Goal: Information Seeking & Learning: Learn about a topic

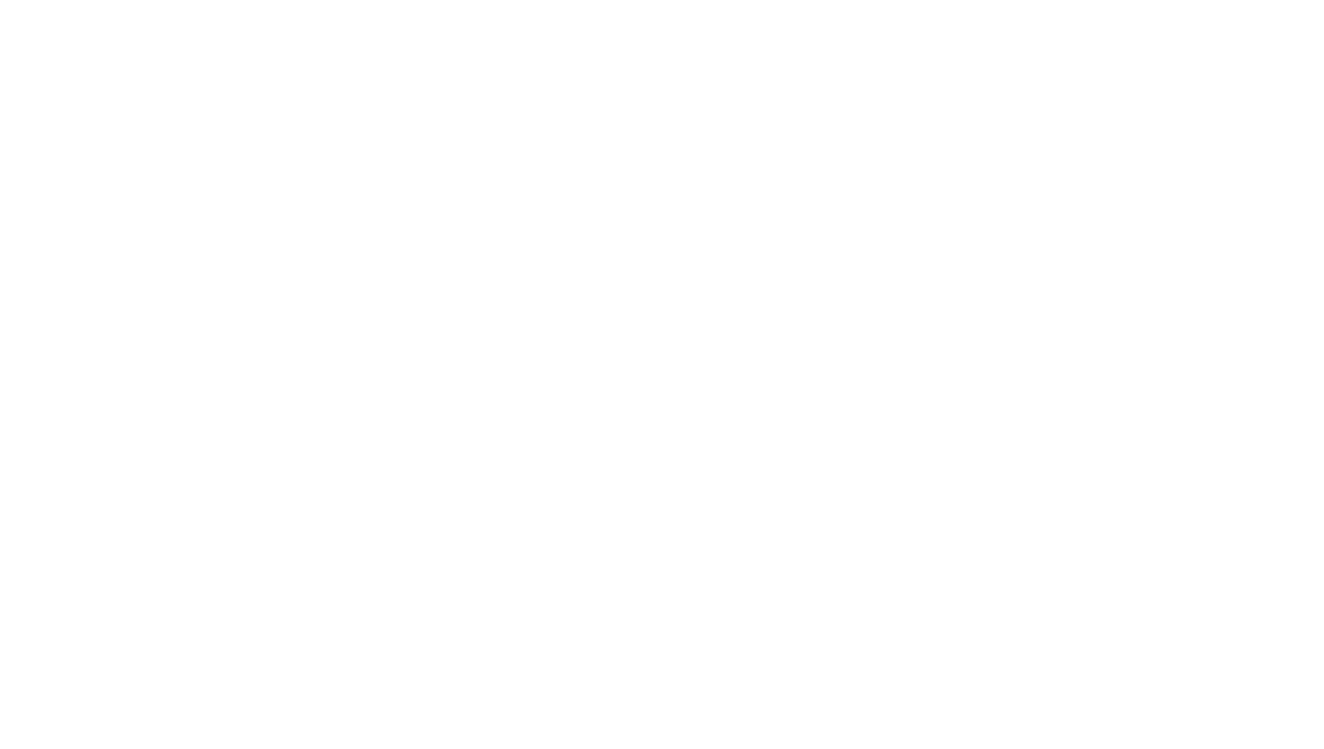
select select
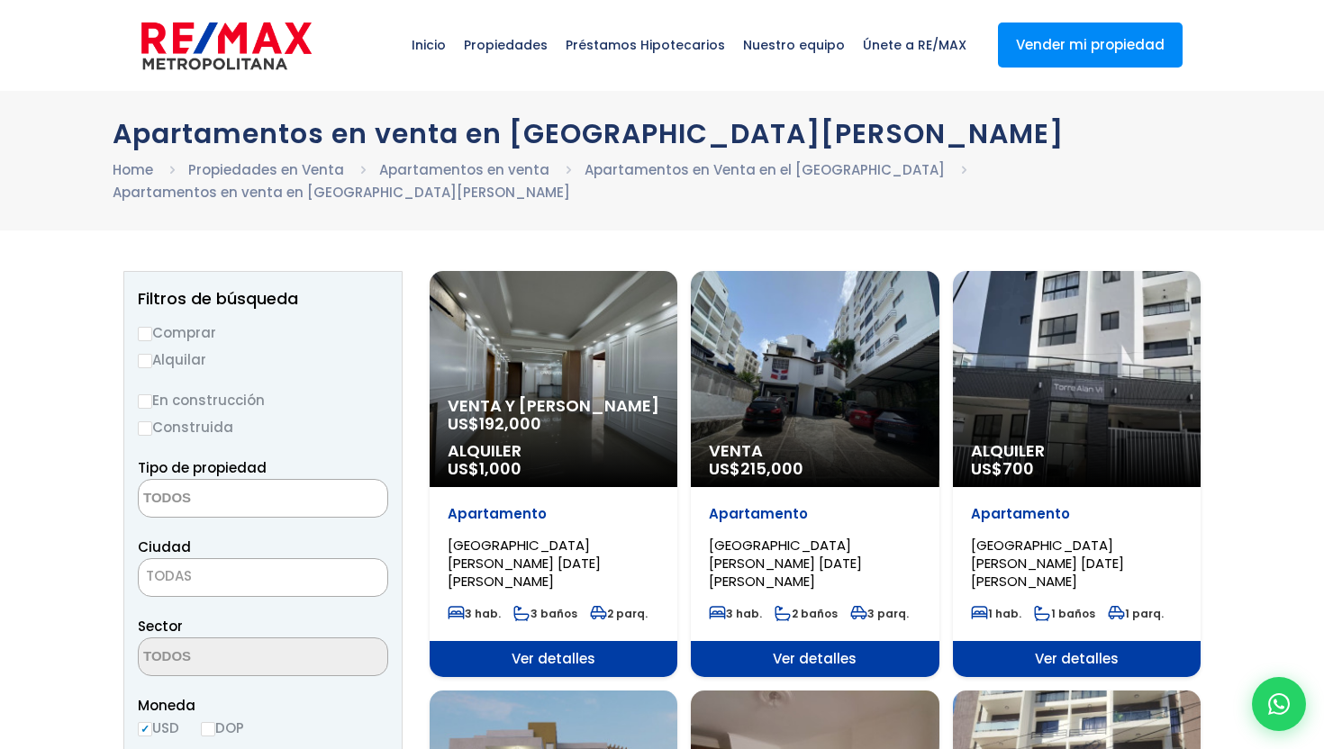
click at [659, 505] on p "Apartamento" at bounding box center [554, 514] width 212 height 18
select select
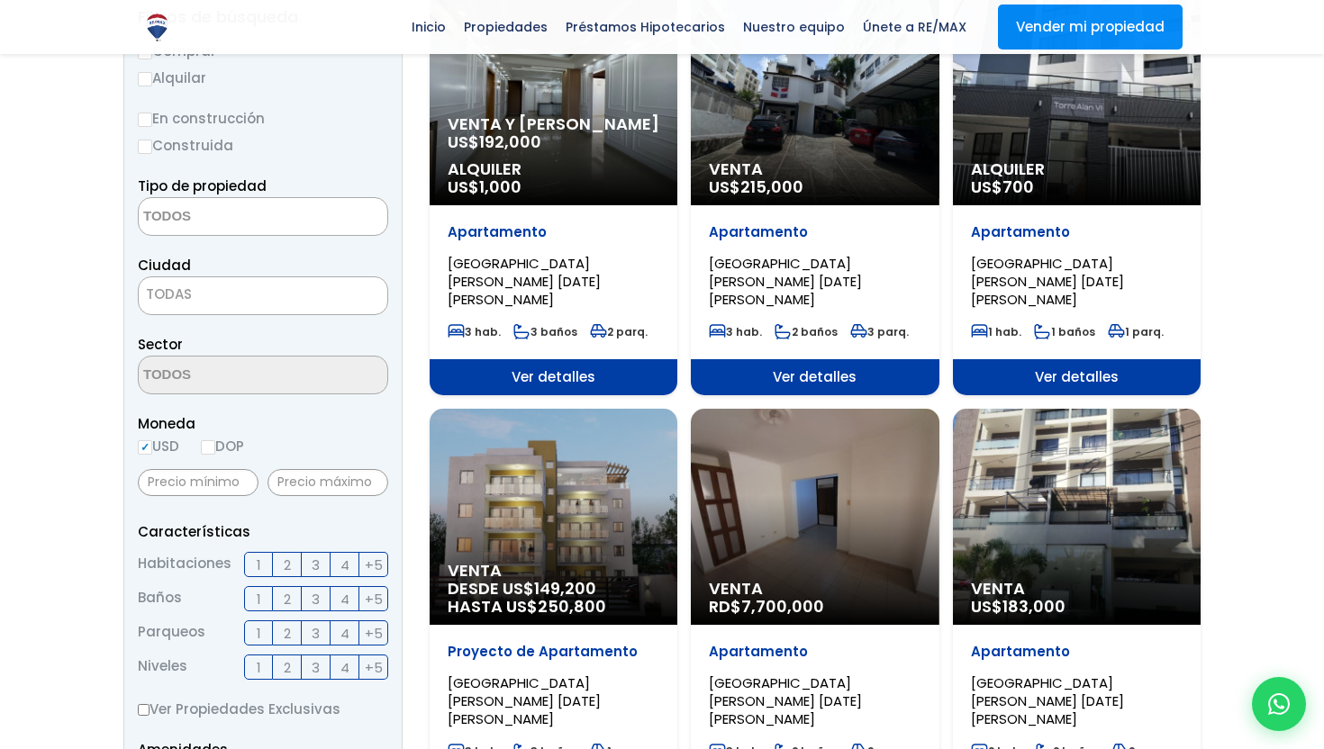
scroll to position [283, 0]
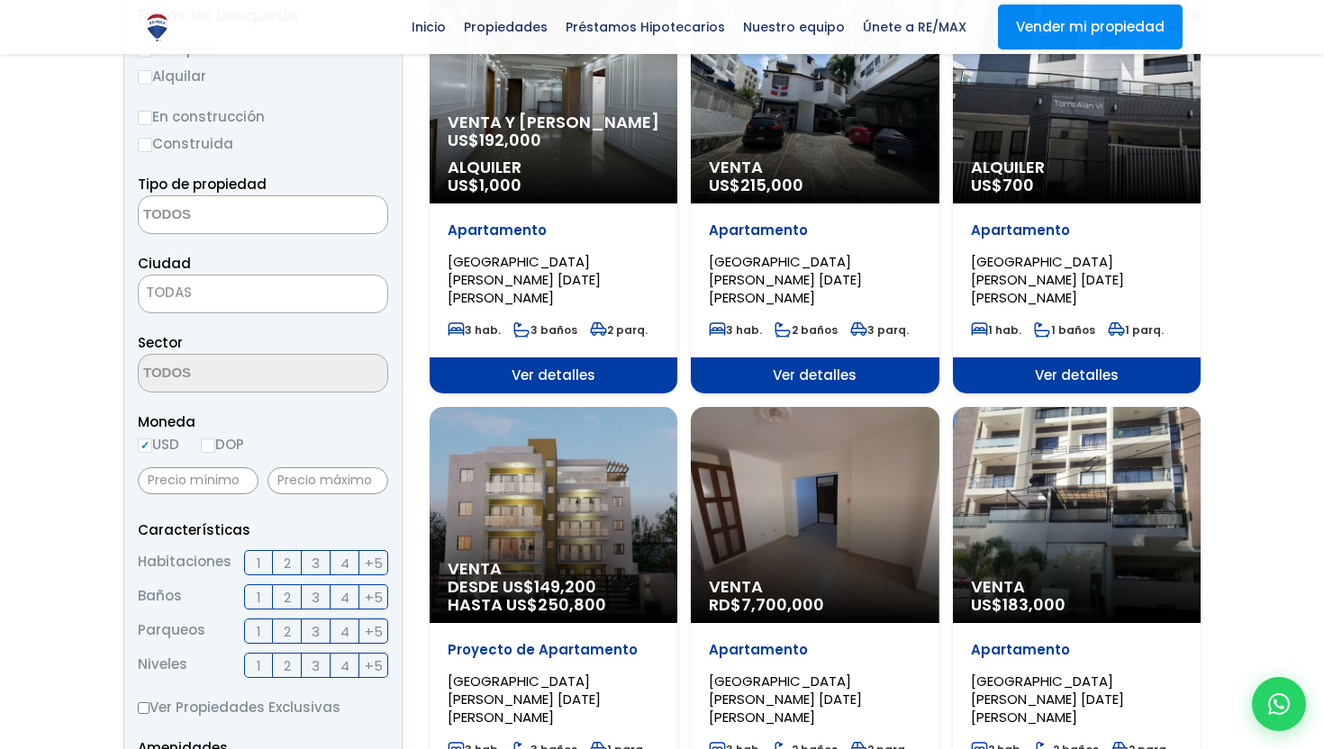
click at [573, 204] on div "Venta DESDE US$ 149,200 HASTA US$ 250,800" at bounding box center [554, 95] width 248 height 216
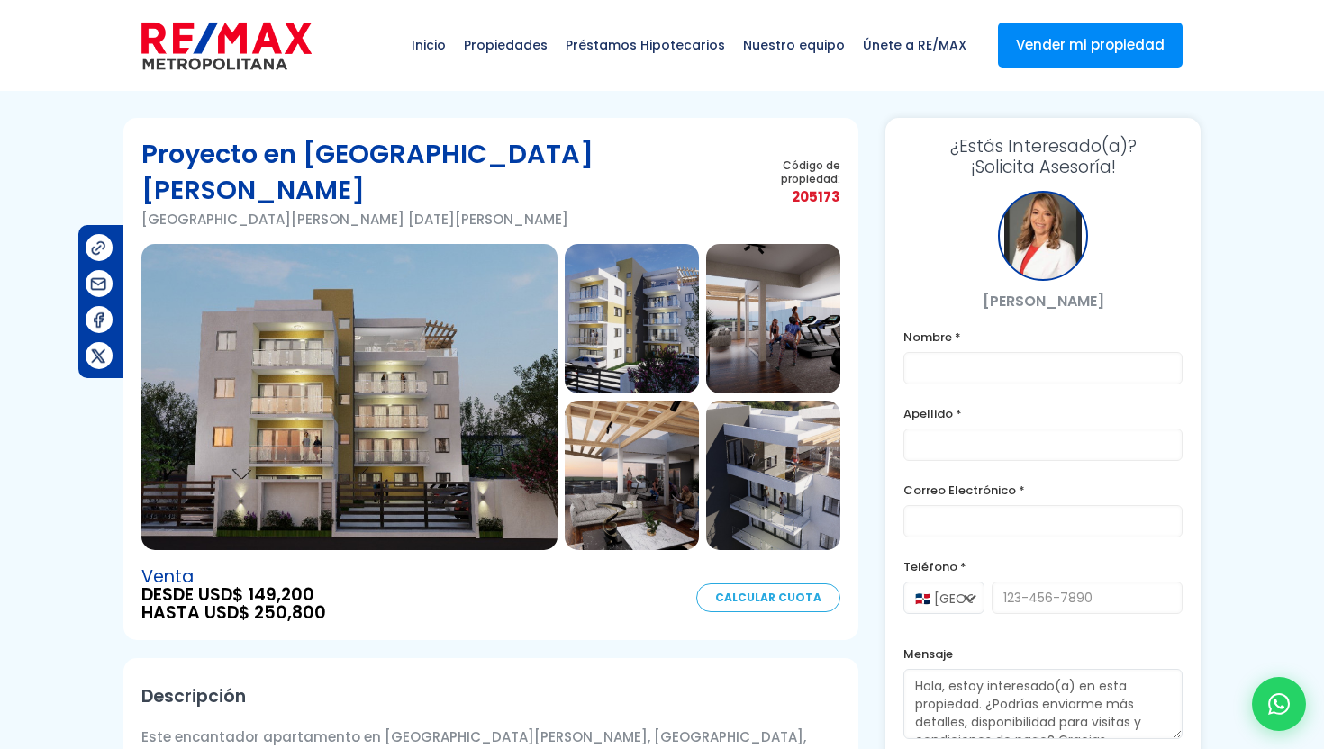
click at [476, 345] on img at bounding box center [349, 397] width 416 height 306
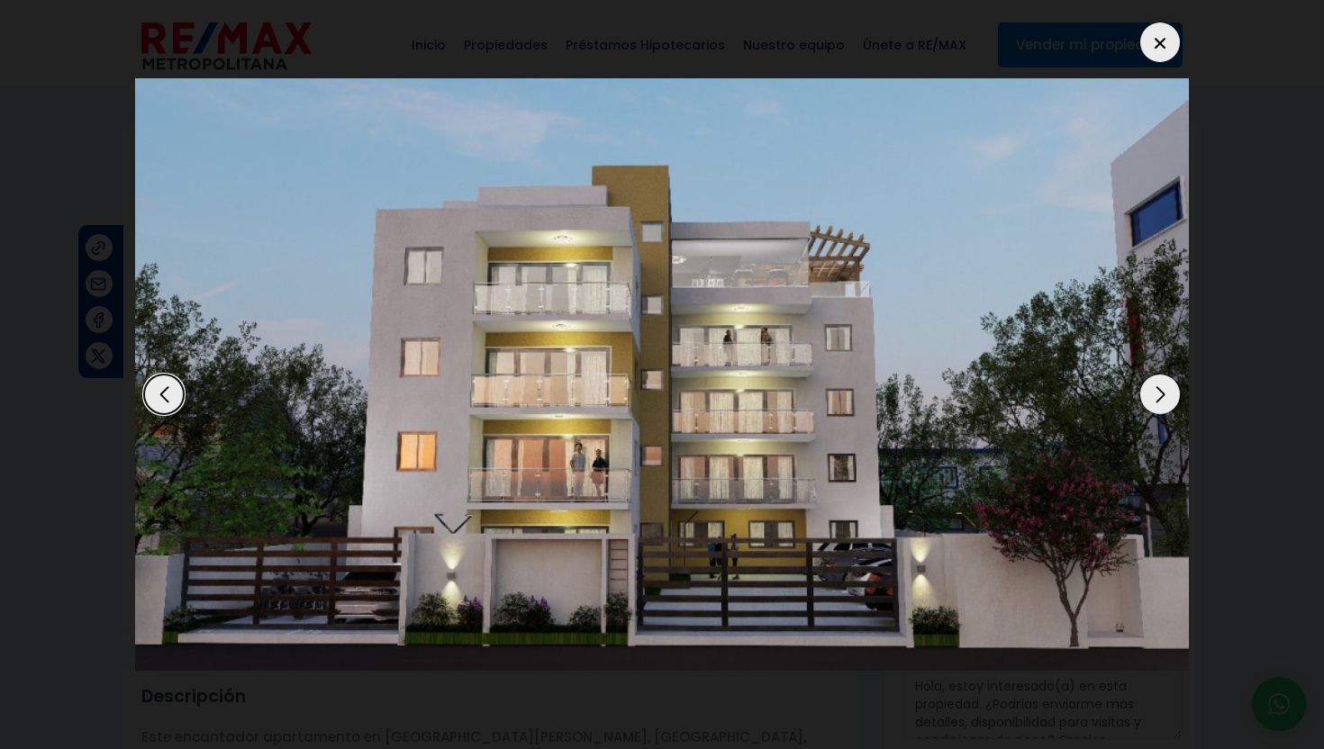
click at [1156, 394] on div "Next slide" at bounding box center [1160, 395] width 40 height 40
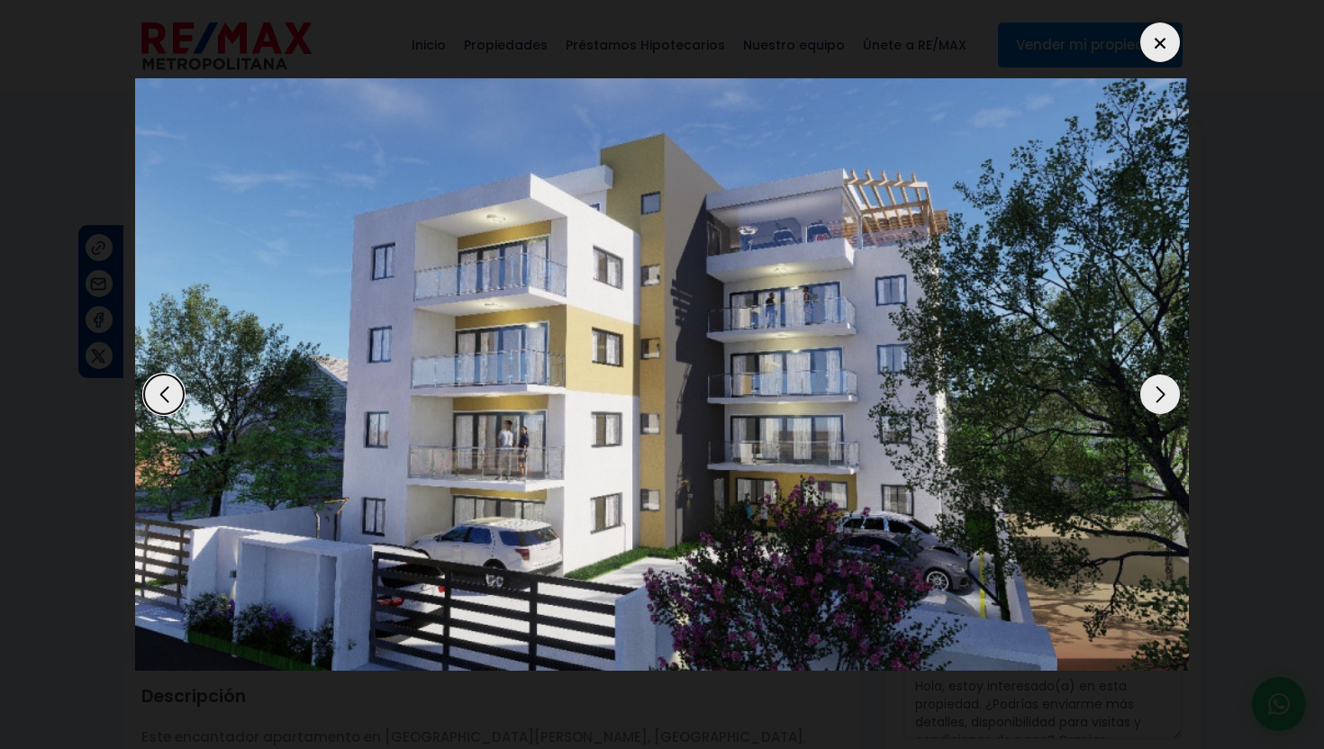
click at [1156, 394] on div "Next slide" at bounding box center [1160, 395] width 40 height 40
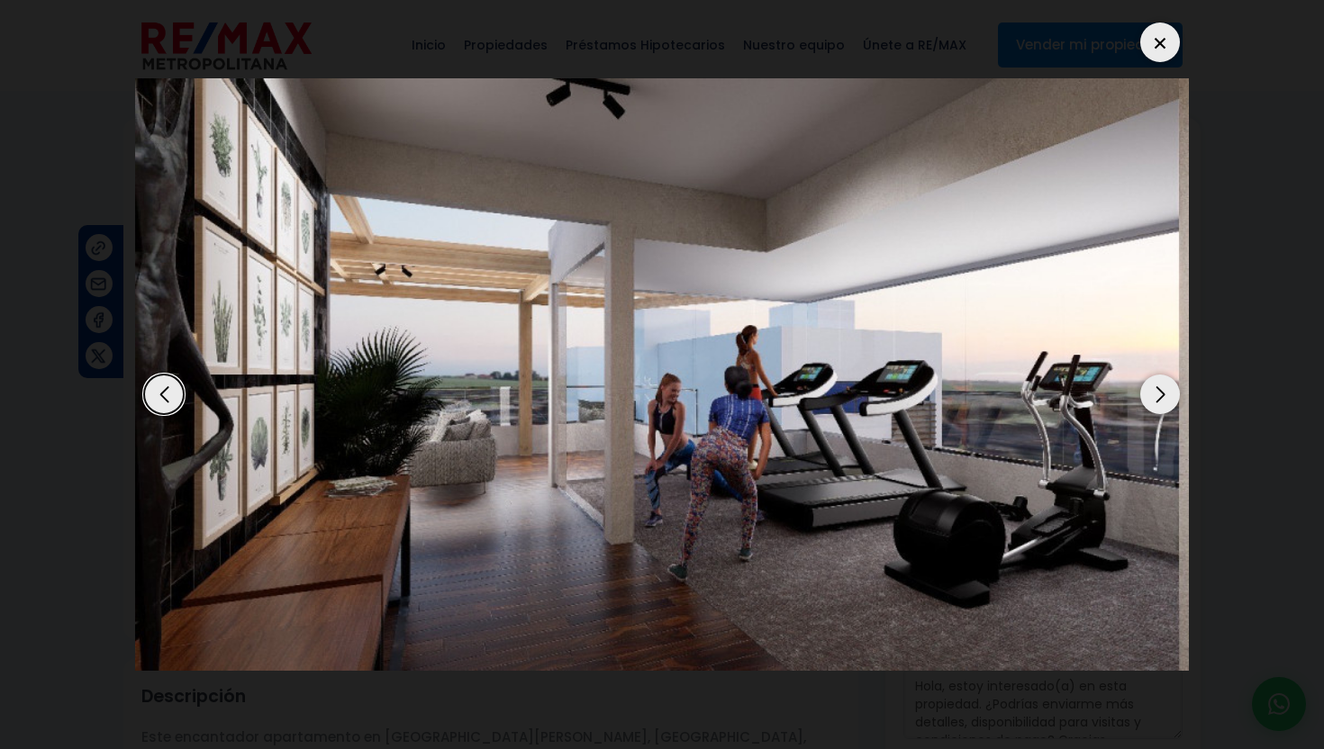
click at [1156, 394] on div "Next slide" at bounding box center [1160, 395] width 40 height 40
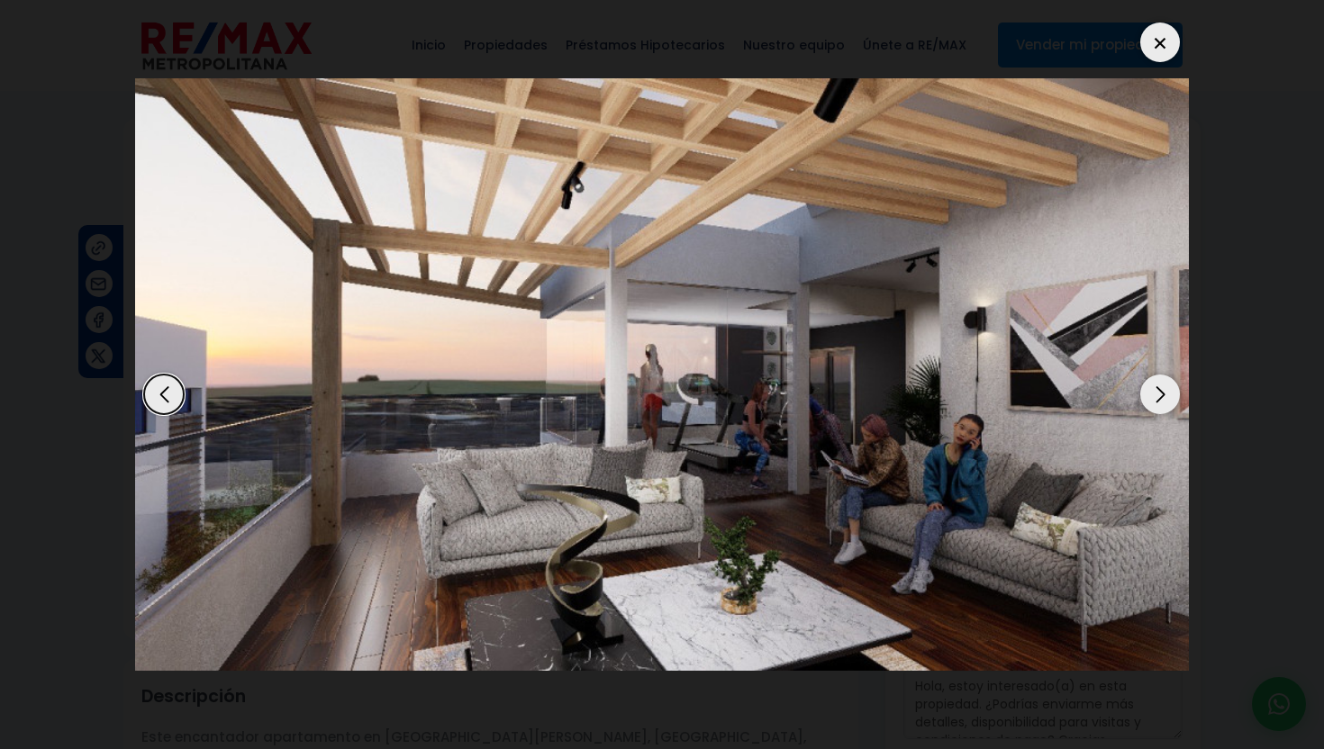
click at [1156, 394] on div "Next slide" at bounding box center [1160, 395] width 40 height 40
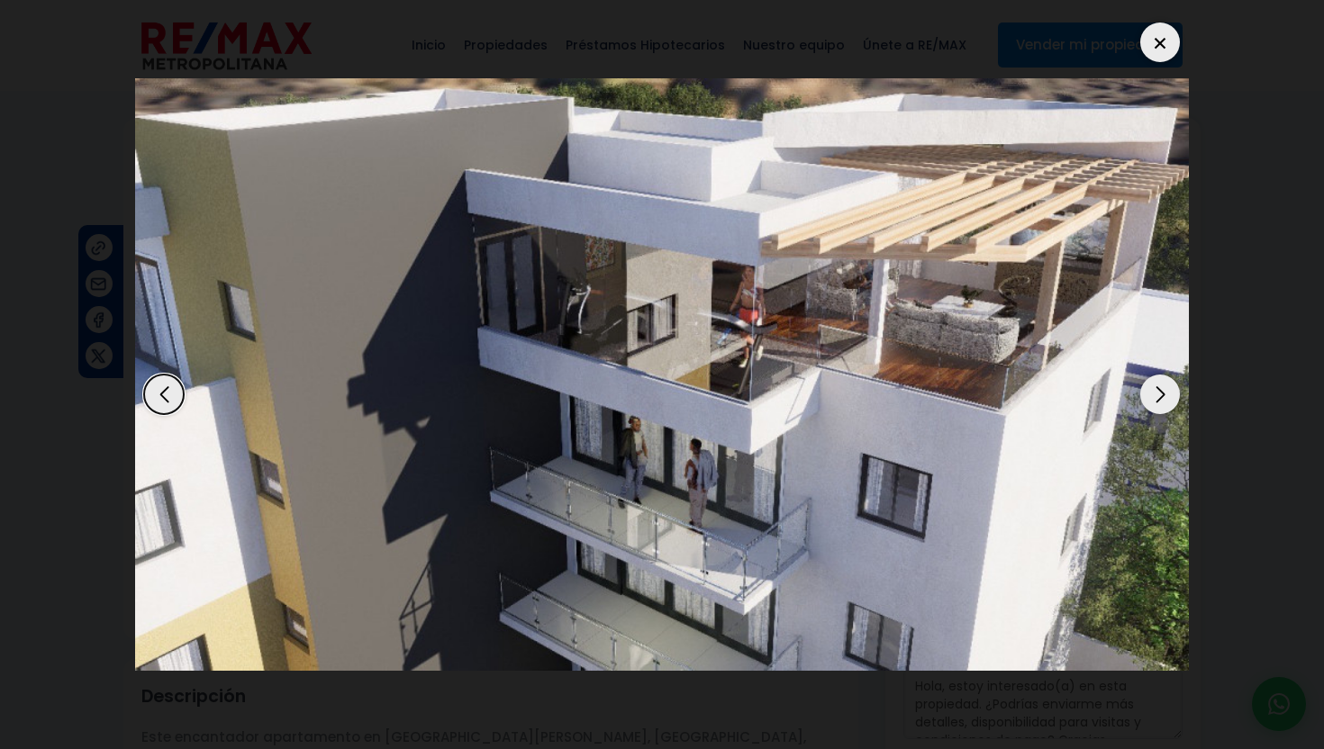
click at [1156, 394] on div "Next slide" at bounding box center [1160, 395] width 40 height 40
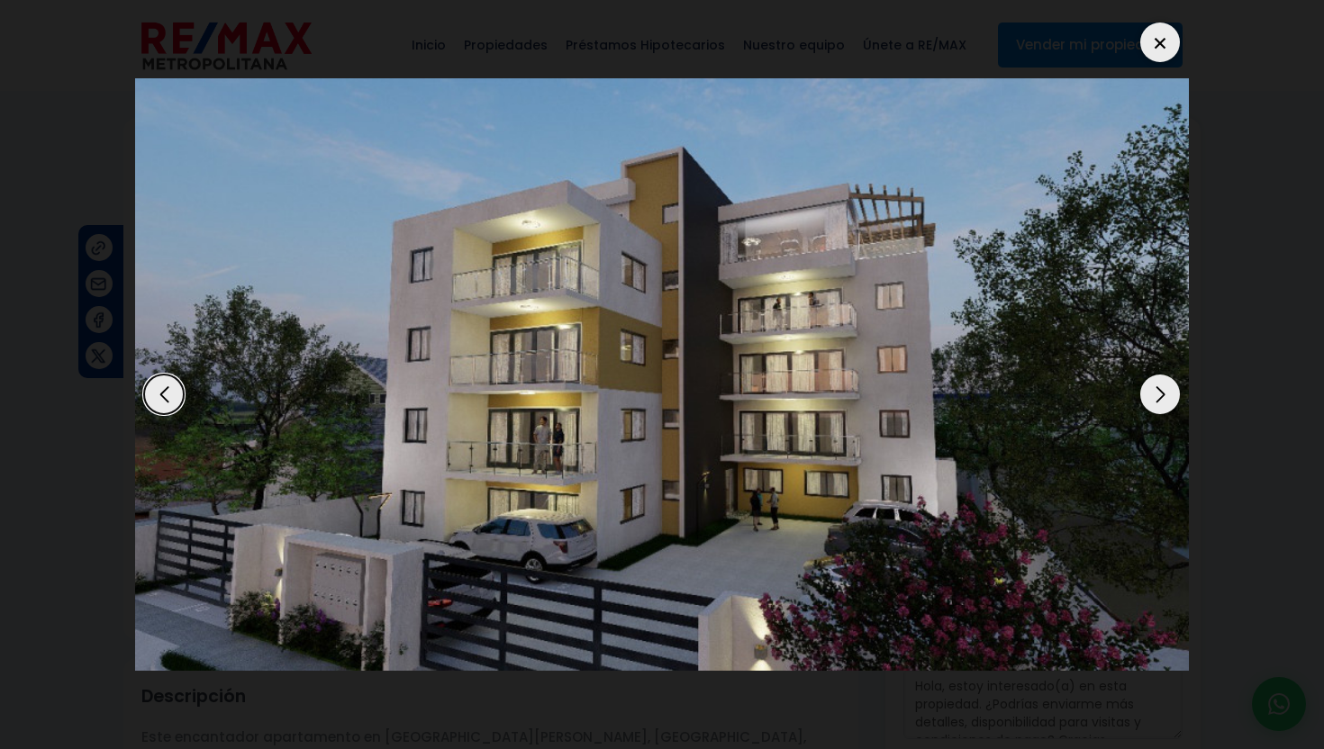
click at [1156, 394] on div "Next slide" at bounding box center [1160, 395] width 40 height 40
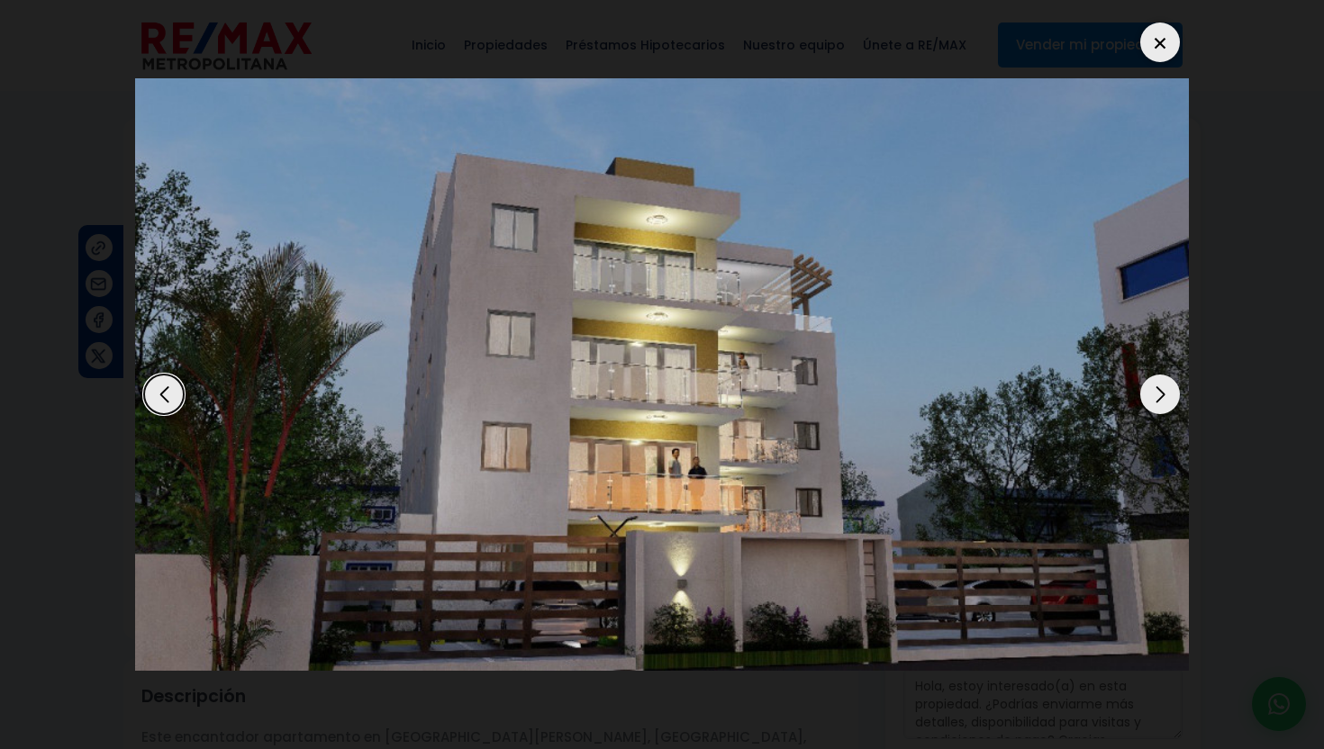
click at [1156, 394] on div "Next slide" at bounding box center [1160, 395] width 40 height 40
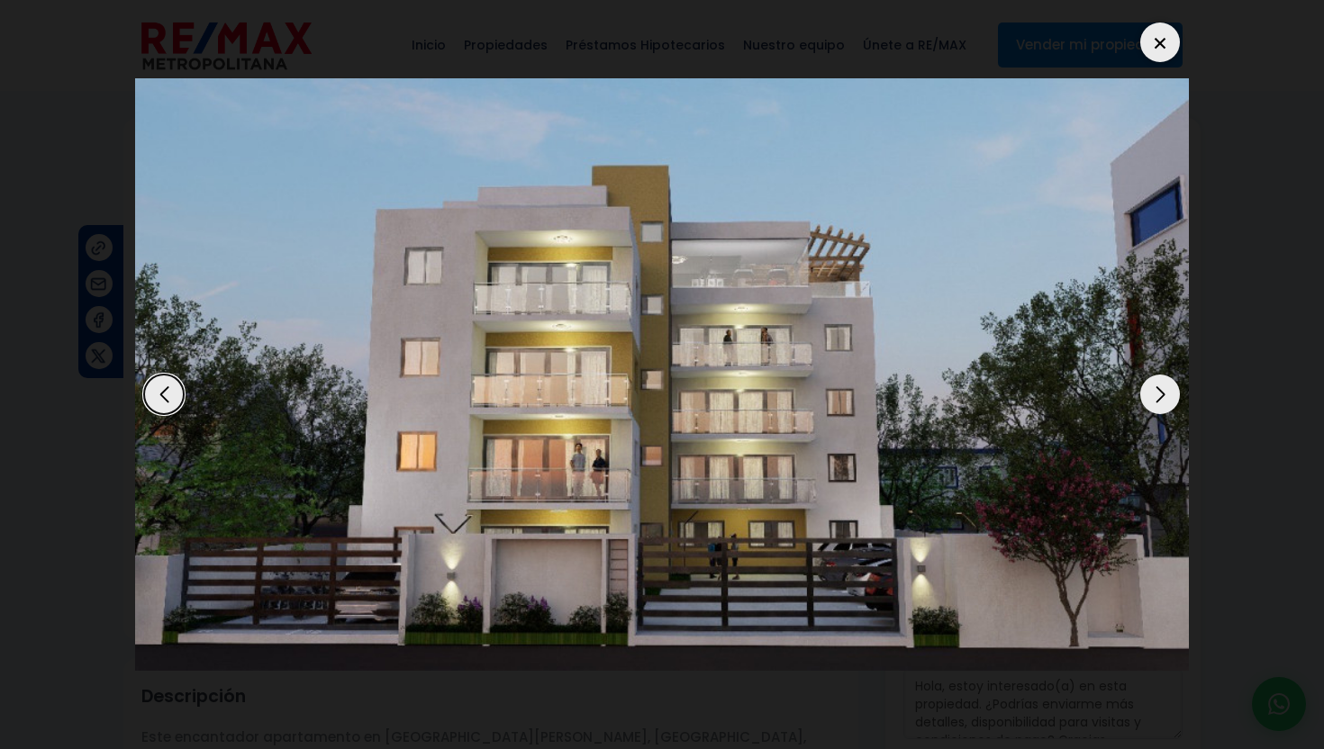
click at [1156, 394] on div "Next slide" at bounding box center [1160, 395] width 40 height 40
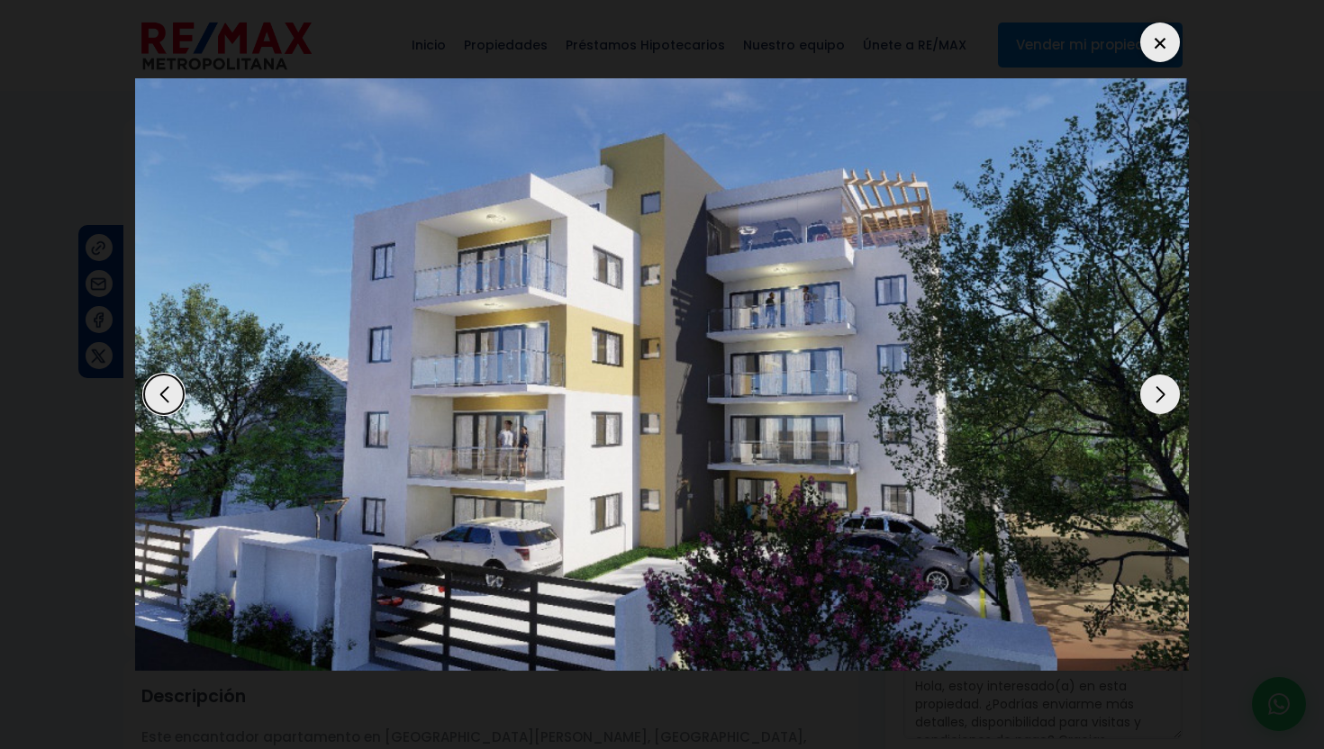
click at [1156, 394] on div "Next slide" at bounding box center [1160, 395] width 40 height 40
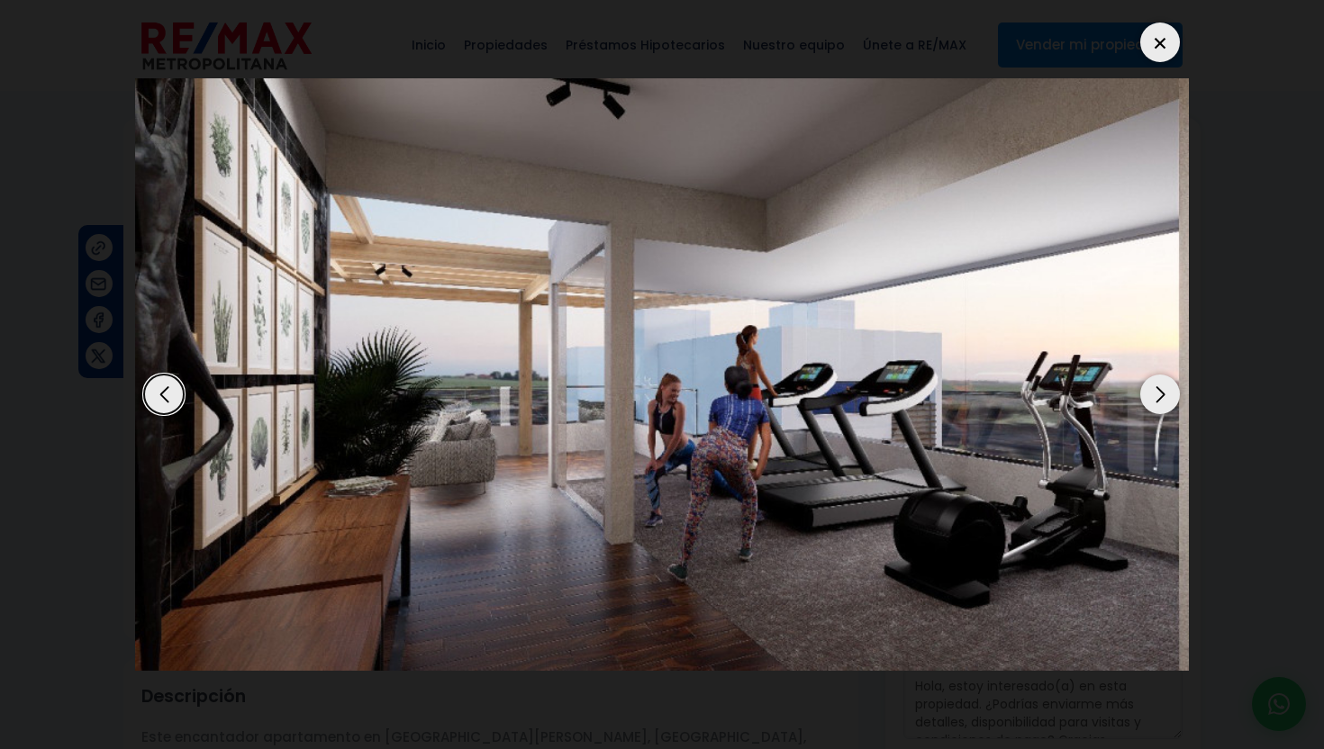
click at [1156, 394] on div "Next slide" at bounding box center [1160, 395] width 40 height 40
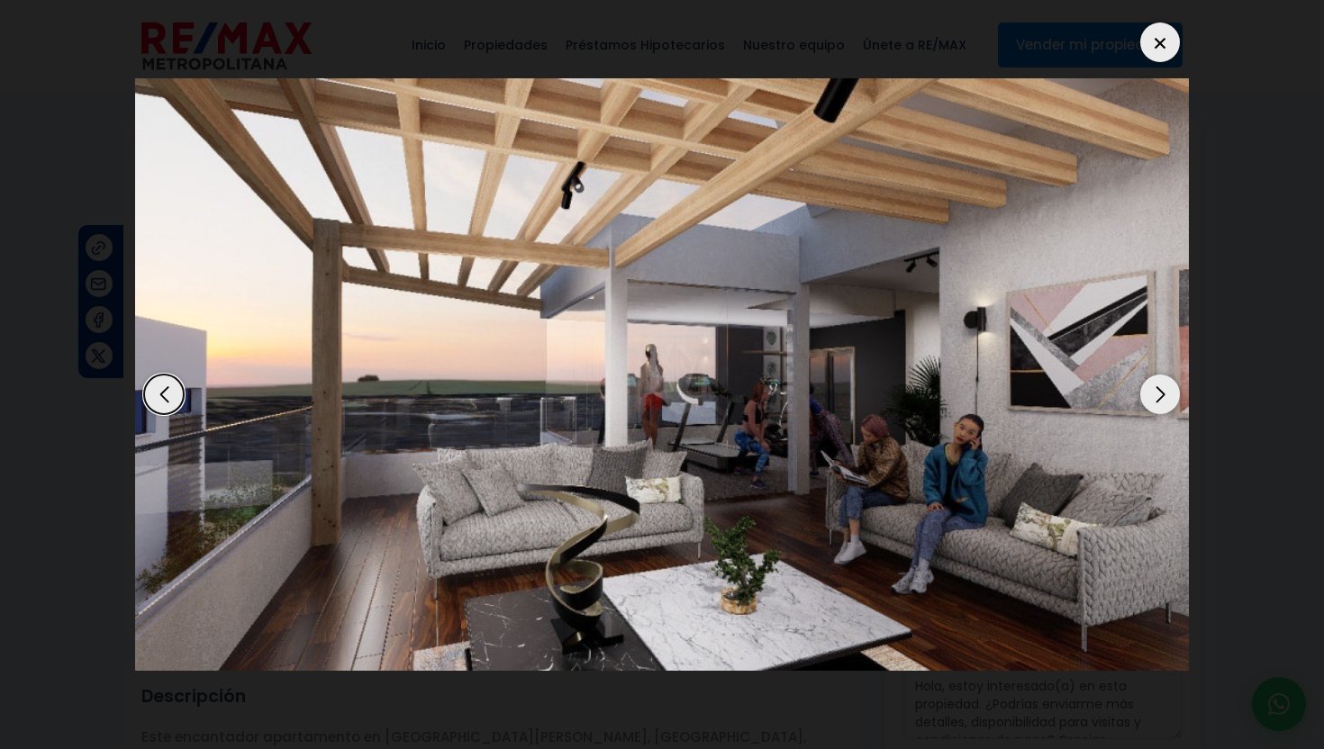
click at [1156, 394] on div "Next slide" at bounding box center [1160, 395] width 40 height 40
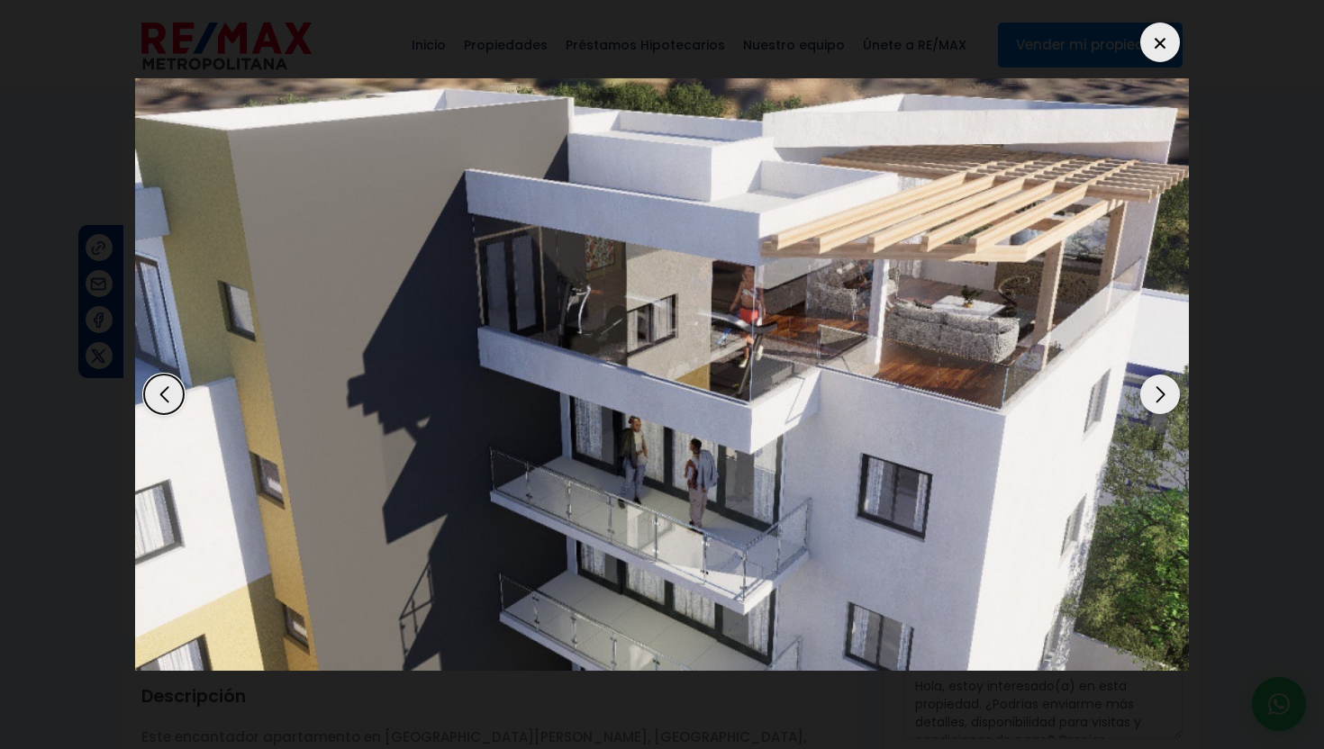
click at [1163, 43] on div at bounding box center [1160, 43] width 40 height 40
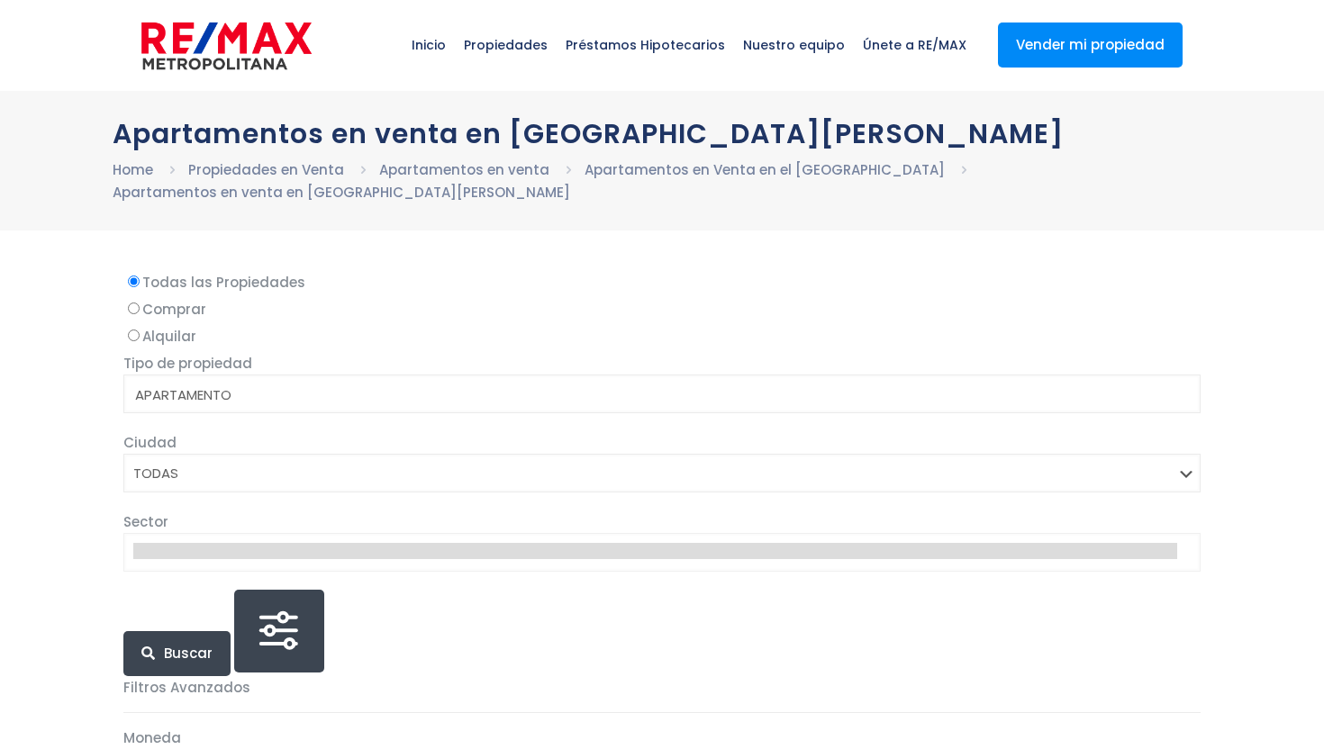
select select
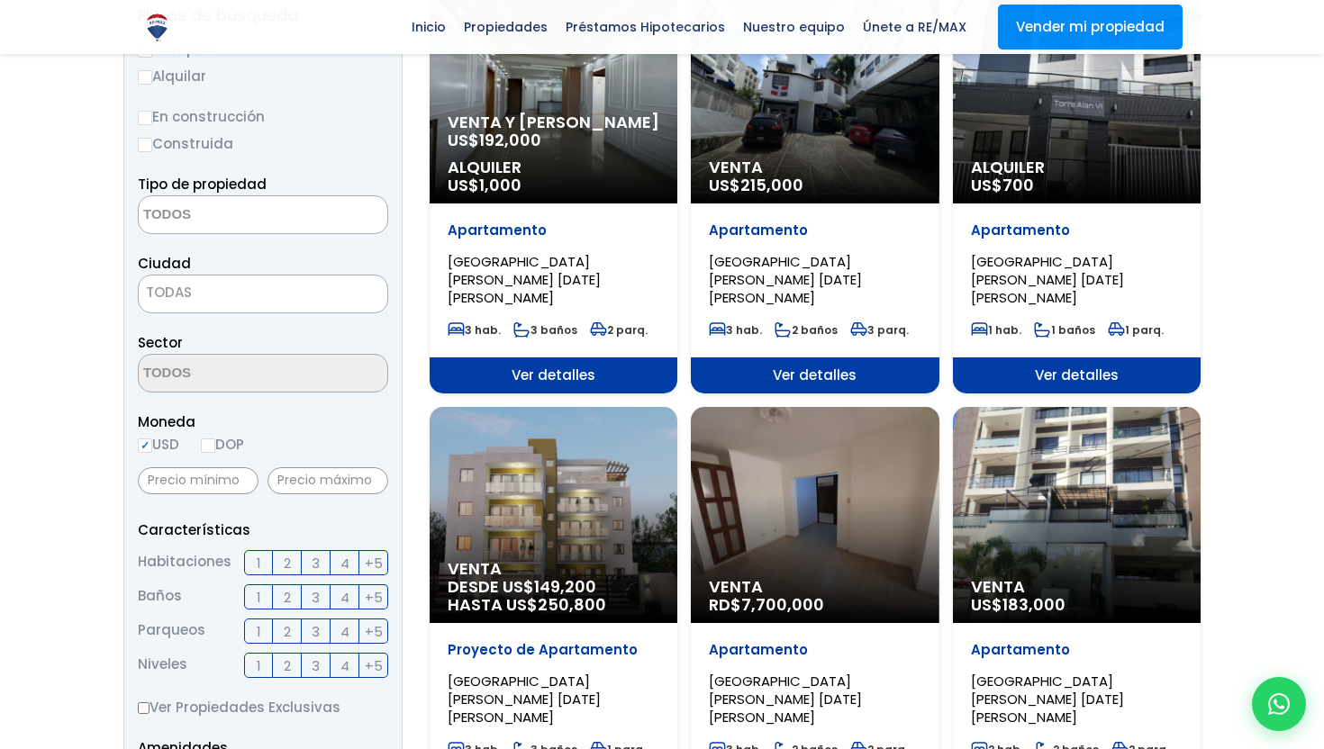
click at [677, 204] on div "Venta RD$ 7,700,000" at bounding box center [554, 95] width 248 height 216
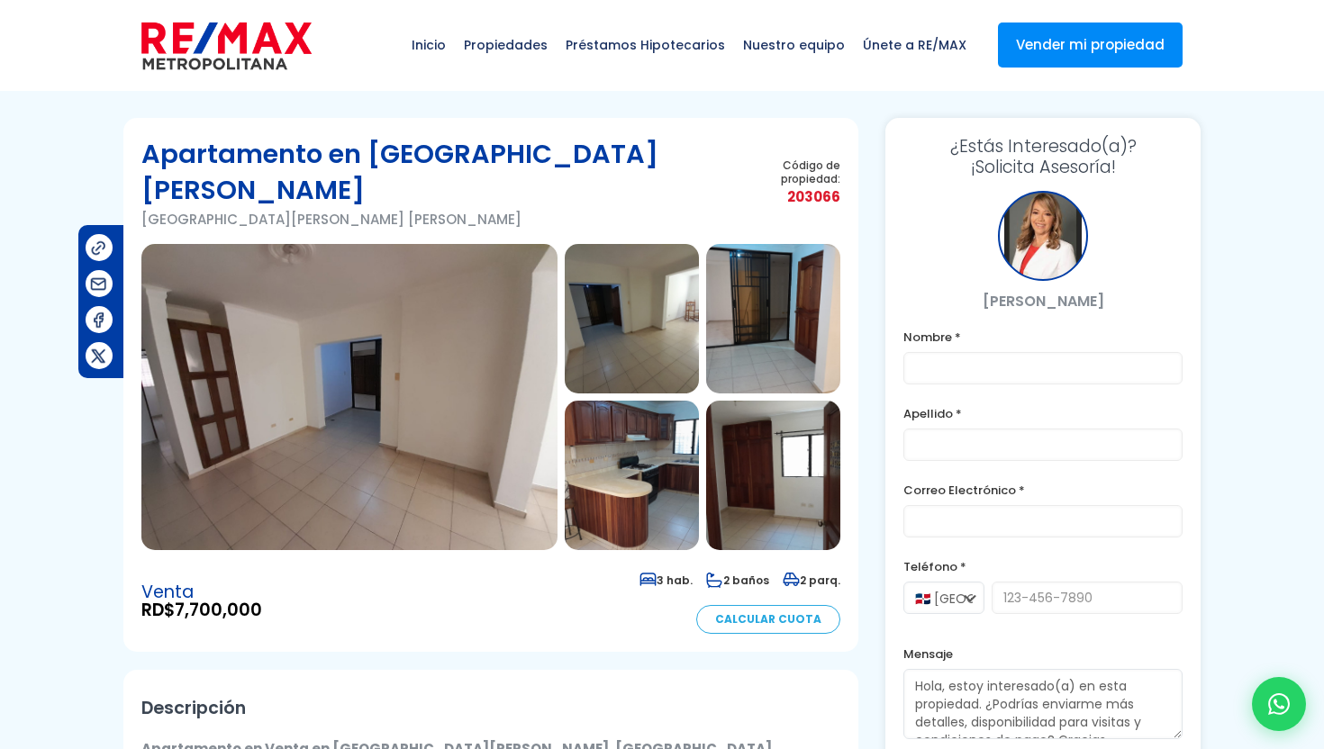
click at [398, 321] on img at bounding box center [349, 397] width 416 height 306
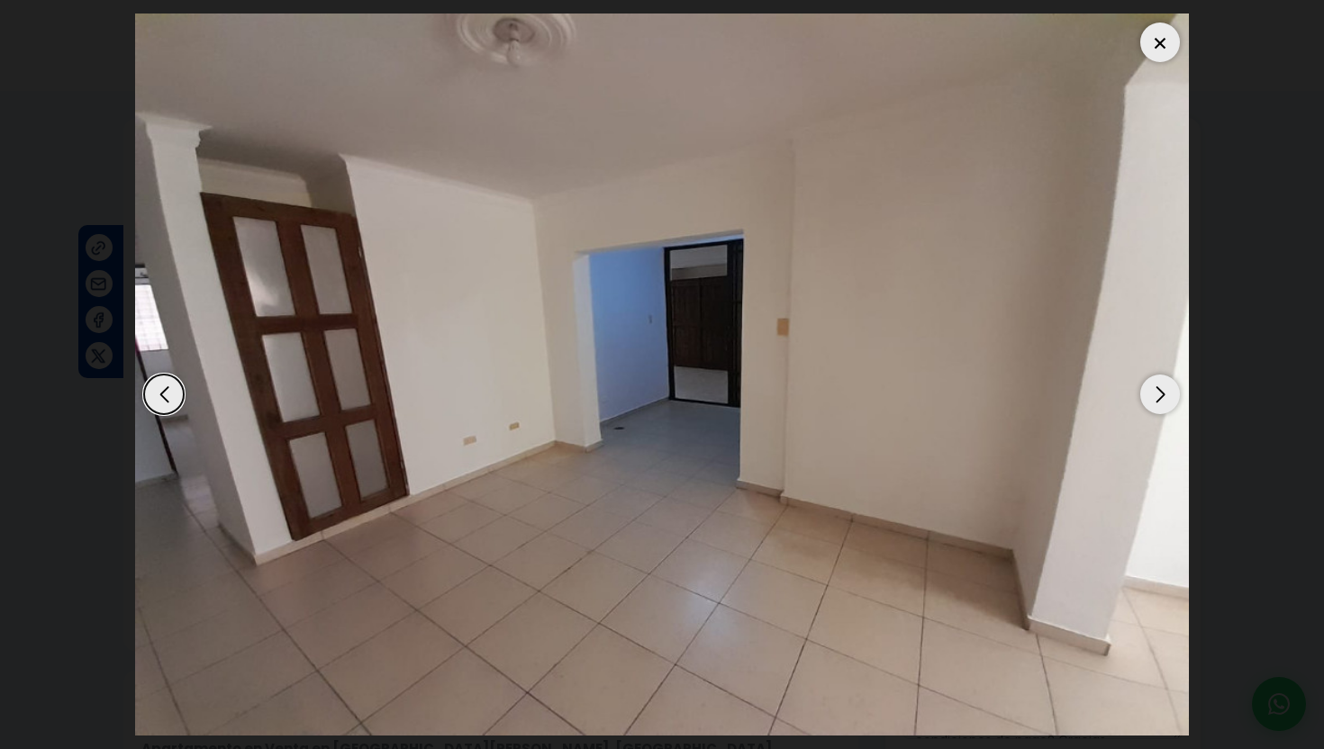
click at [1163, 395] on div "Next slide" at bounding box center [1160, 395] width 40 height 40
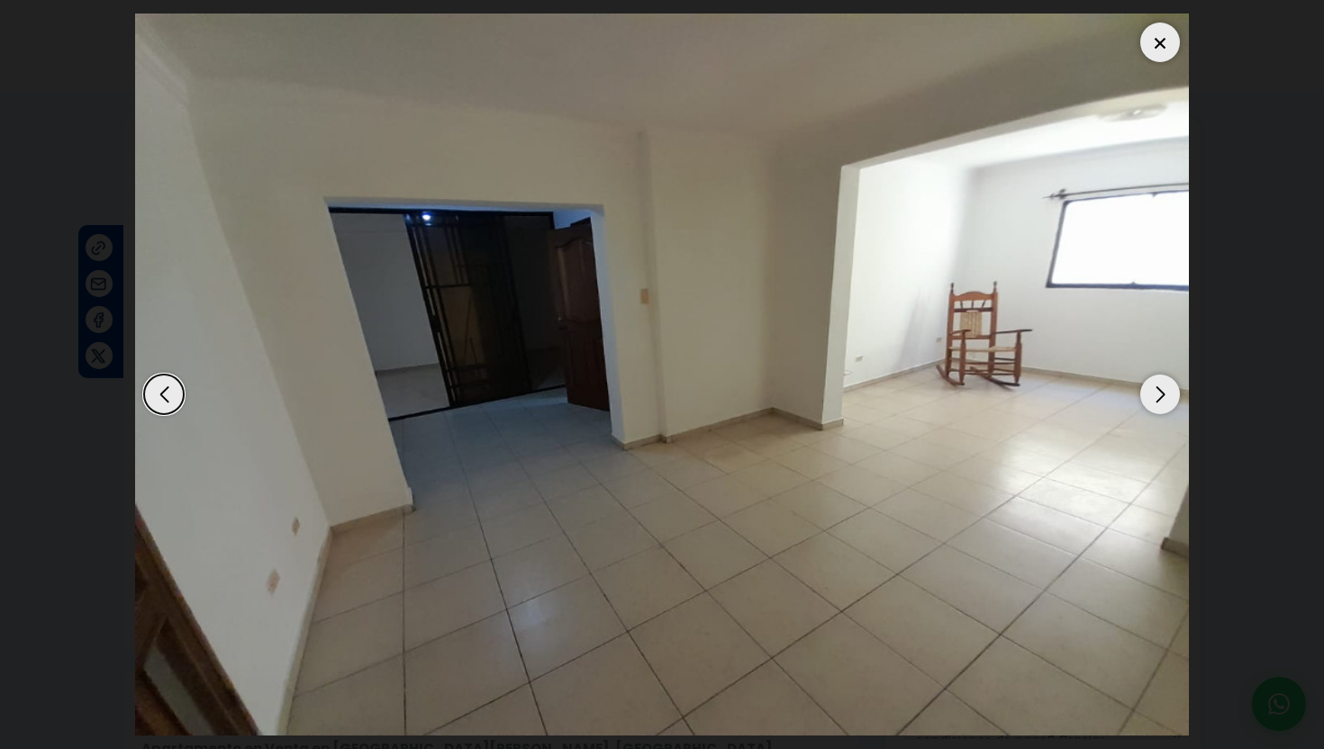
click at [1163, 395] on div "Next slide" at bounding box center [1160, 395] width 40 height 40
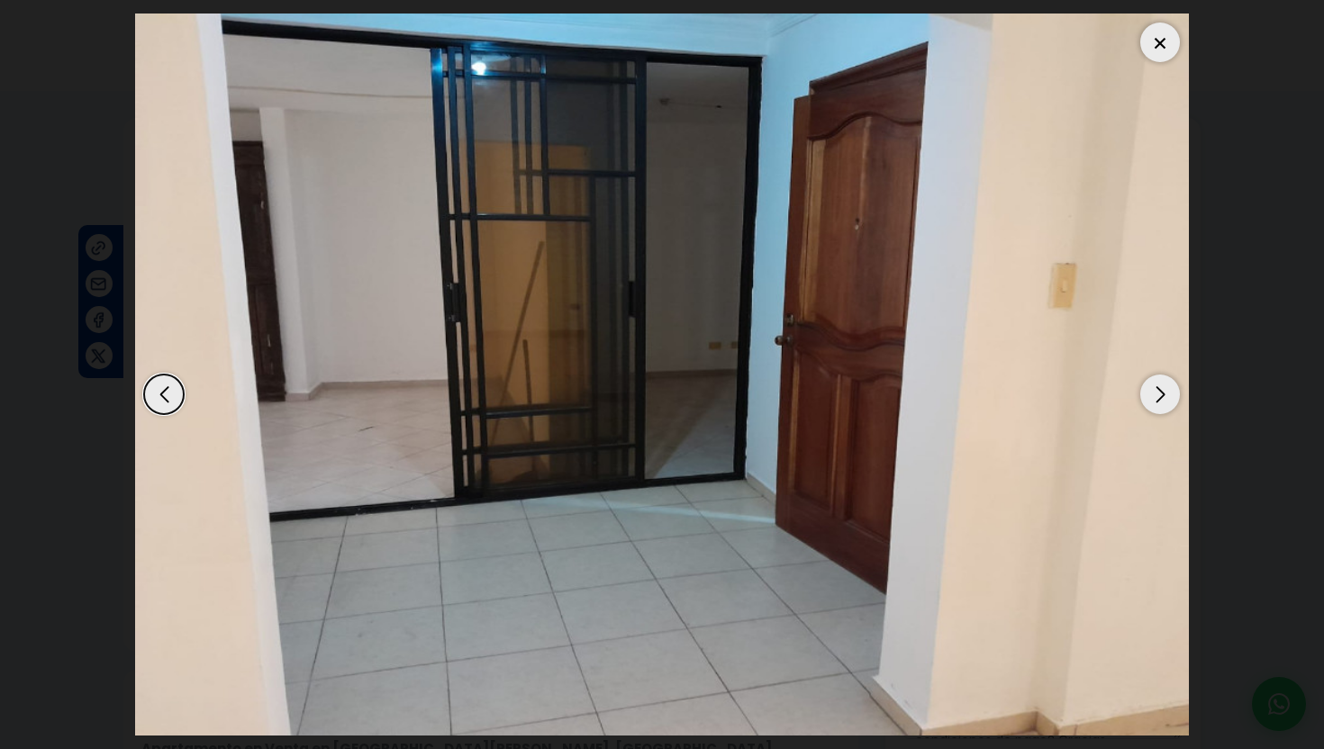
click at [1163, 395] on div "Next slide" at bounding box center [1160, 395] width 40 height 40
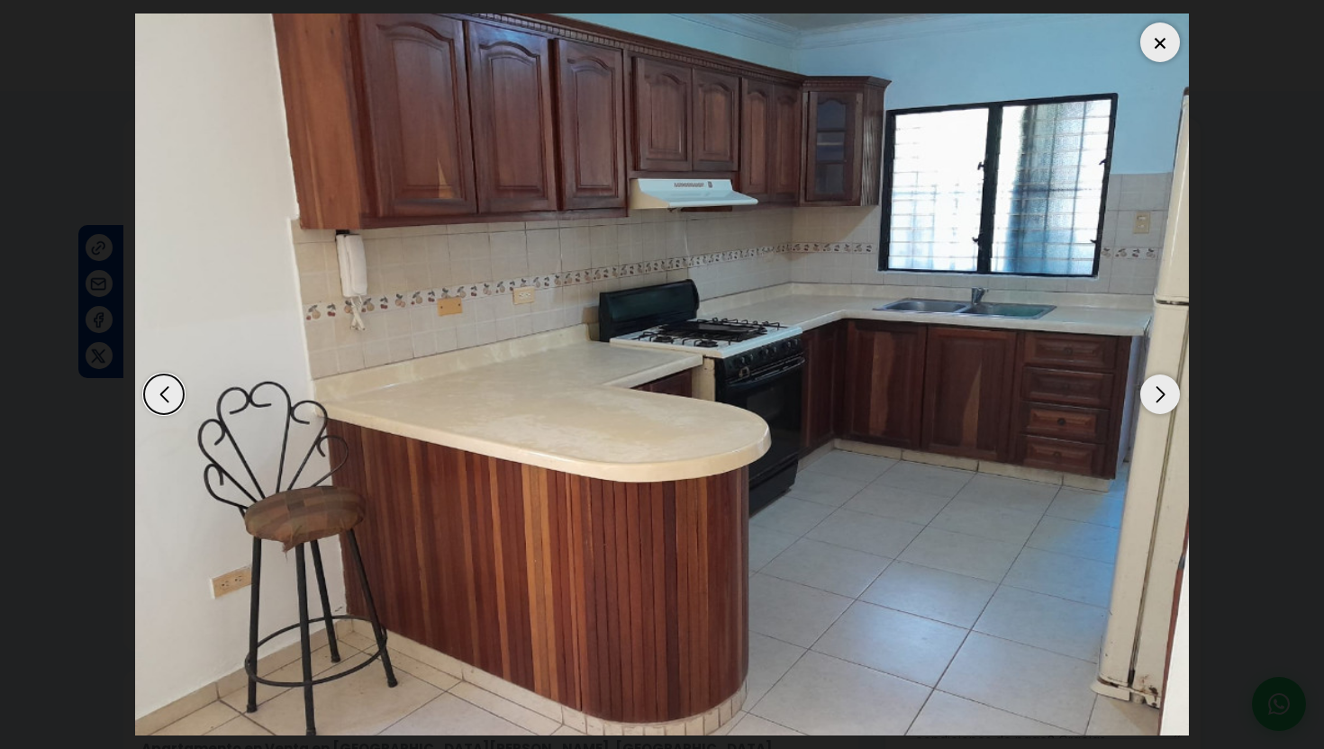
click at [1163, 396] on div "Next slide" at bounding box center [1160, 395] width 40 height 40
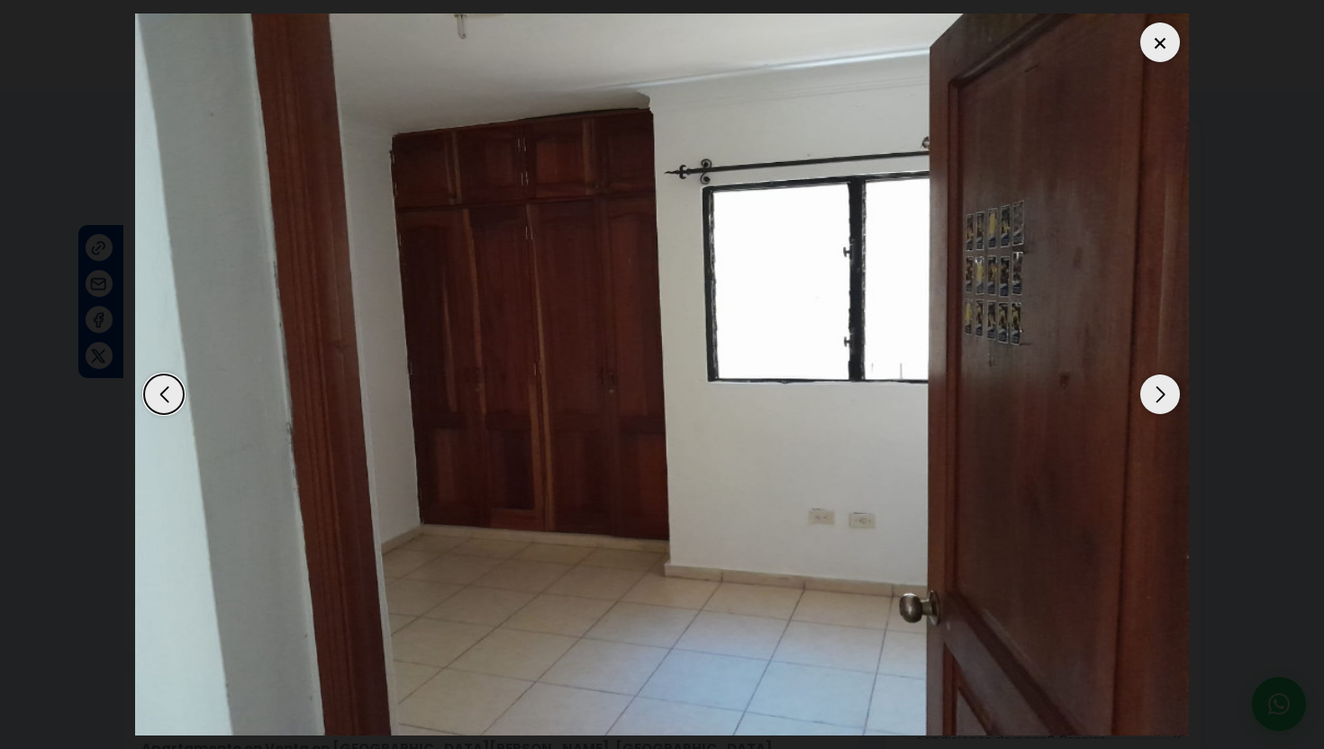
click at [1163, 398] on div "Next slide" at bounding box center [1160, 395] width 40 height 40
click at [1164, 399] on div "Next slide" at bounding box center [1160, 395] width 40 height 40
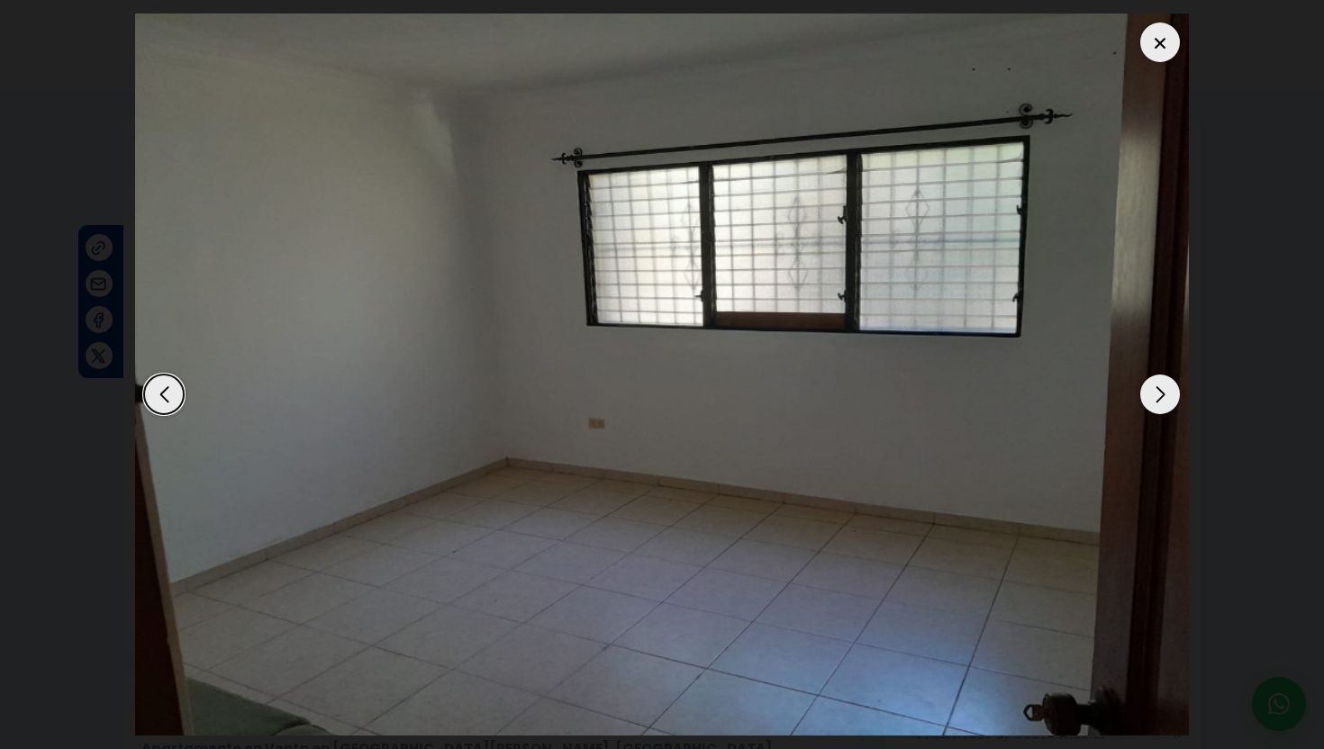
click at [1164, 399] on div "Next slide" at bounding box center [1160, 395] width 40 height 40
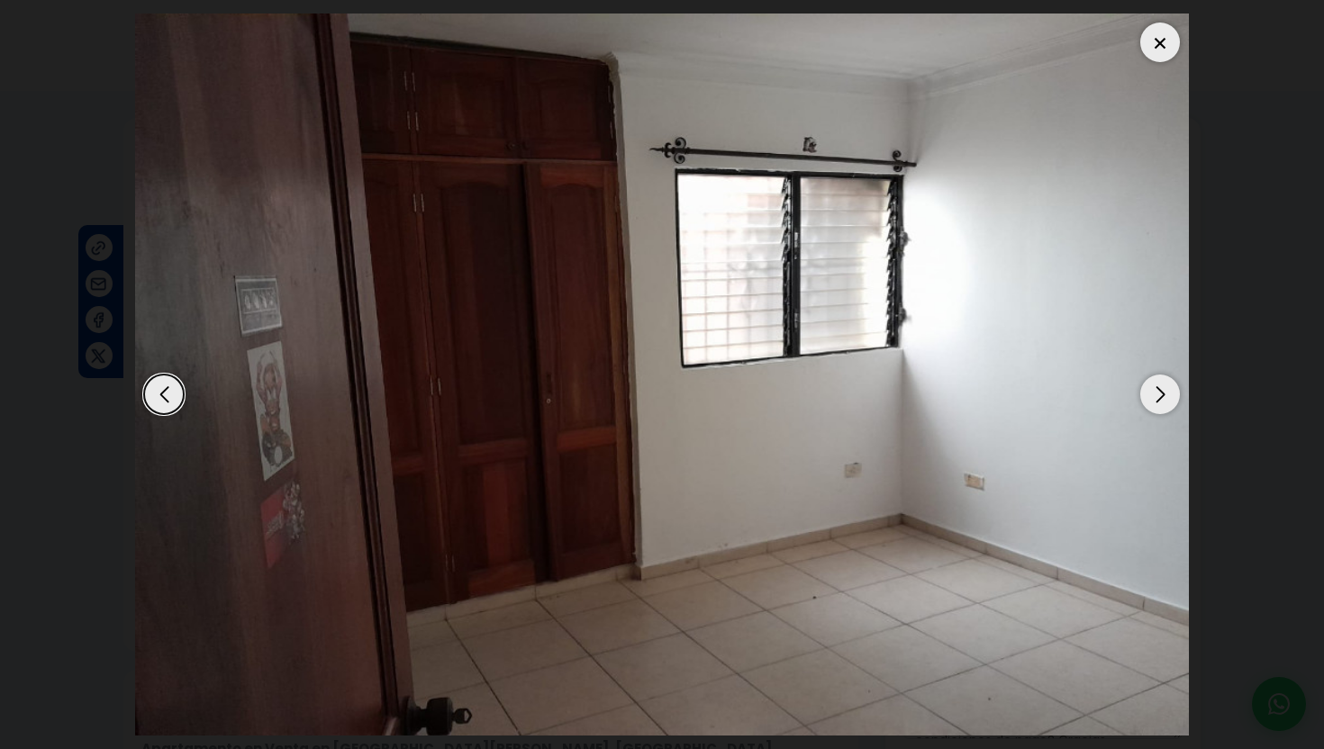
click at [1164, 400] on div "Next slide" at bounding box center [1160, 395] width 40 height 40
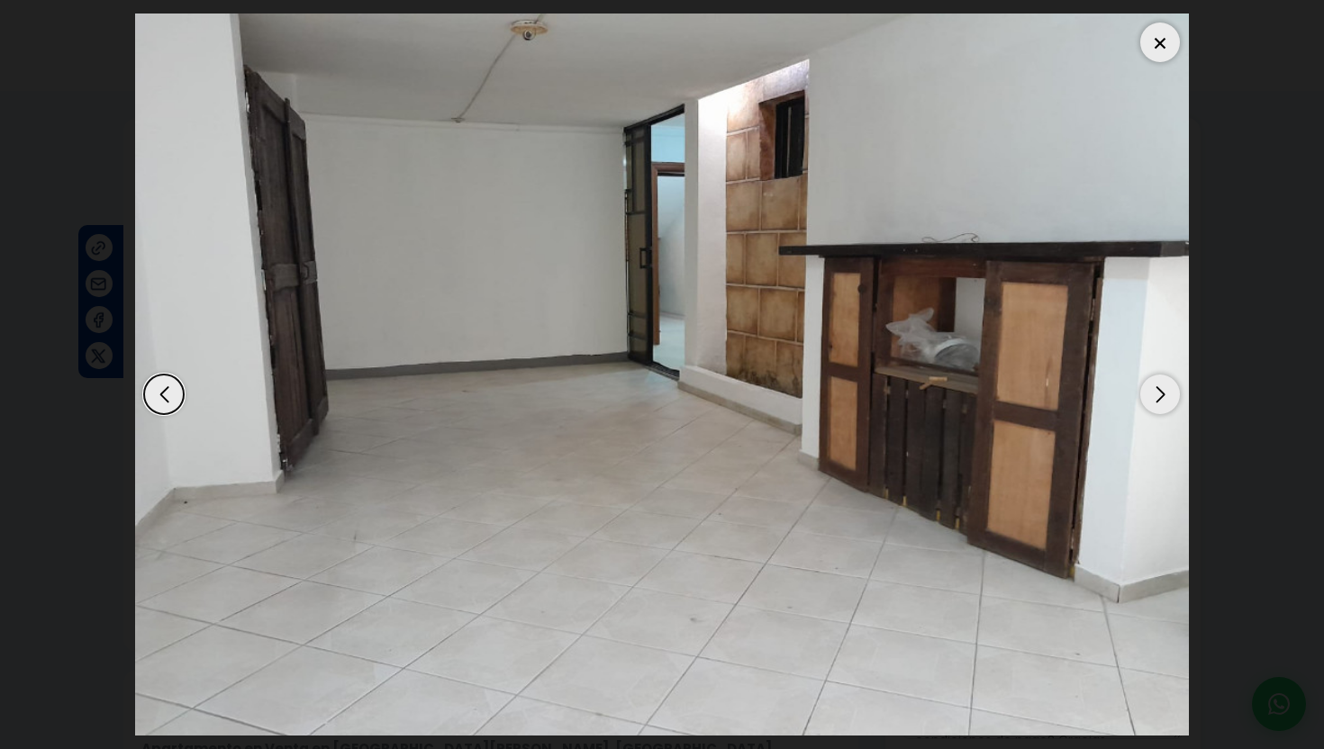
click at [1164, 400] on div "Next slide" at bounding box center [1160, 395] width 40 height 40
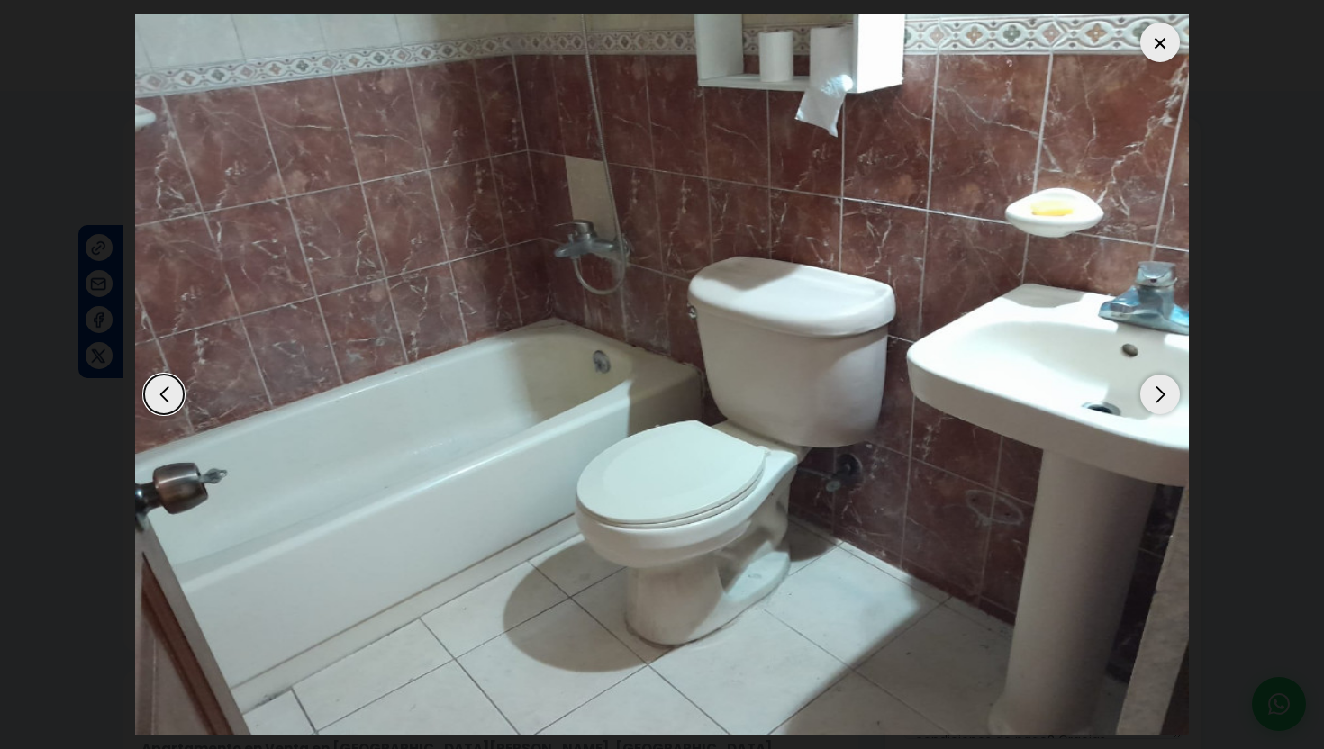
click at [1164, 400] on div "Next slide" at bounding box center [1160, 395] width 40 height 40
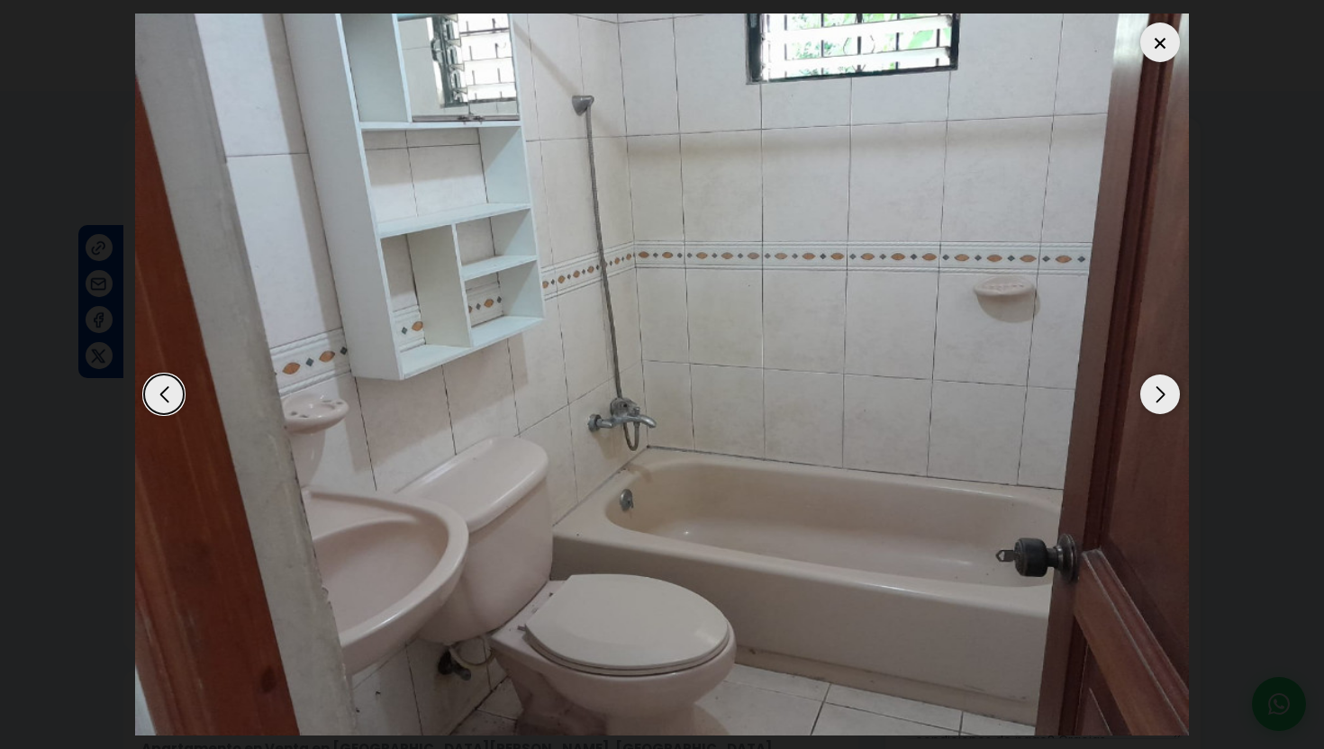
click at [1164, 400] on div "Next slide" at bounding box center [1160, 395] width 40 height 40
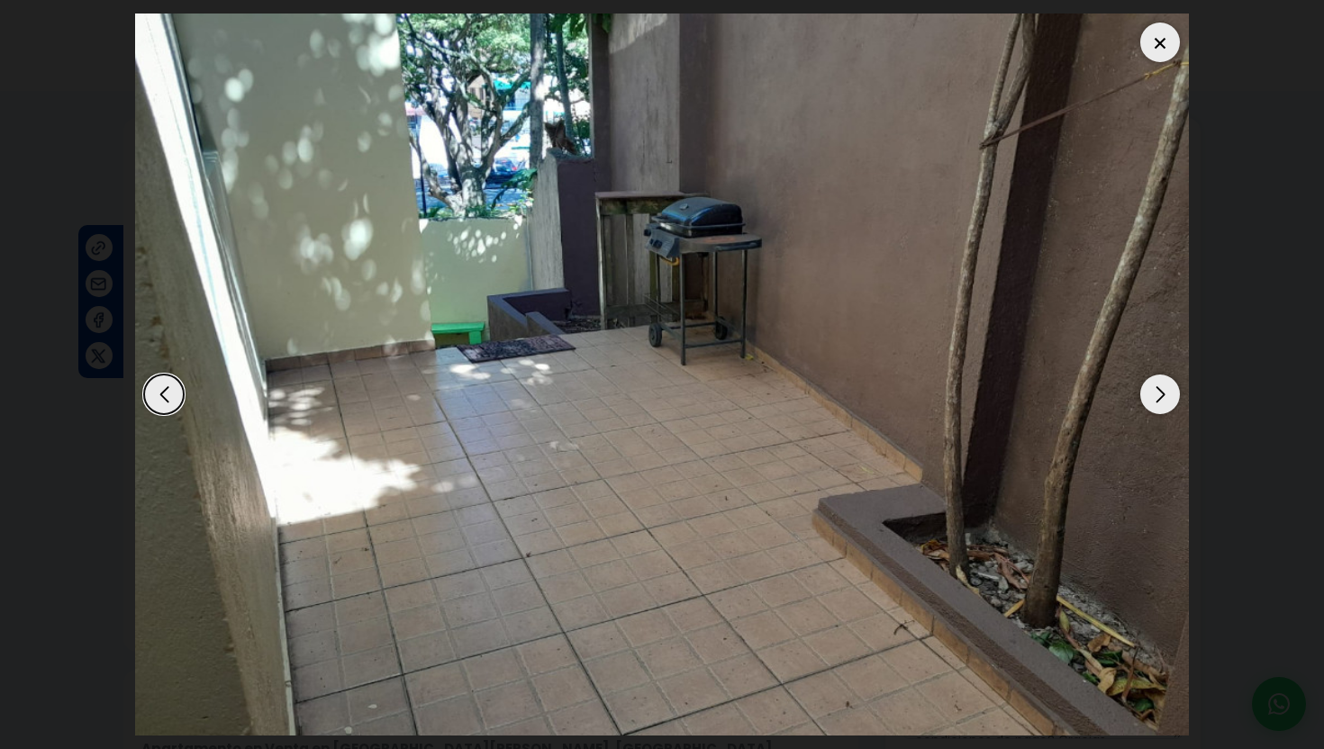
click at [1164, 400] on div "Next slide" at bounding box center [1160, 395] width 40 height 40
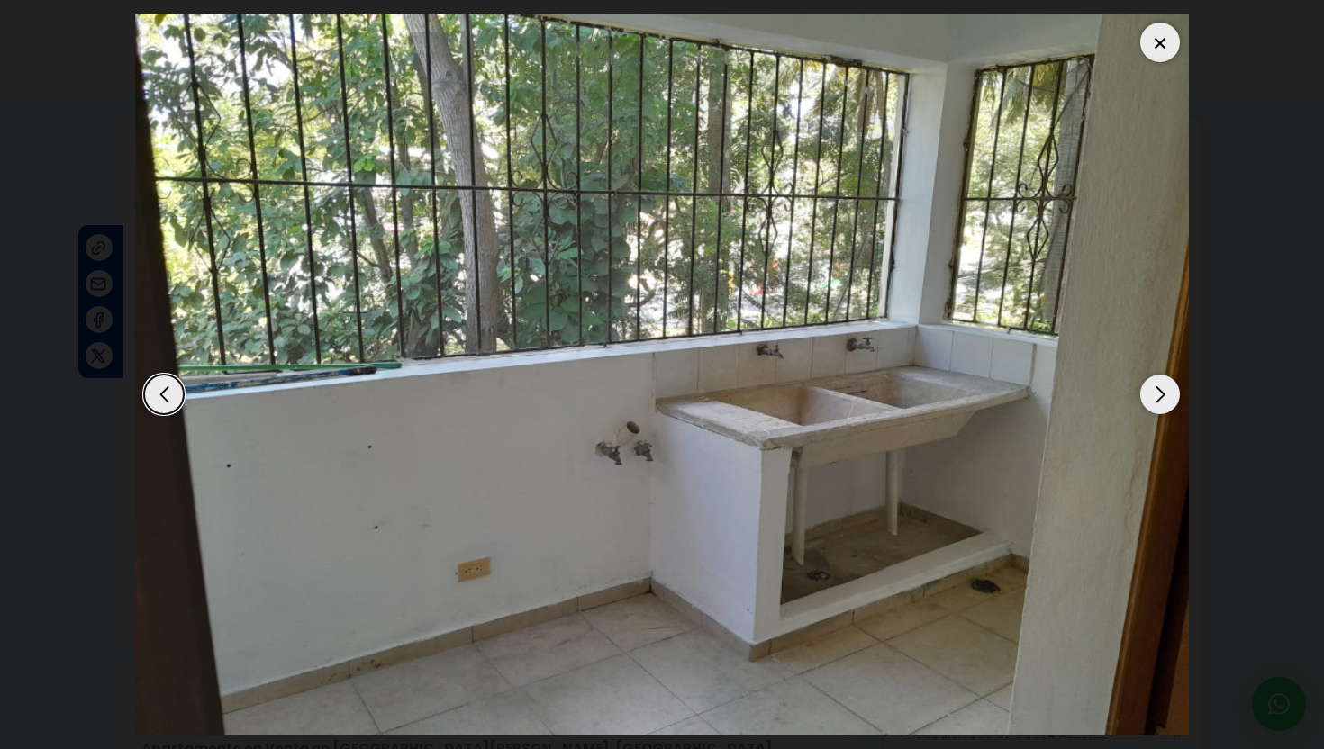
click at [1164, 400] on div "Next slide" at bounding box center [1160, 395] width 40 height 40
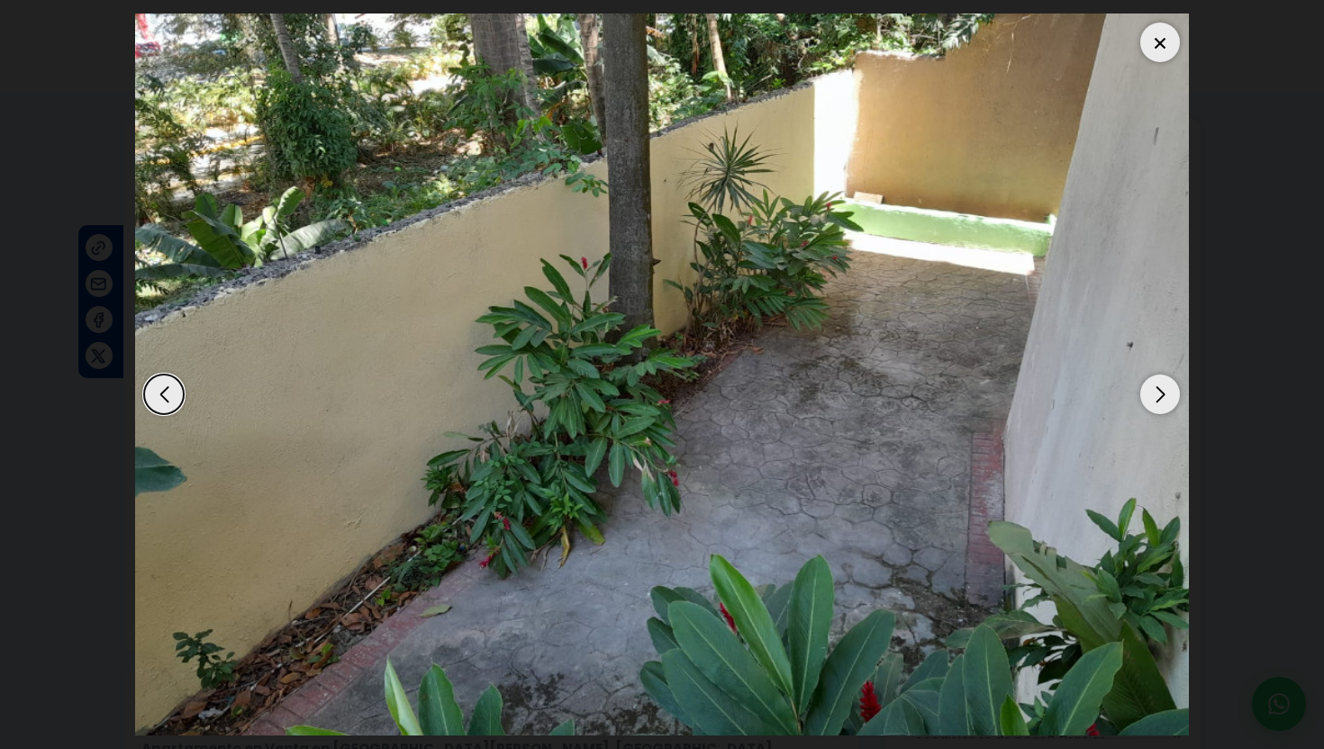
click at [1164, 400] on div "Next slide" at bounding box center [1160, 395] width 40 height 40
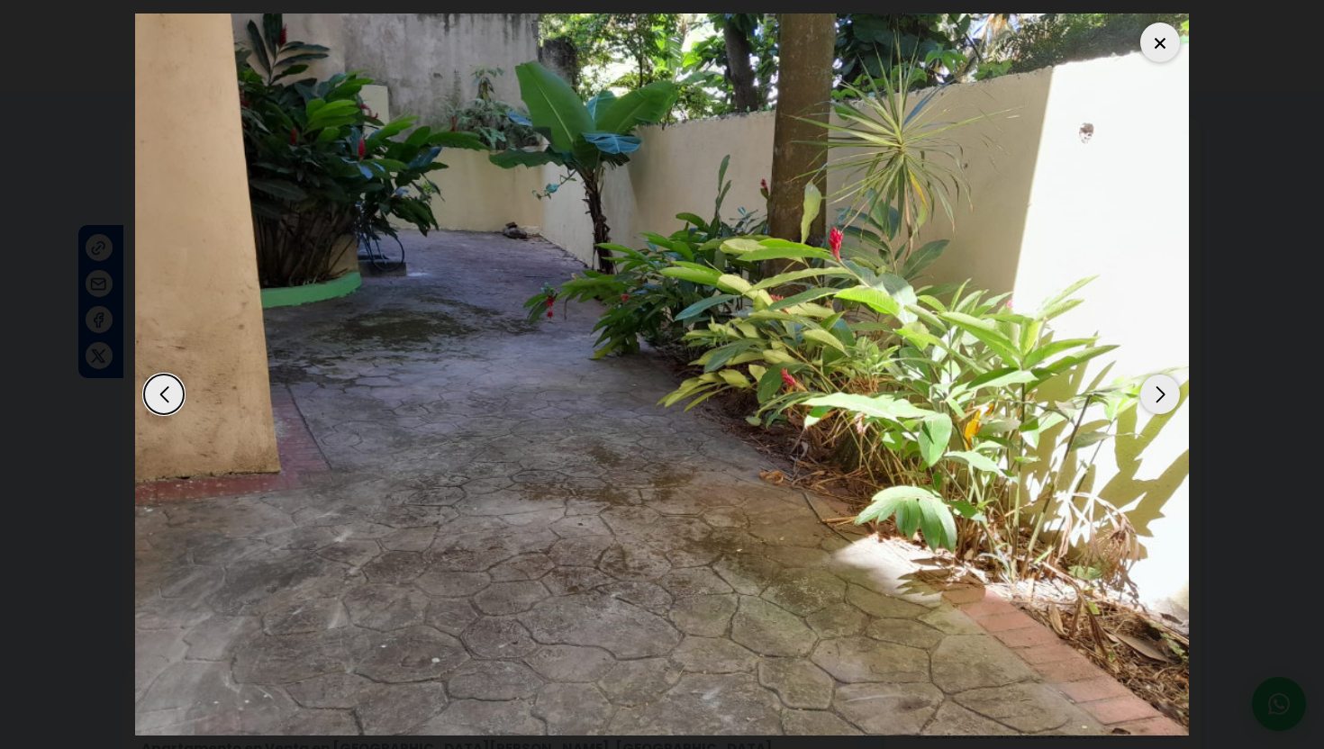
click at [1164, 400] on div "Next slide" at bounding box center [1160, 395] width 40 height 40
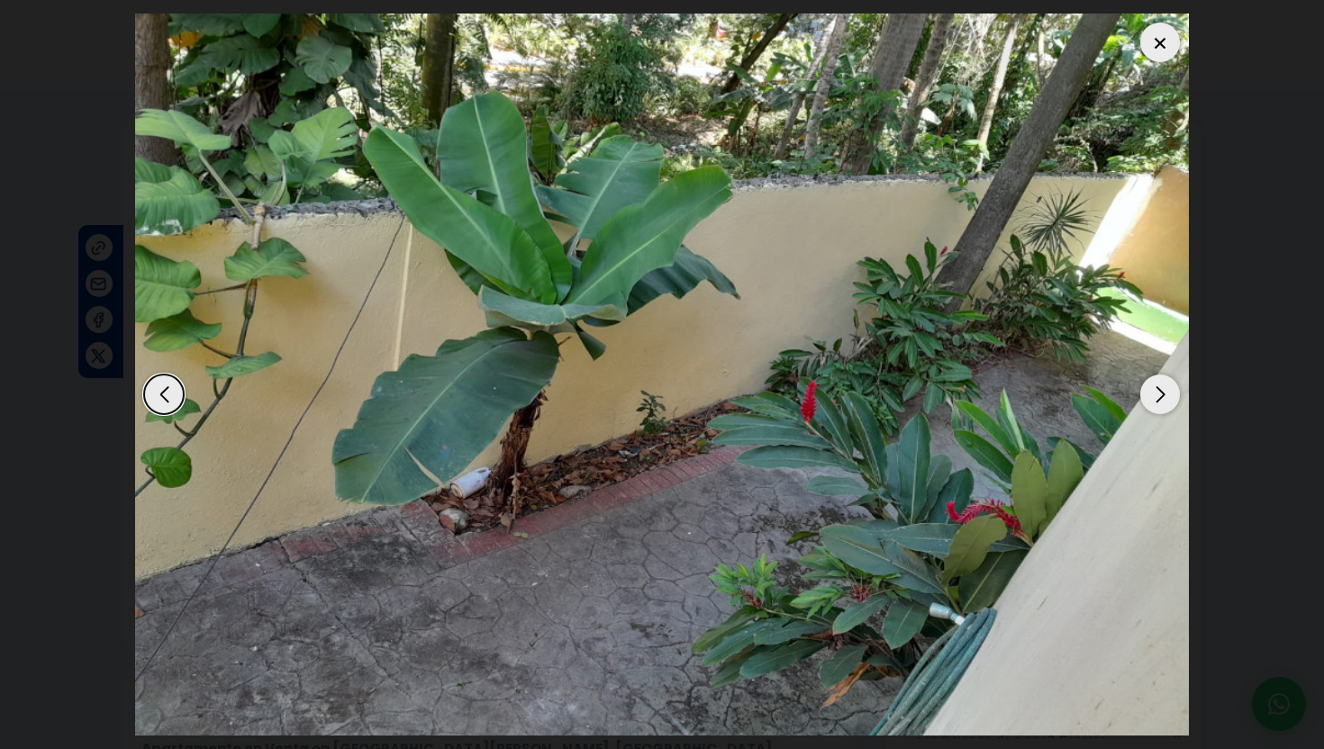
click at [1164, 400] on div "Next slide" at bounding box center [1160, 395] width 40 height 40
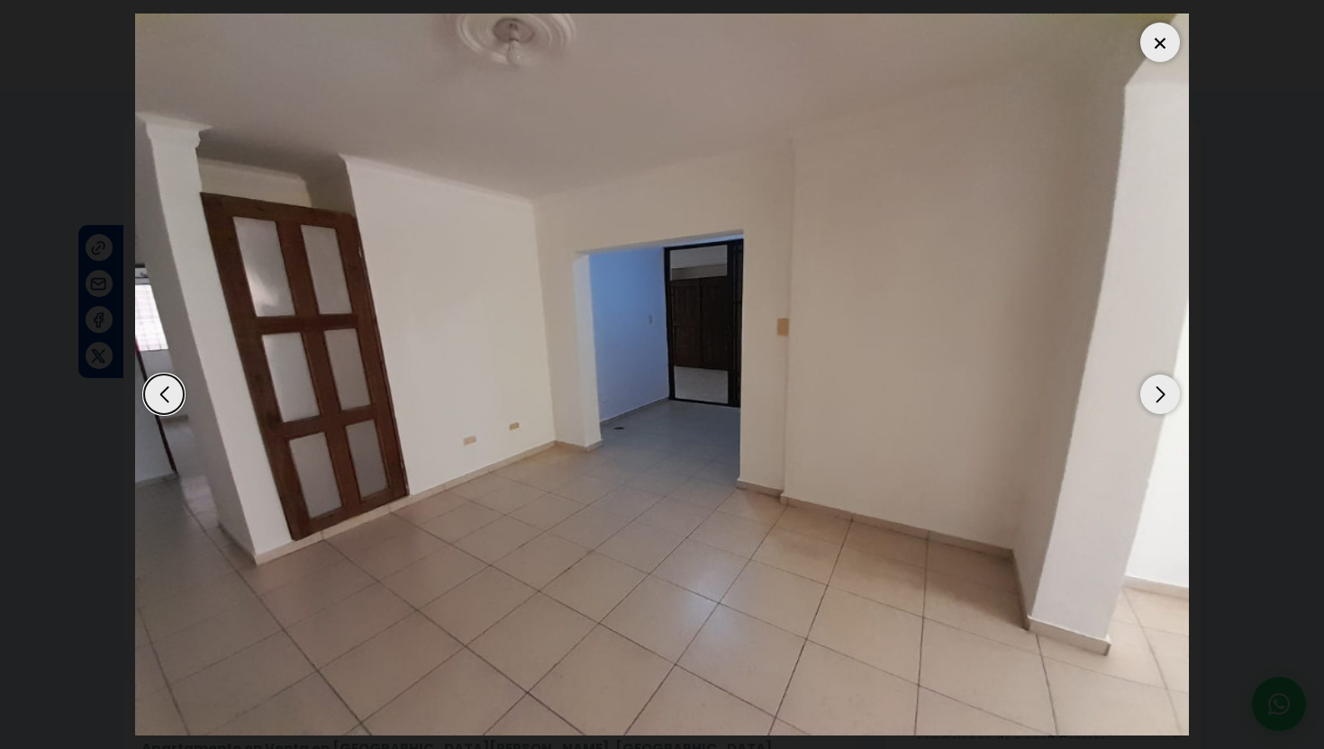
click at [1164, 400] on div "Next slide" at bounding box center [1160, 395] width 40 height 40
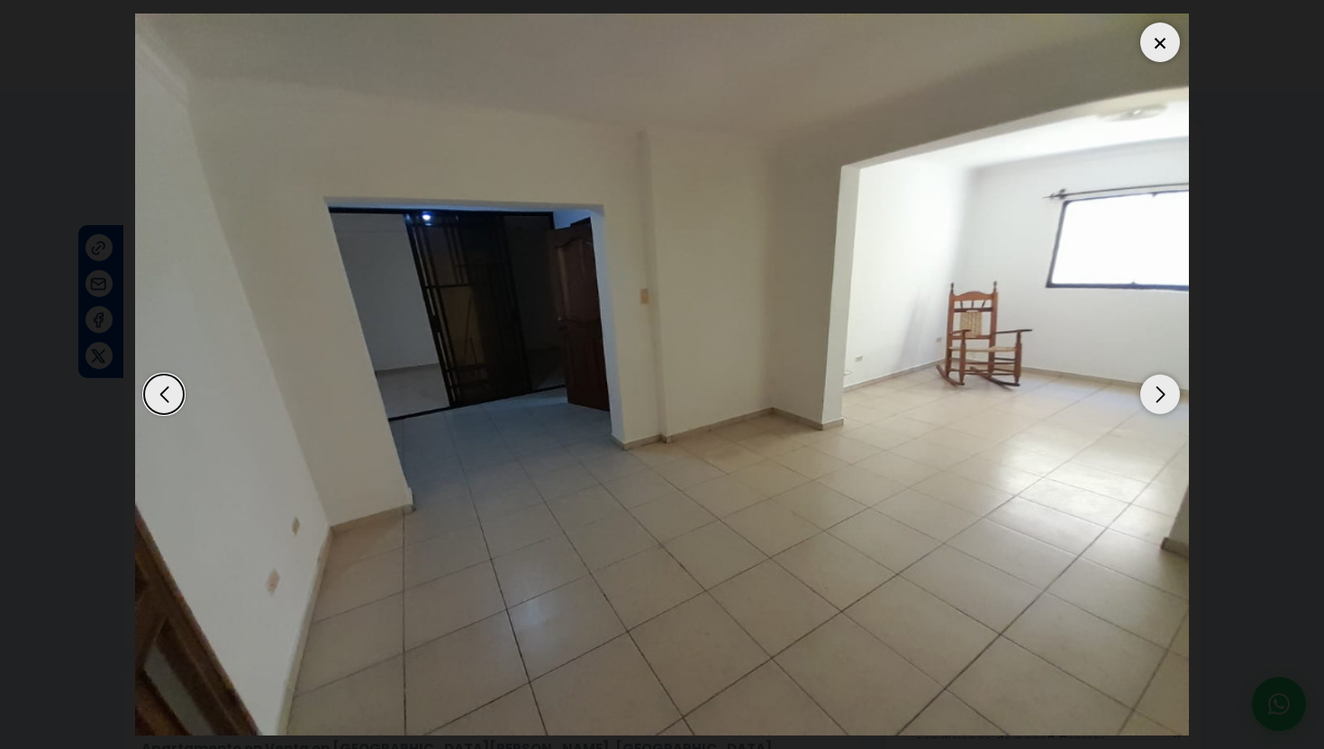
click at [1164, 400] on div "Next slide" at bounding box center [1160, 395] width 40 height 40
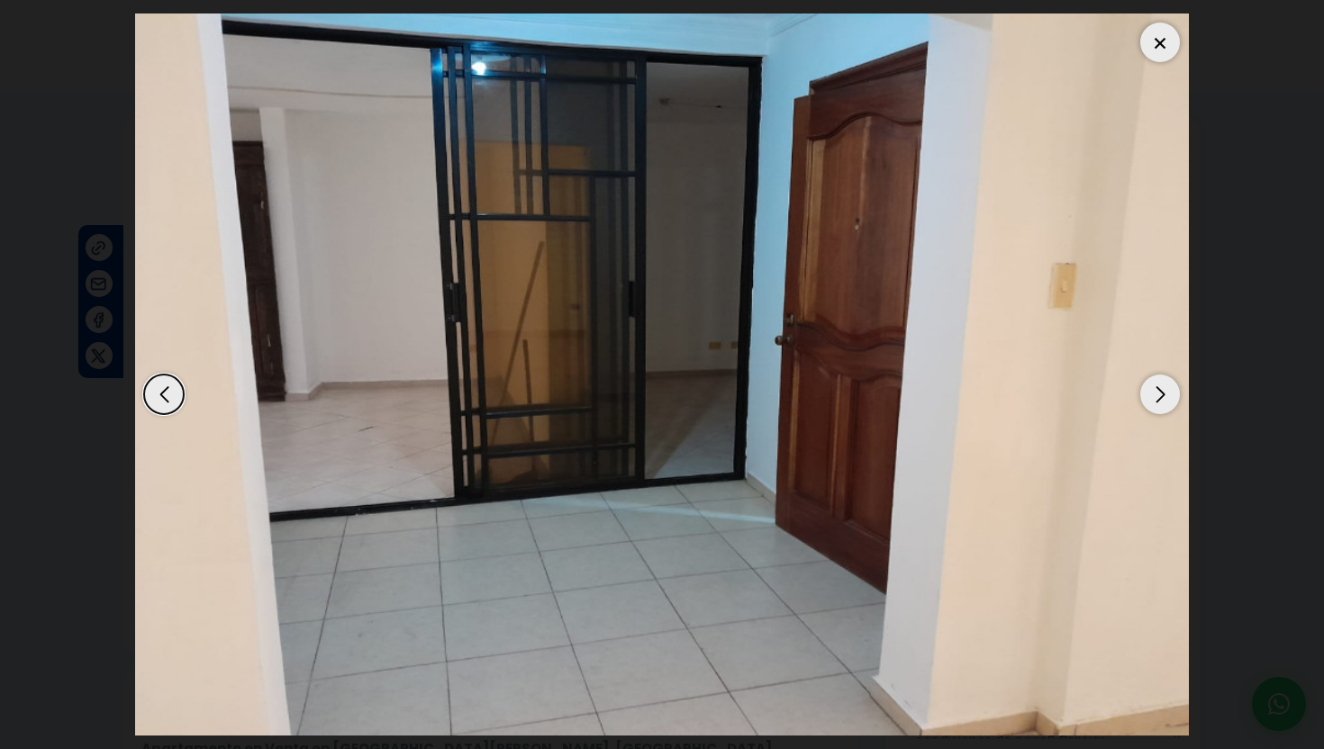
click at [1164, 400] on div "Next slide" at bounding box center [1160, 395] width 40 height 40
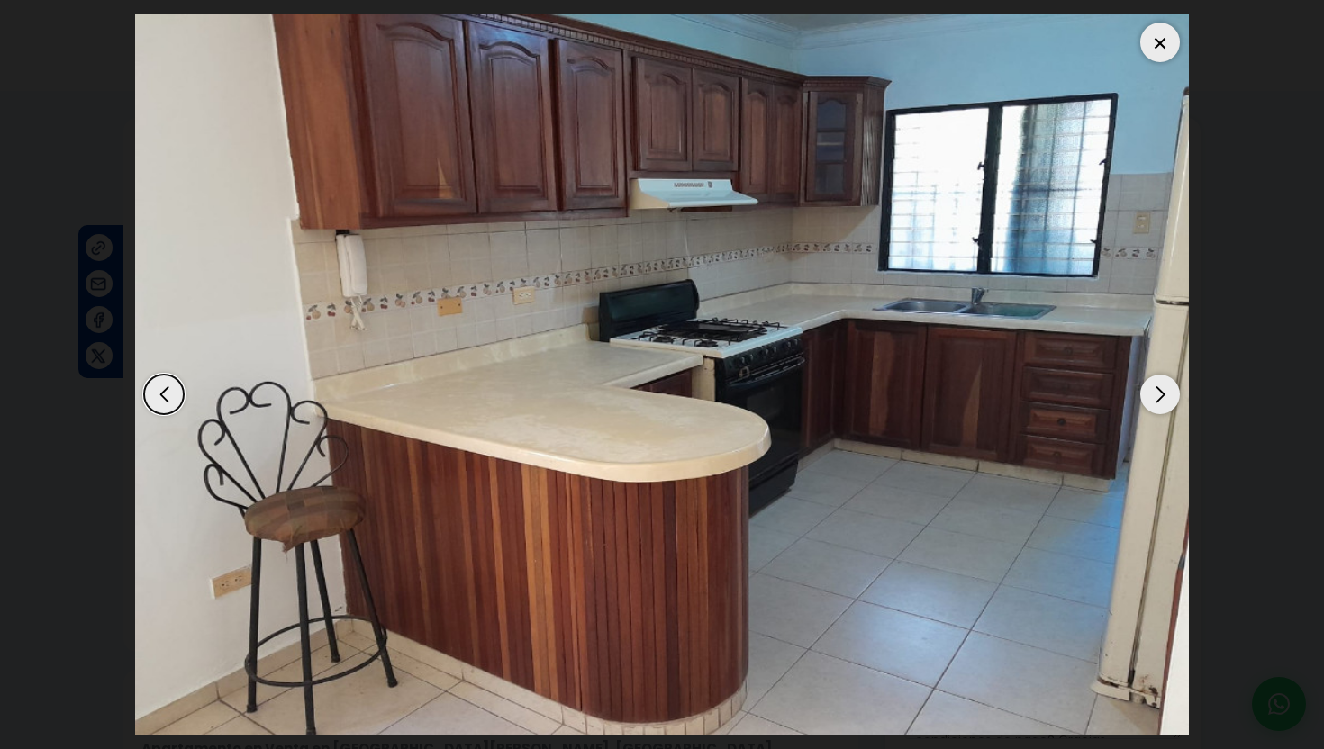
click at [1164, 400] on div "Next slide" at bounding box center [1160, 395] width 40 height 40
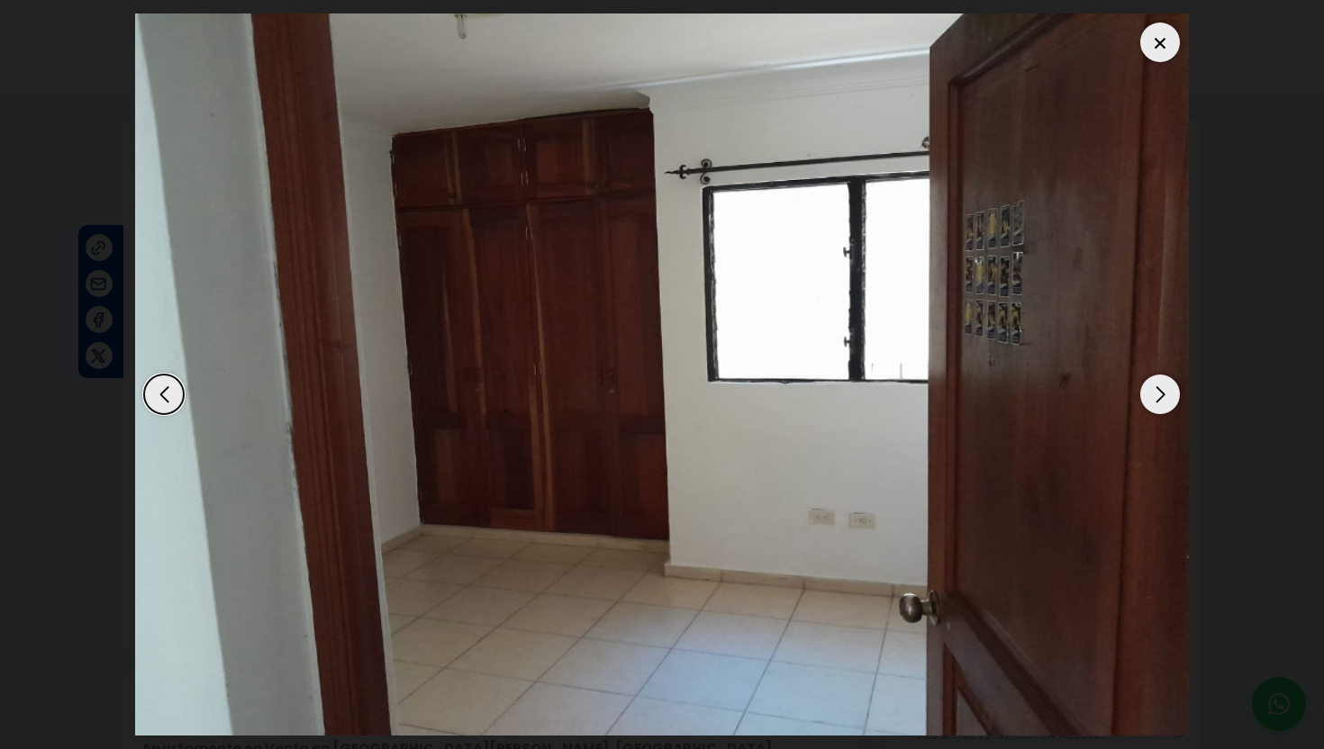
click at [1164, 400] on div "Next slide" at bounding box center [1160, 395] width 40 height 40
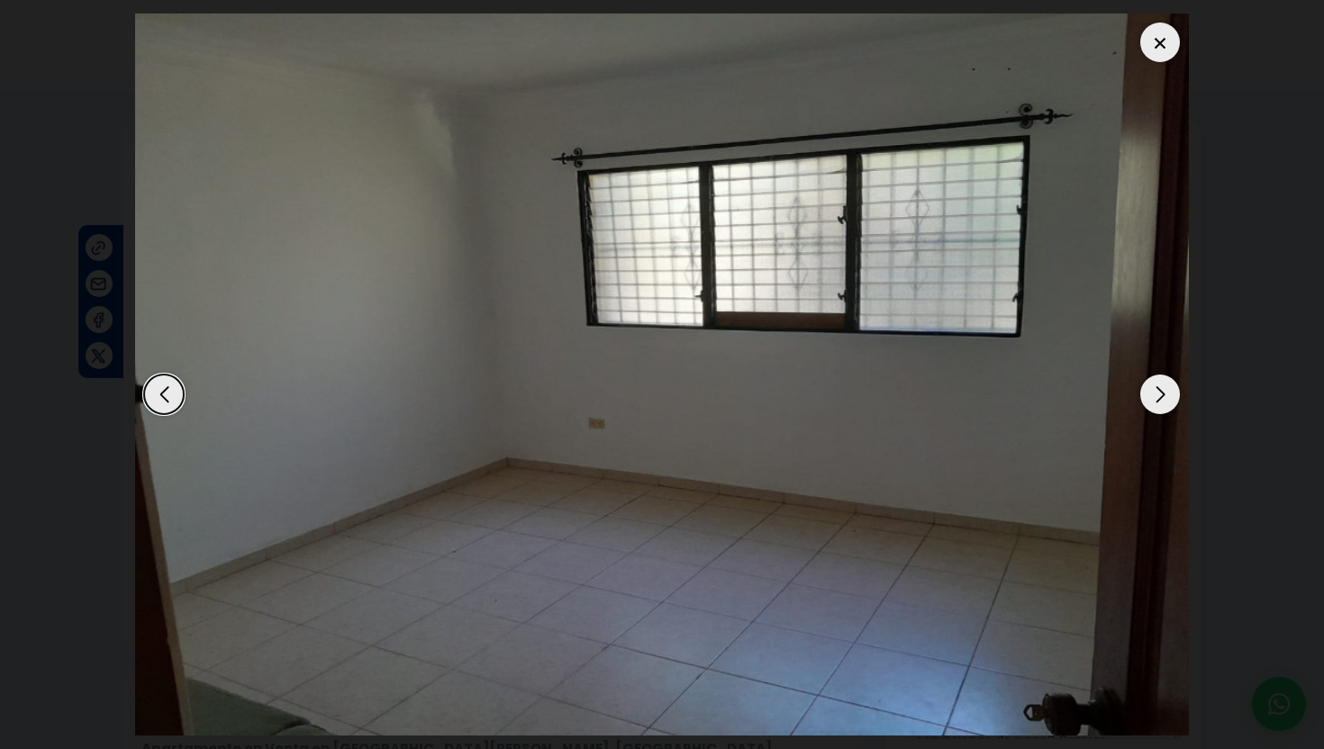
click at [1164, 400] on div "Next slide" at bounding box center [1160, 395] width 40 height 40
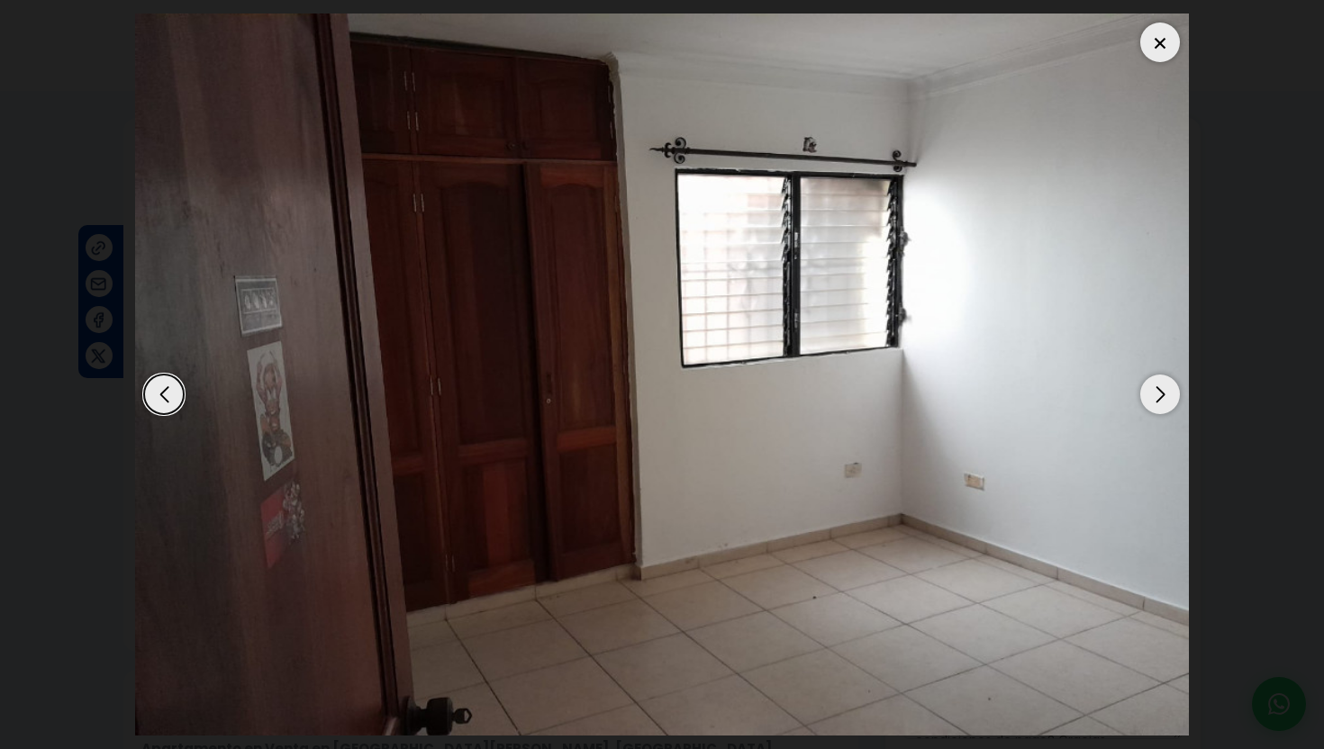
click at [1169, 38] on div at bounding box center [1160, 43] width 40 height 40
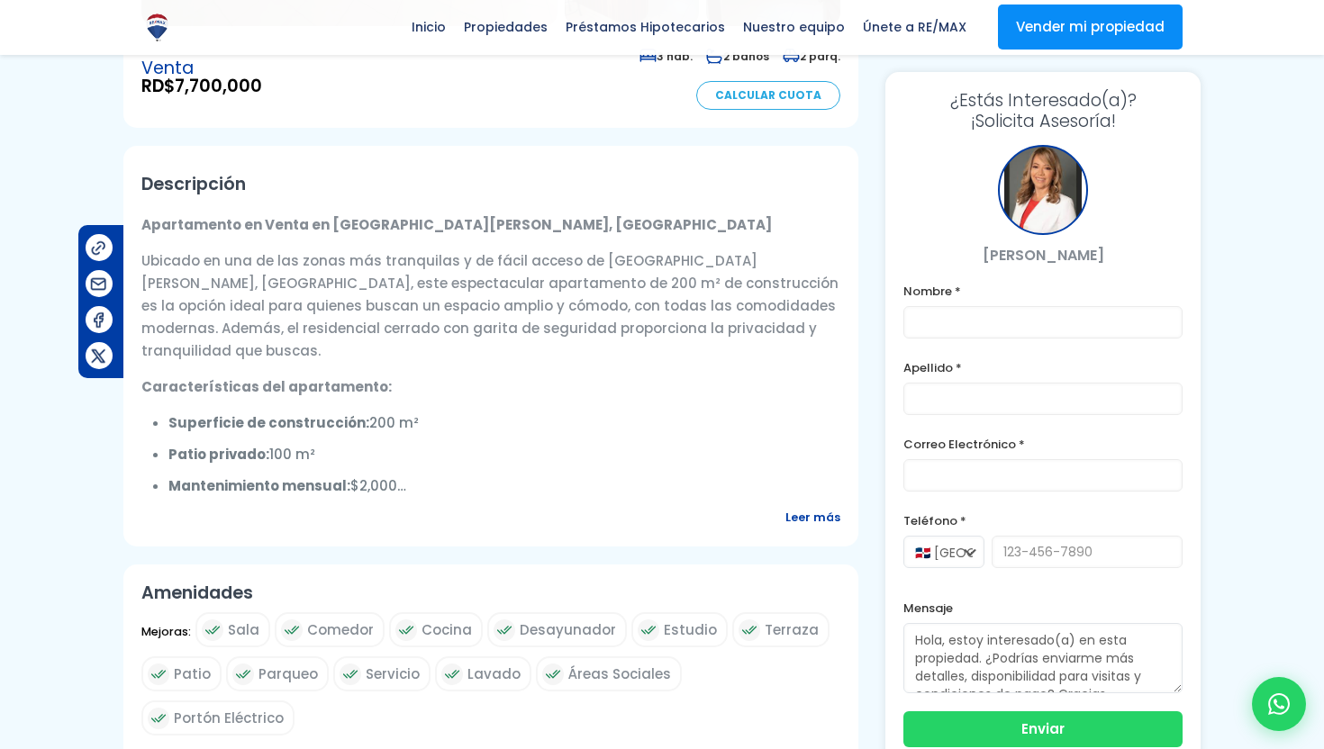
scroll to position [534, 0]
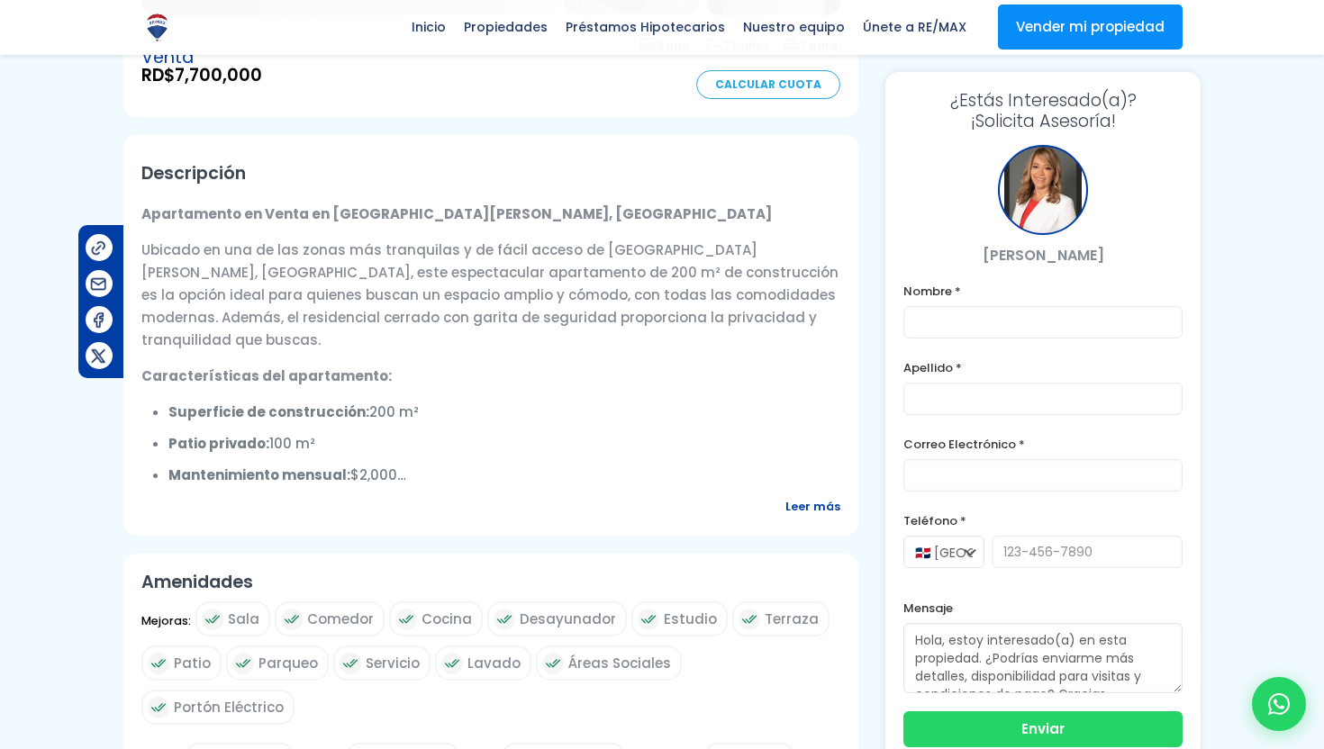
click at [805, 495] on span "Leer más" at bounding box center [812, 506] width 55 height 23
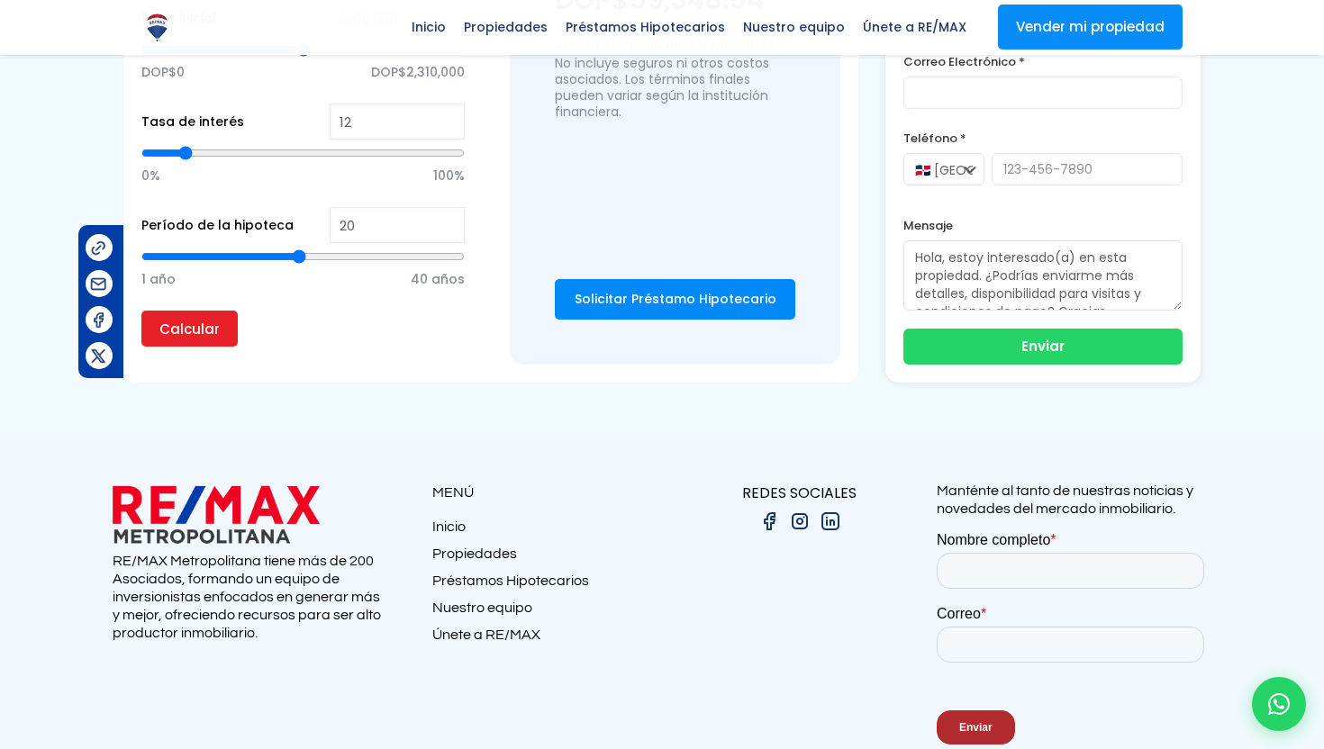
scroll to position [2019, 0]
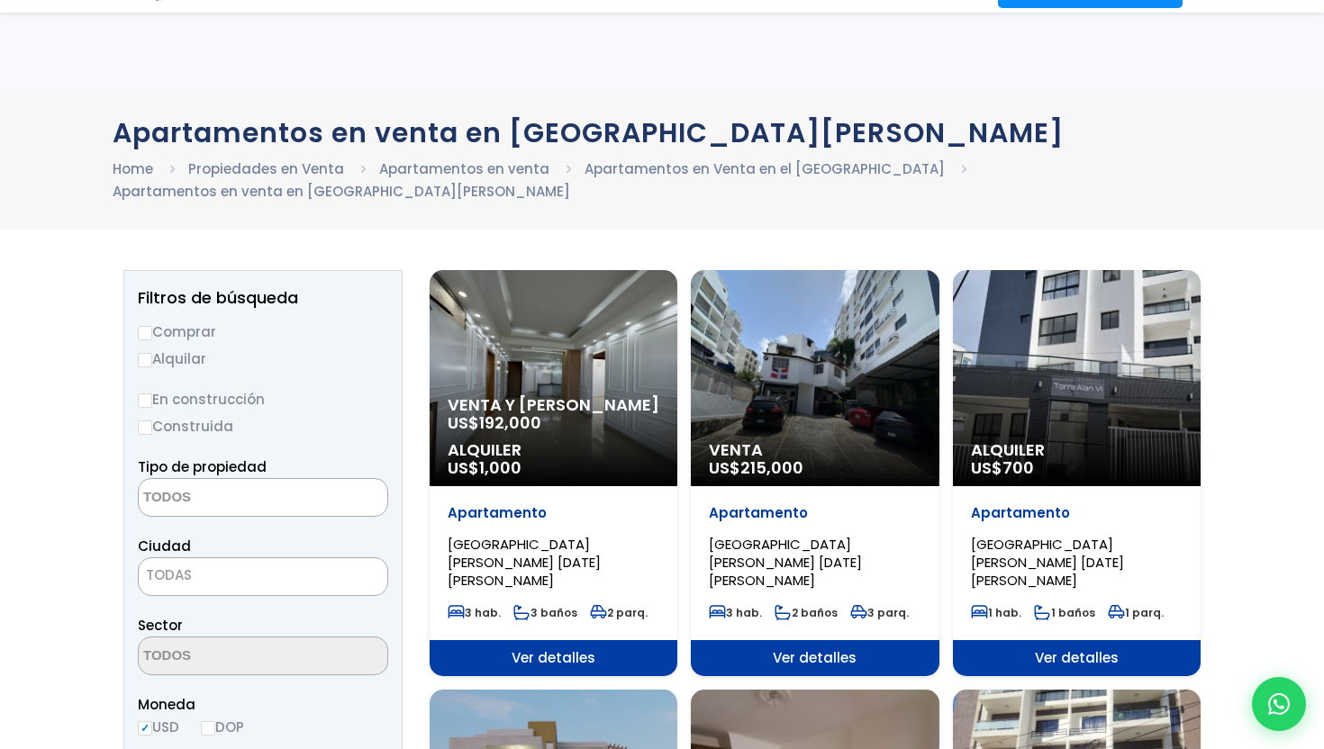
select select
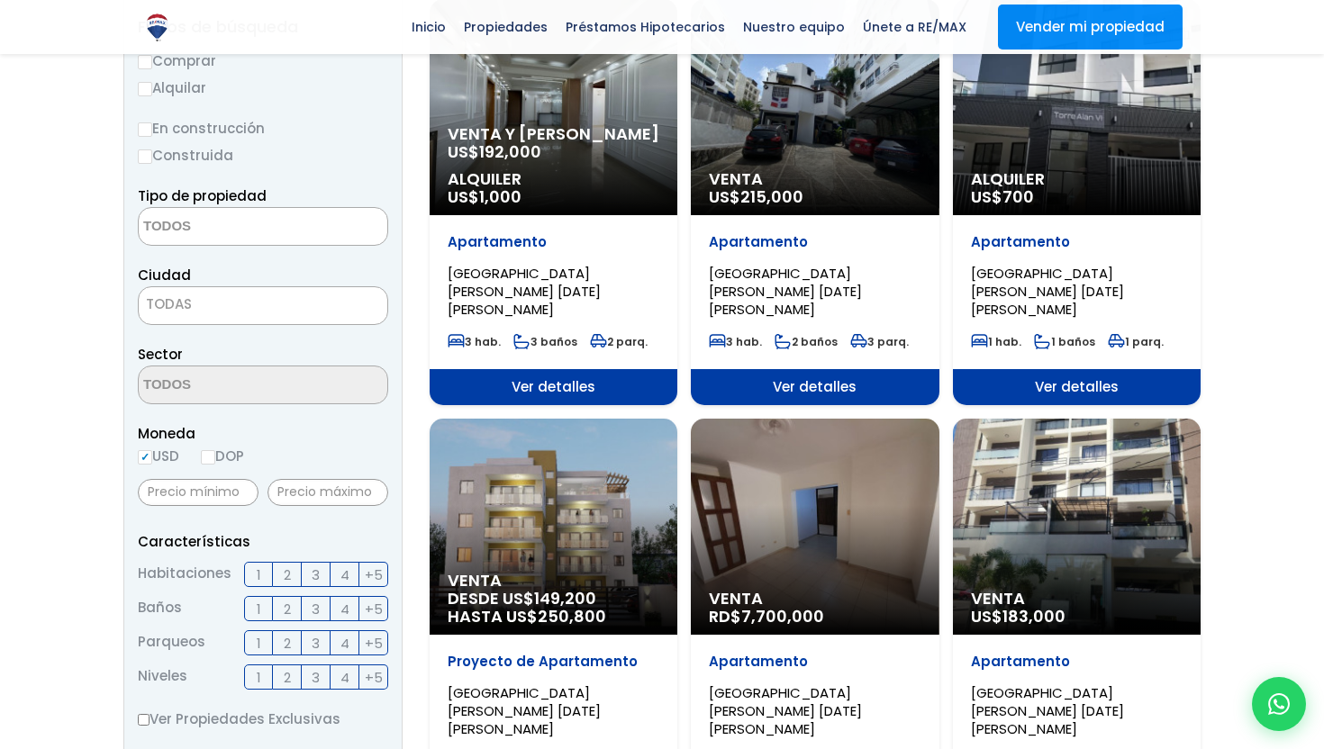
scroll to position [288, 0]
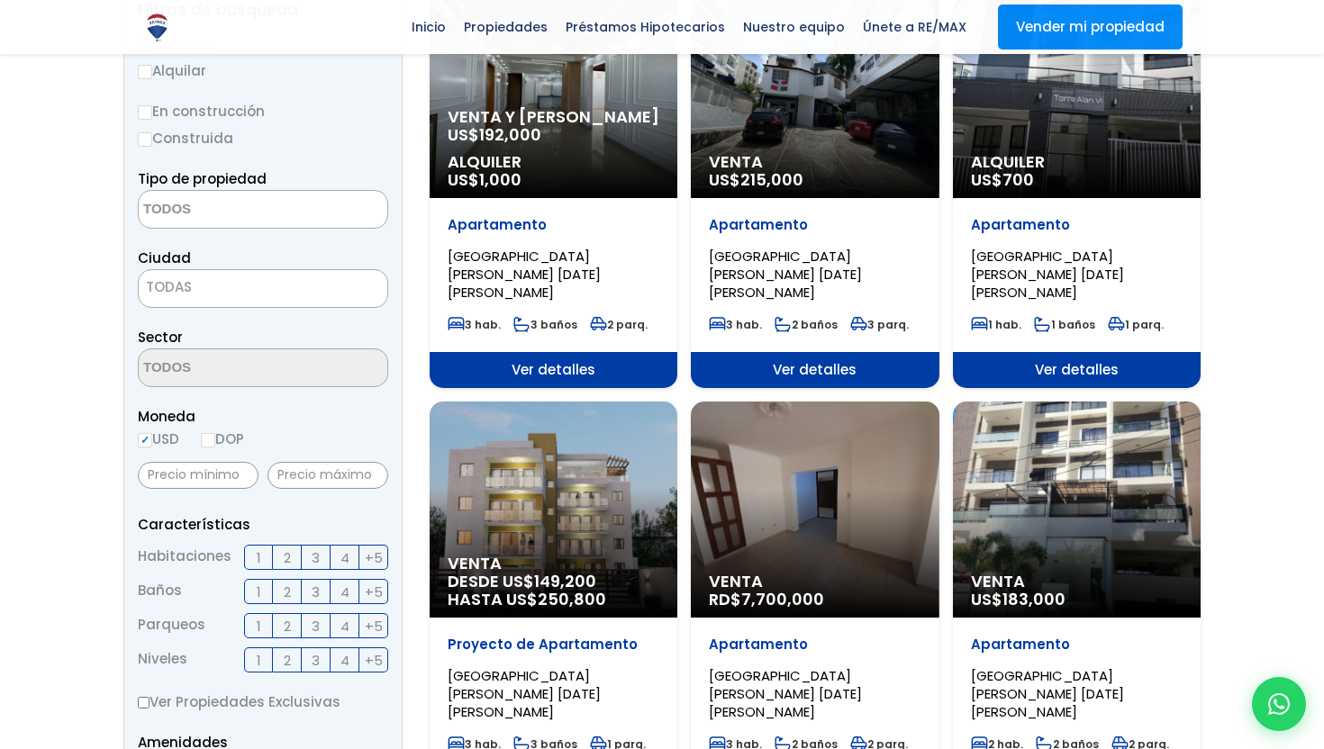
click at [677, 198] on div "Venta RD$ 7,700,000" at bounding box center [554, 90] width 248 height 216
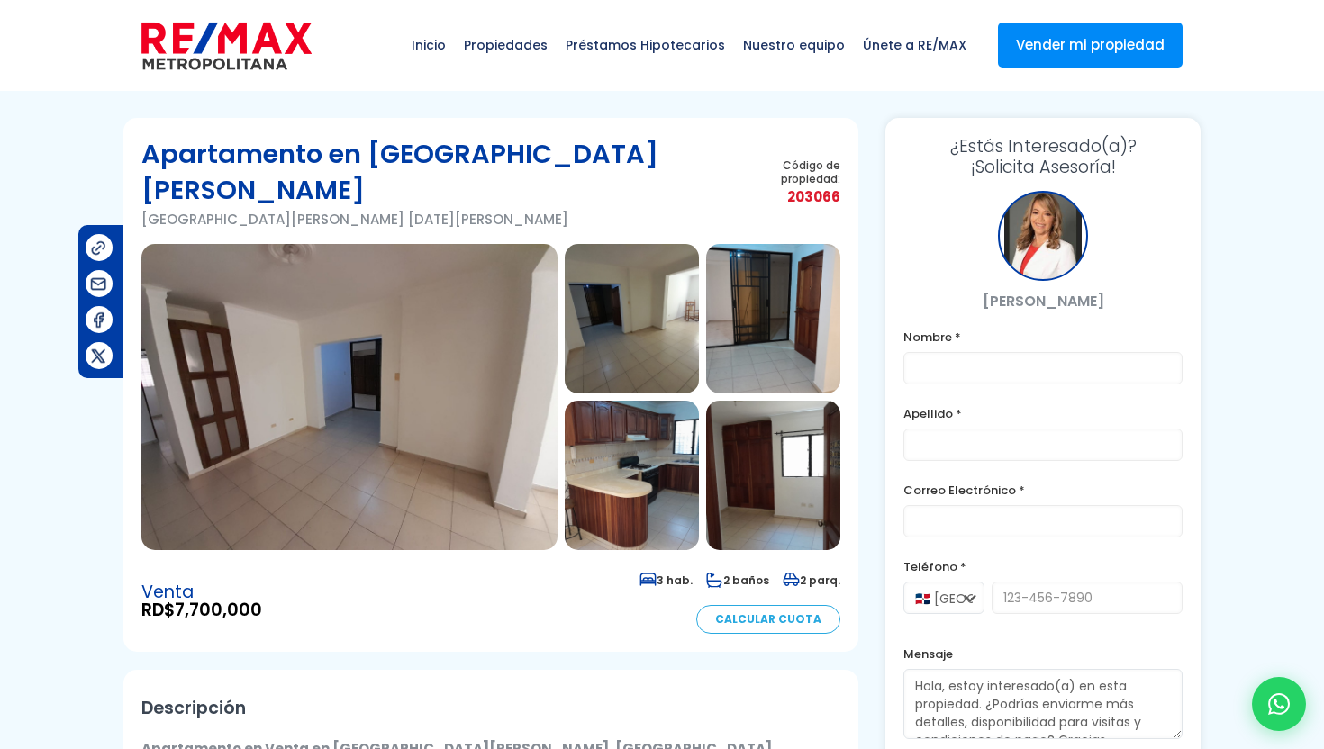
scroll to position [1, 0]
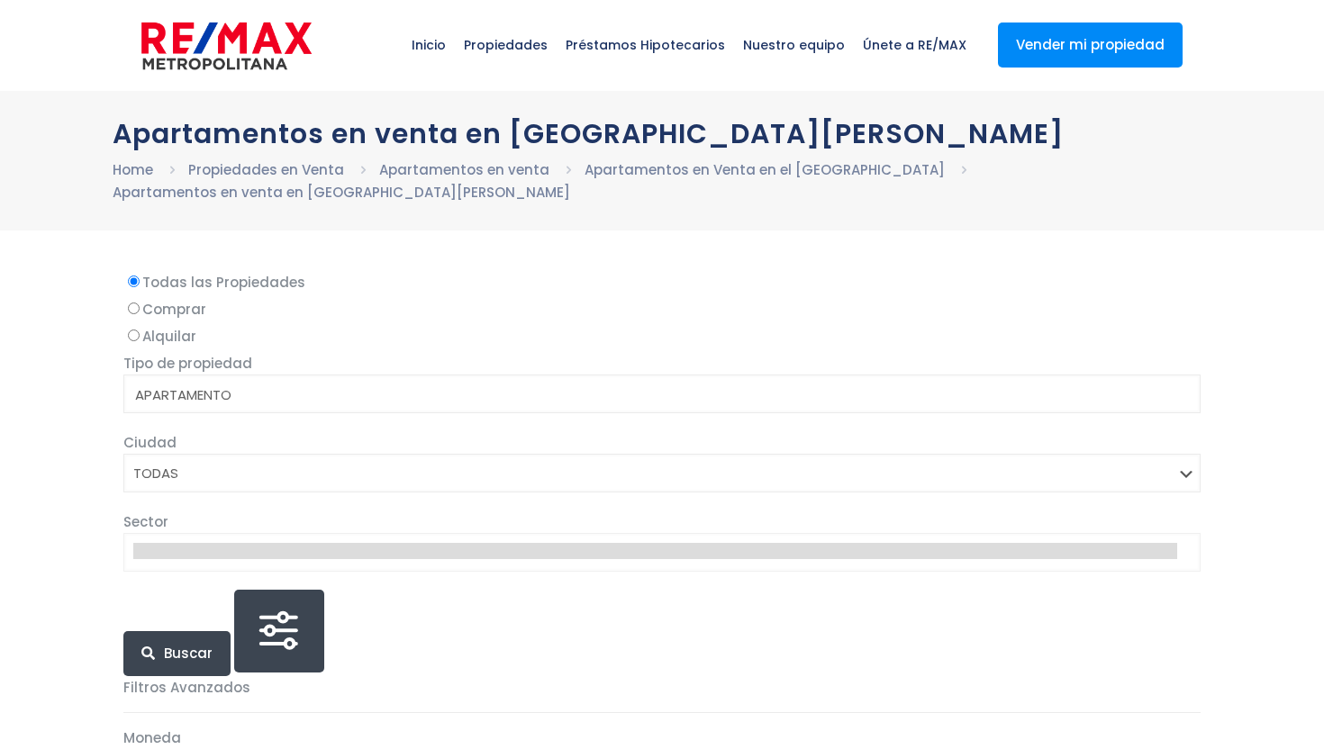
select select
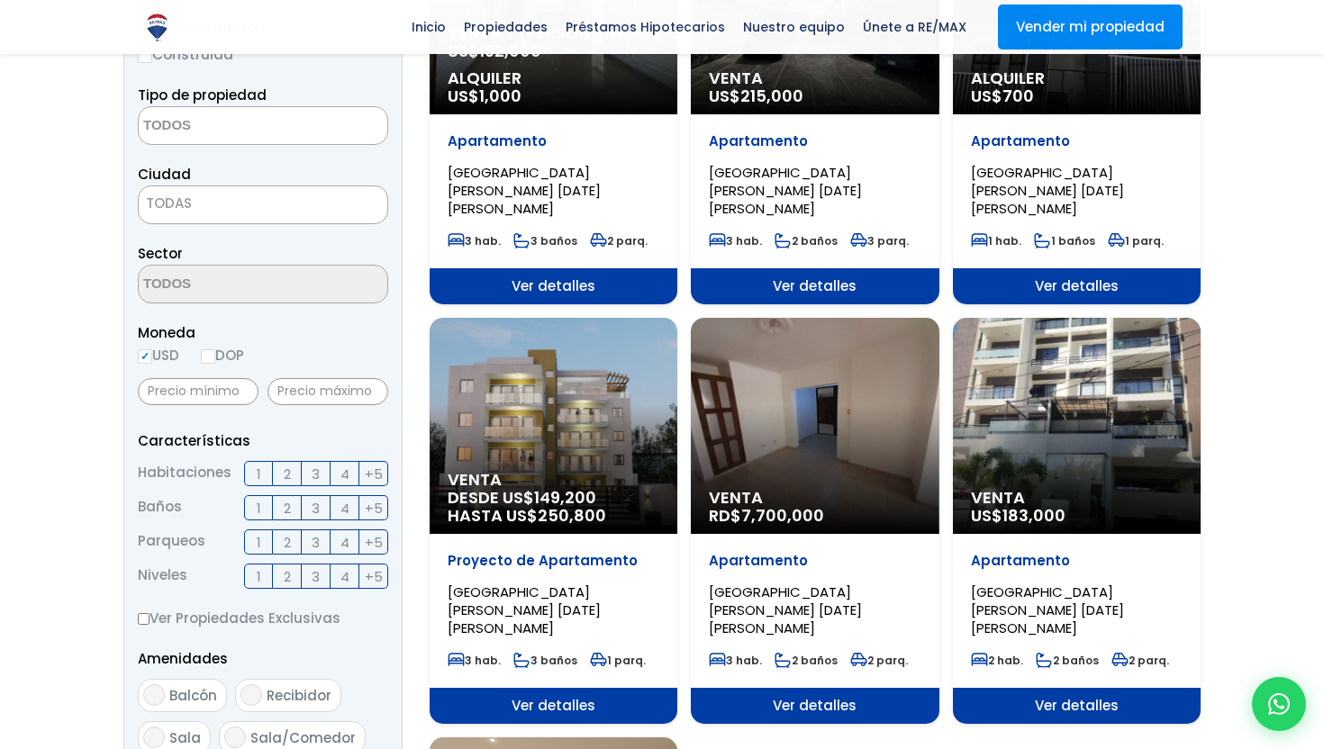
click at [677, 114] on div "Venta RD$ 7,700,000" at bounding box center [554, 6] width 248 height 216
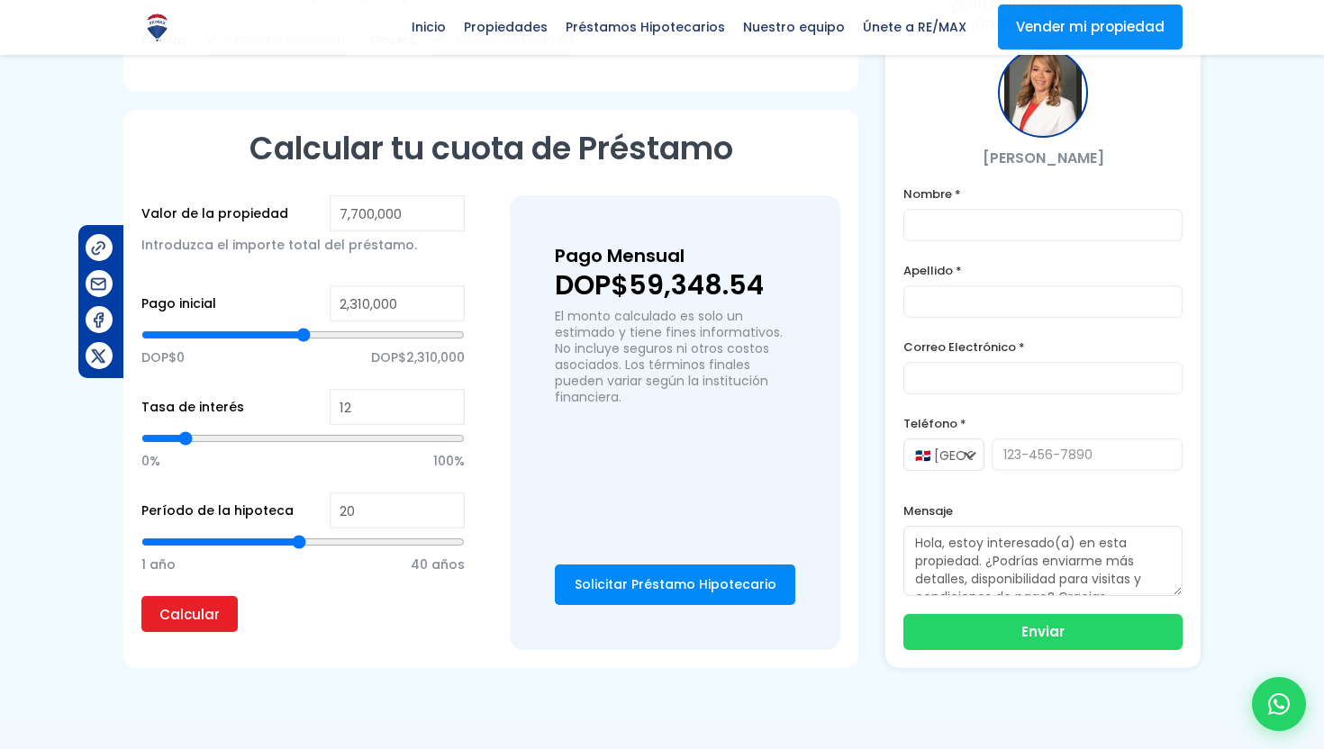
scroll to position [1318, 0]
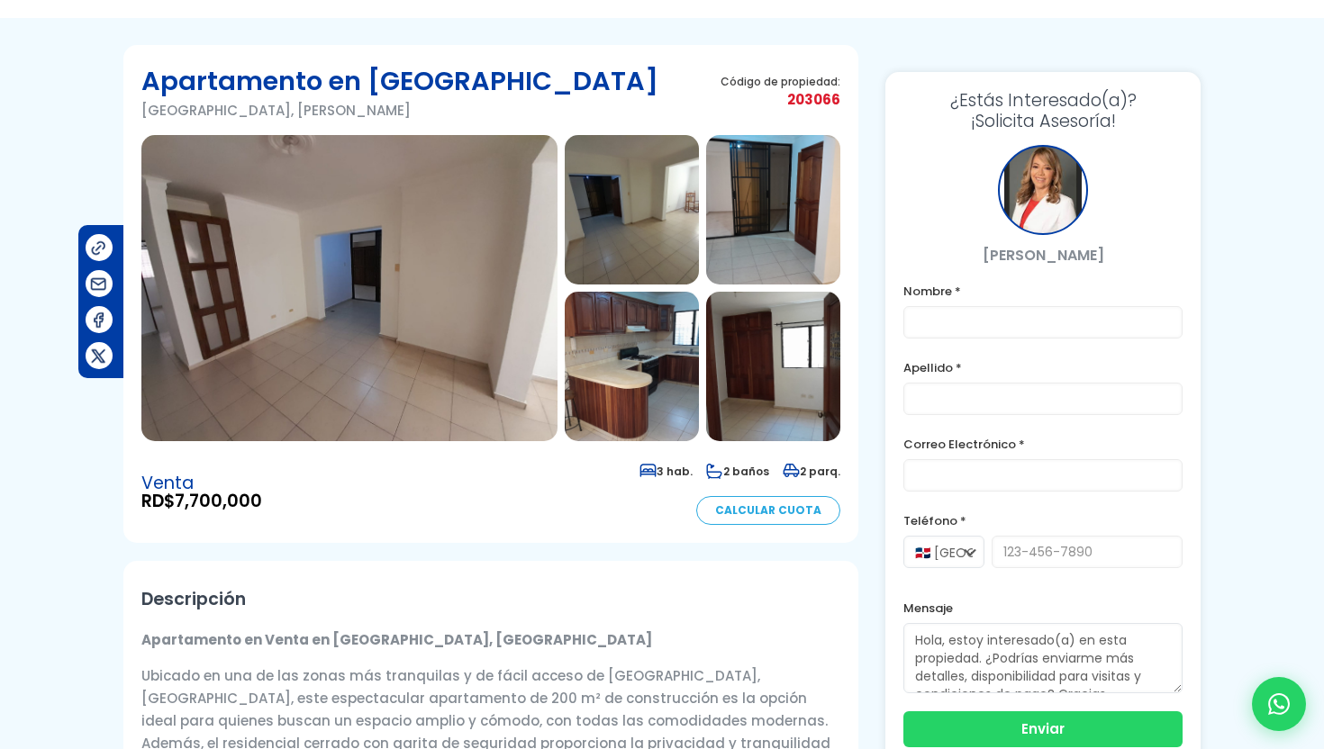
scroll to position [0, 0]
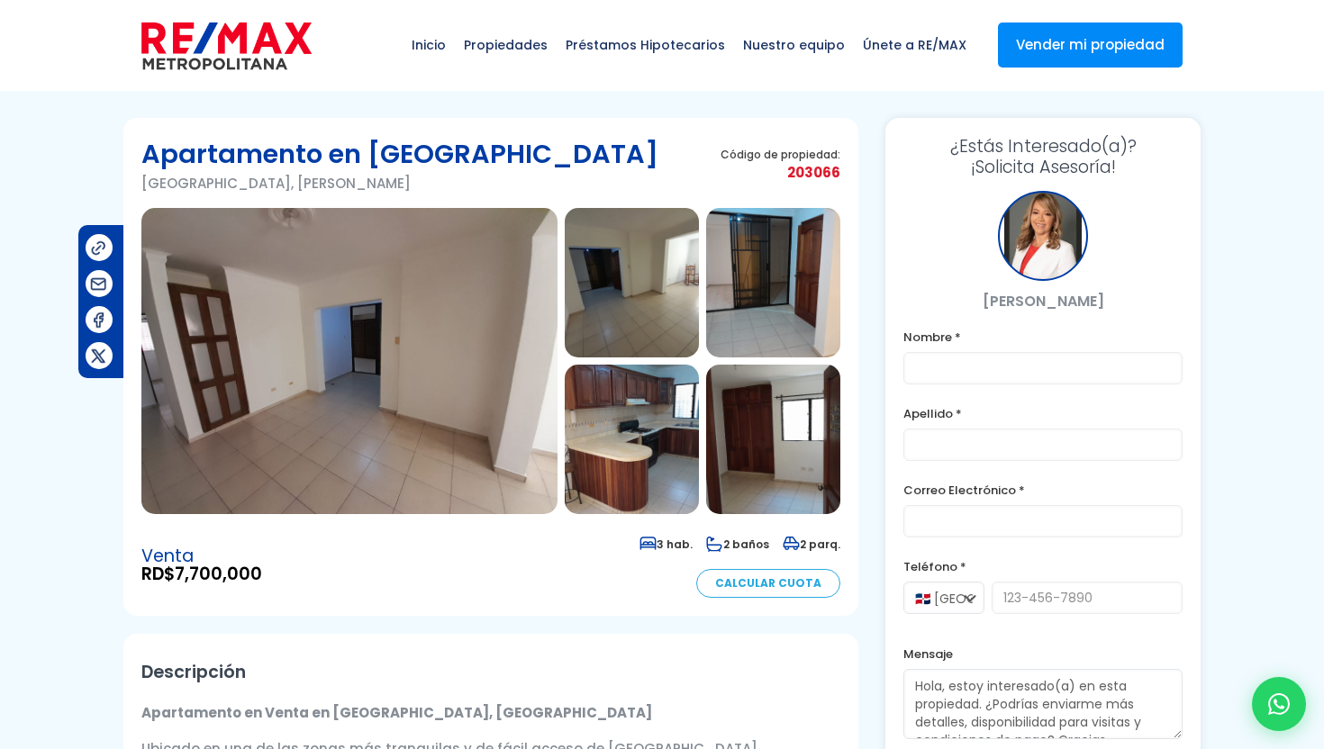
click at [638, 300] on img at bounding box center [632, 282] width 134 height 149
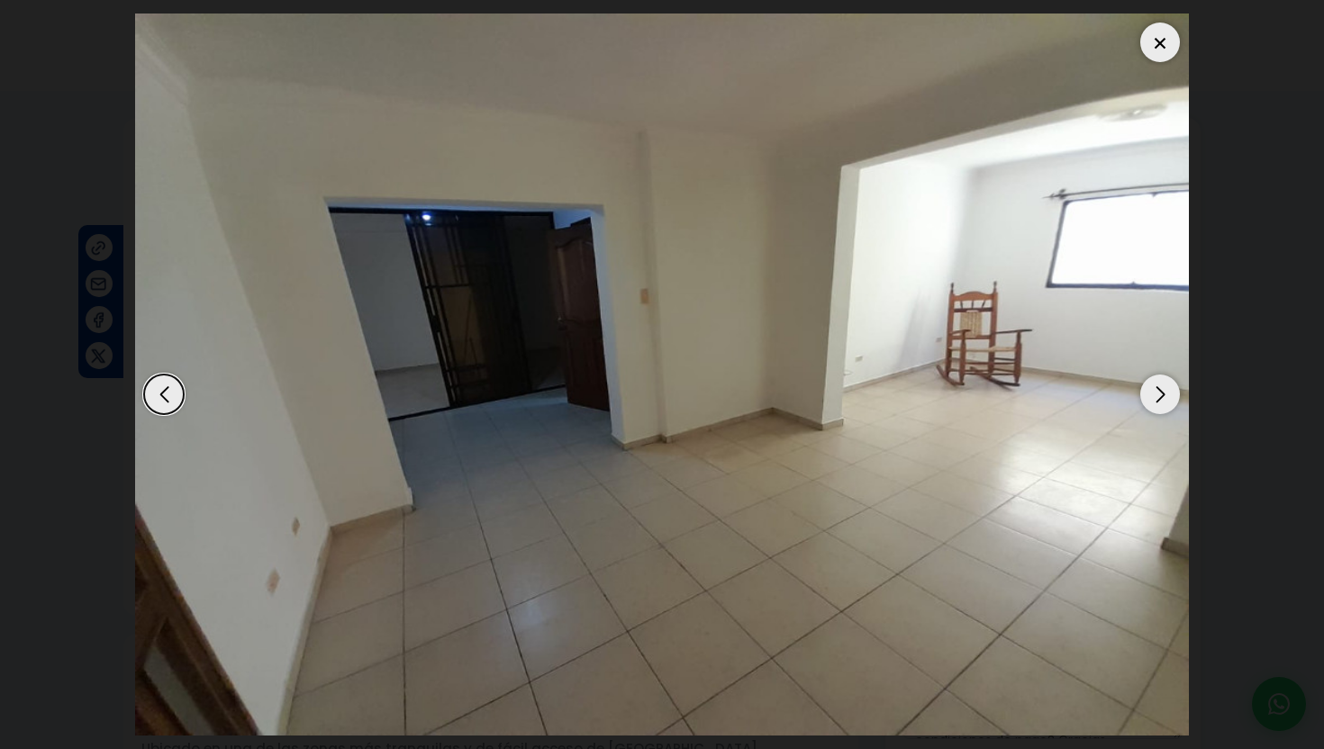
click at [1159, 394] on div "Next slide" at bounding box center [1160, 395] width 40 height 40
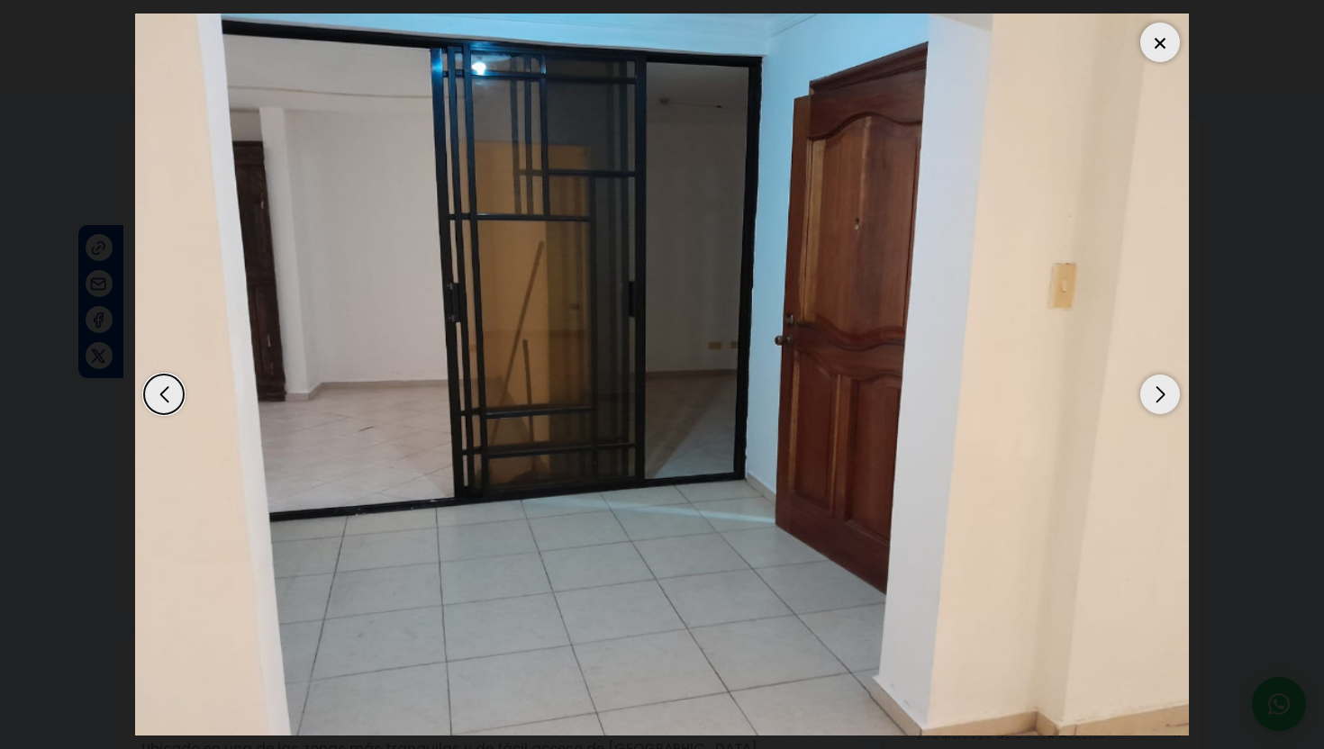
click at [1159, 394] on div "Next slide" at bounding box center [1160, 395] width 40 height 40
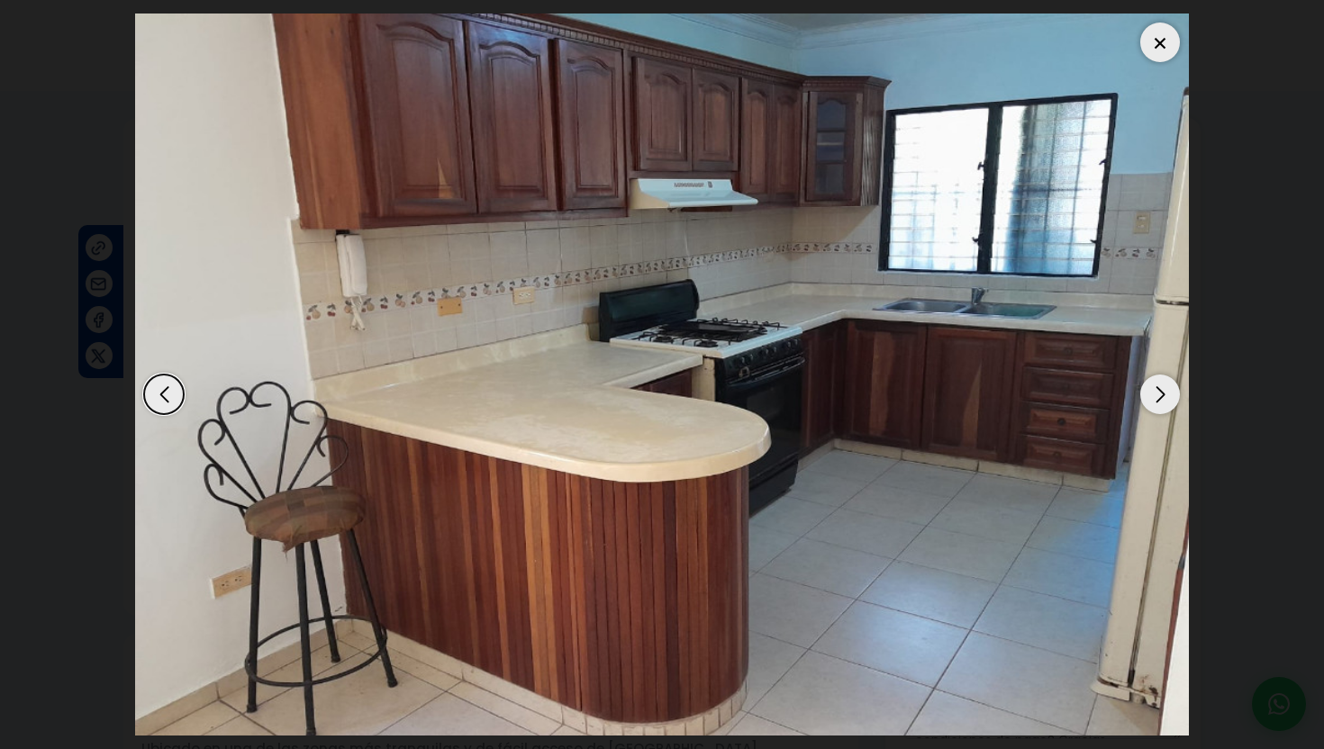
click at [1159, 394] on div "Next slide" at bounding box center [1160, 395] width 40 height 40
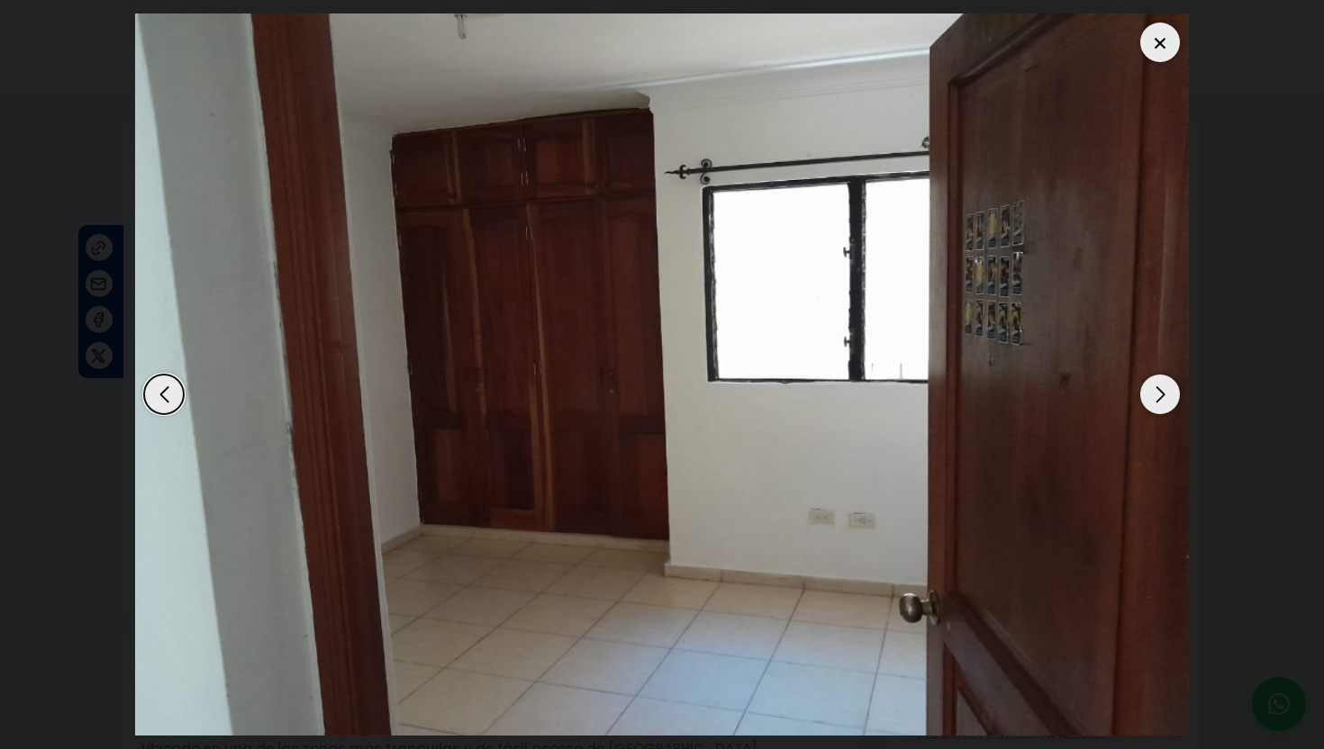
click at [1159, 394] on div "Next slide" at bounding box center [1160, 395] width 40 height 40
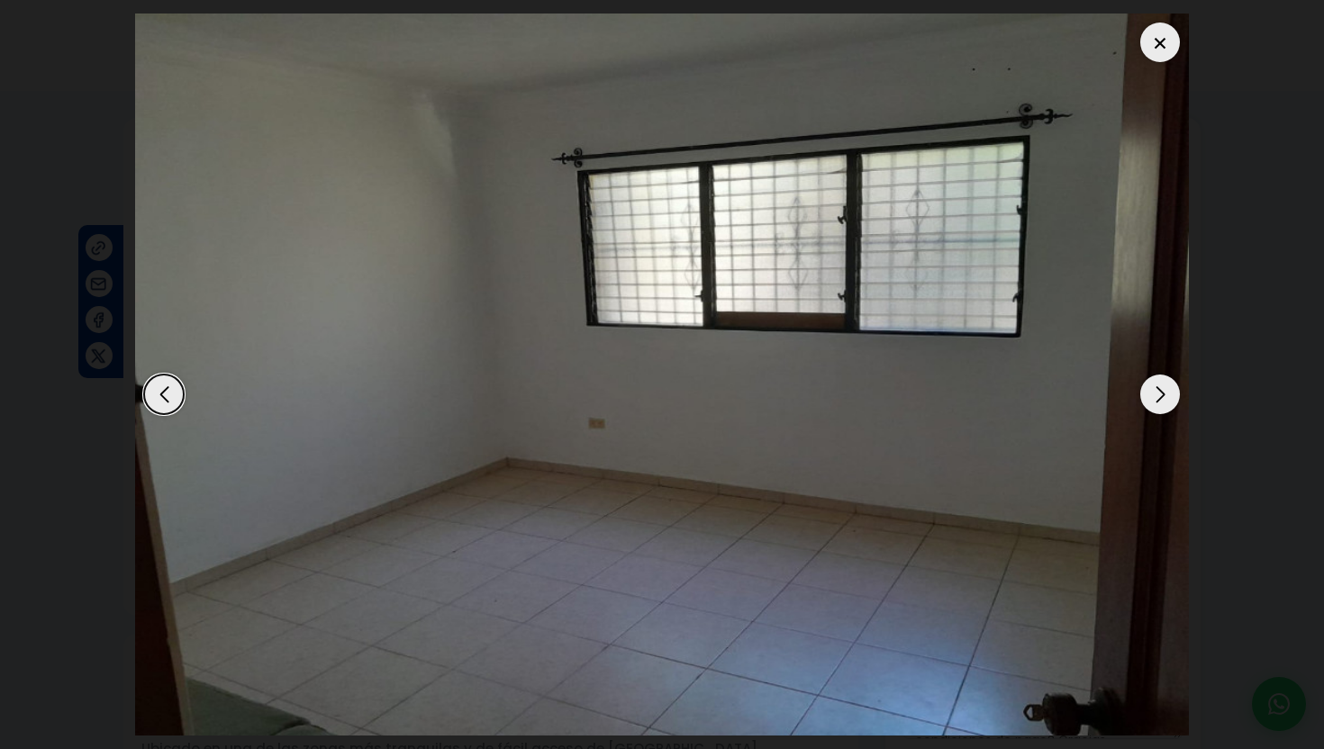
click at [1159, 394] on div "Next slide" at bounding box center [1160, 395] width 40 height 40
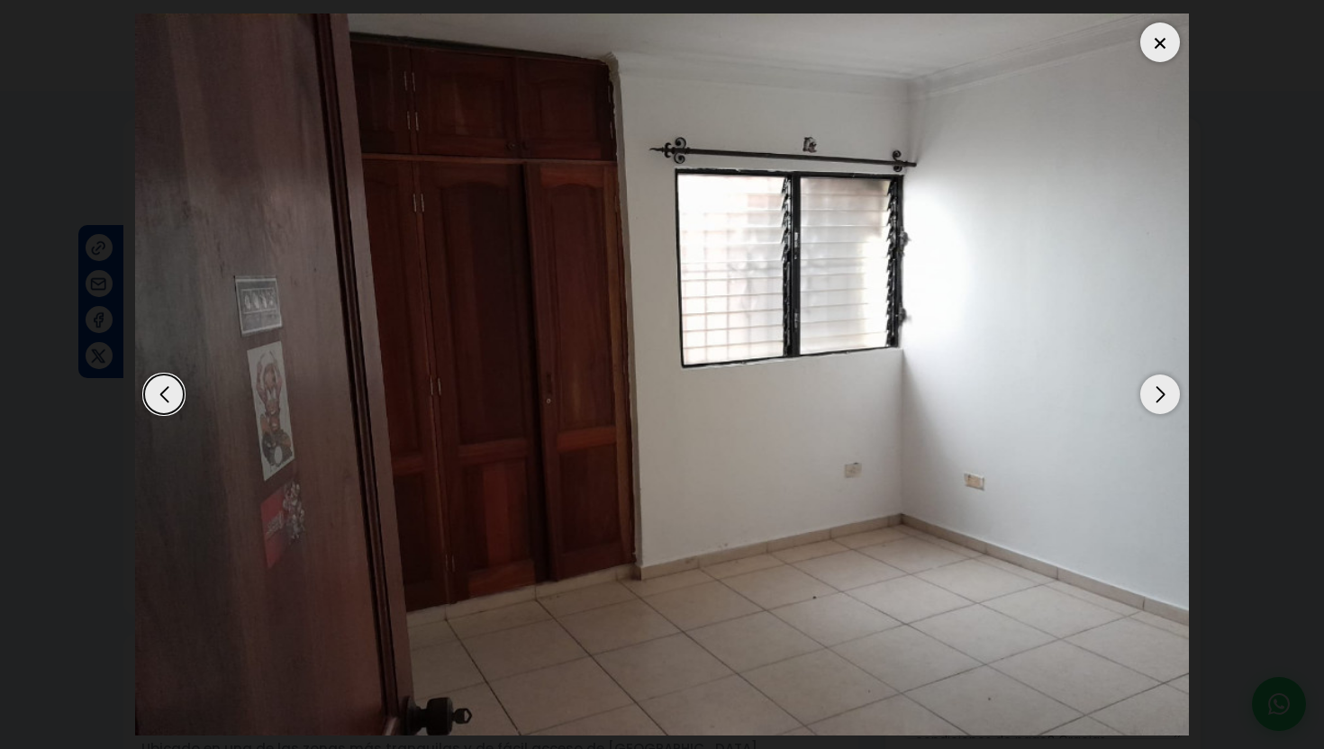
click at [1159, 394] on div "Next slide" at bounding box center [1160, 395] width 40 height 40
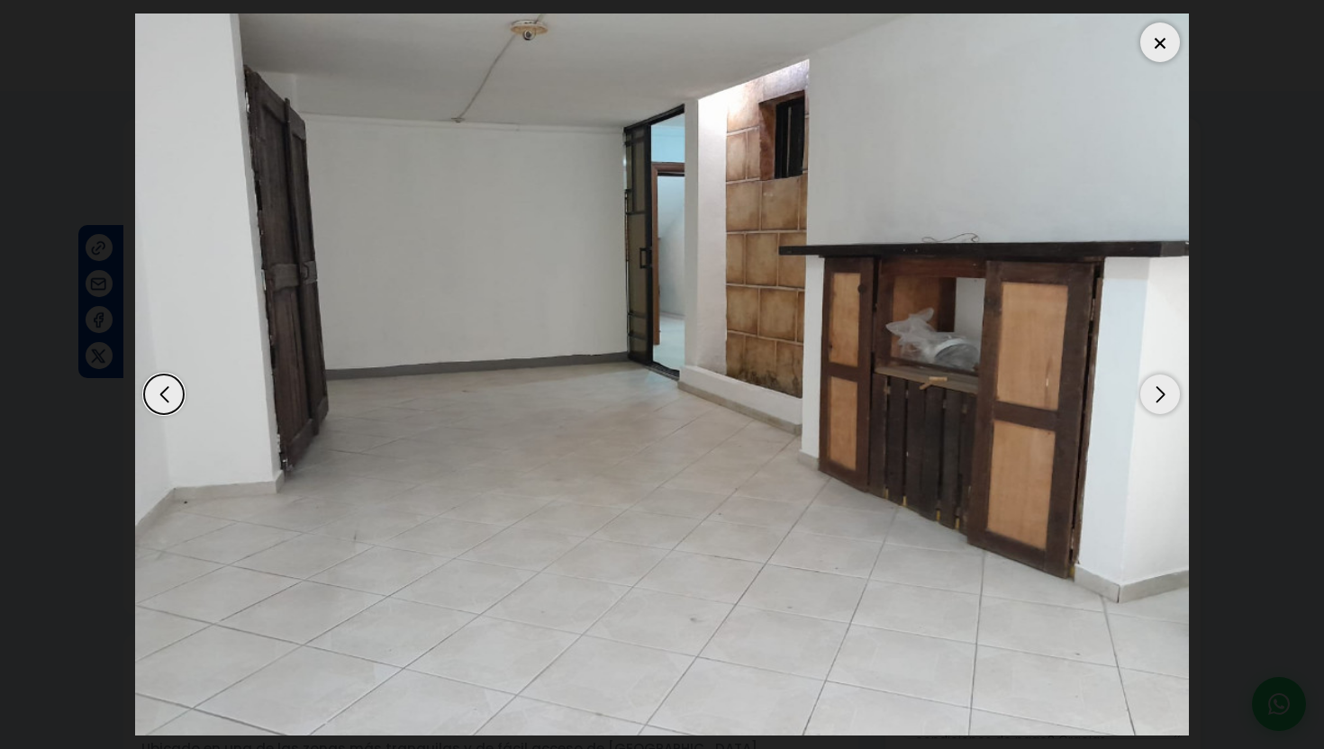
click at [1160, 393] on div "Next slide" at bounding box center [1160, 395] width 40 height 40
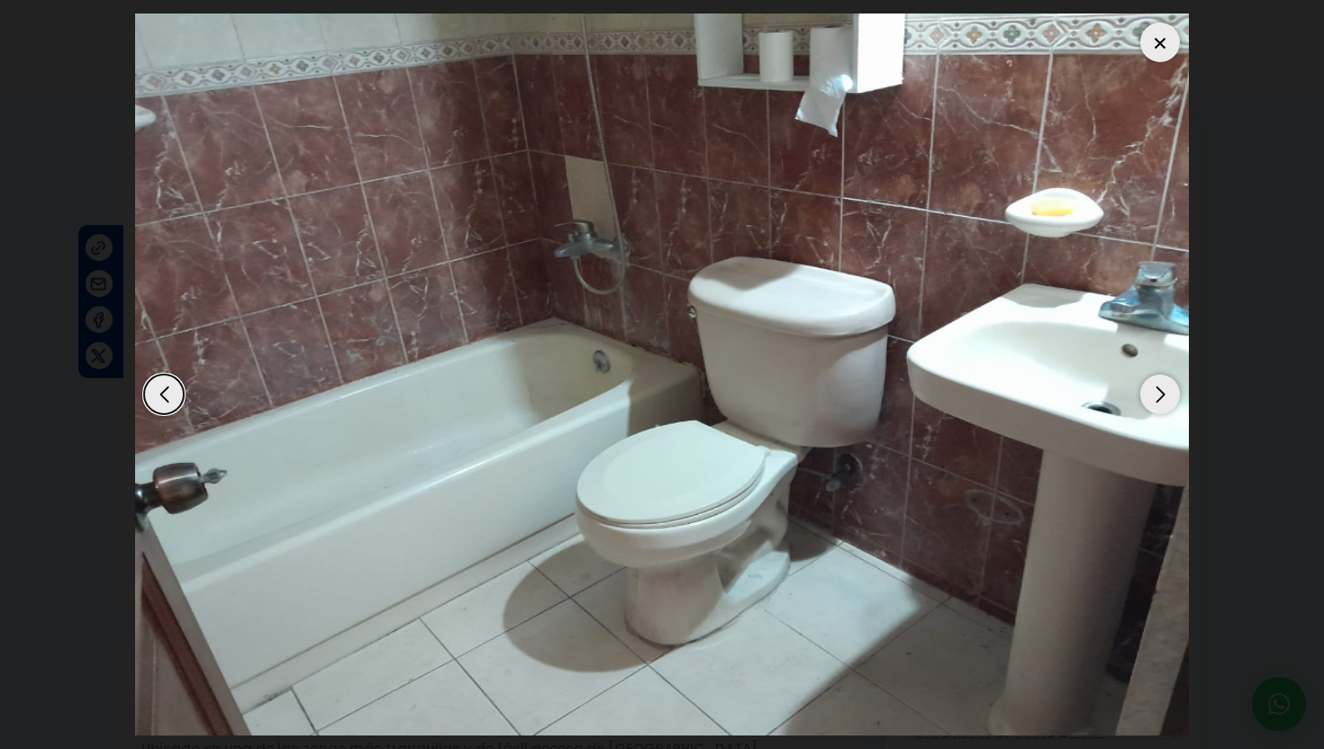
click at [1162, 393] on div "Next slide" at bounding box center [1160, 395] width 40 height 40
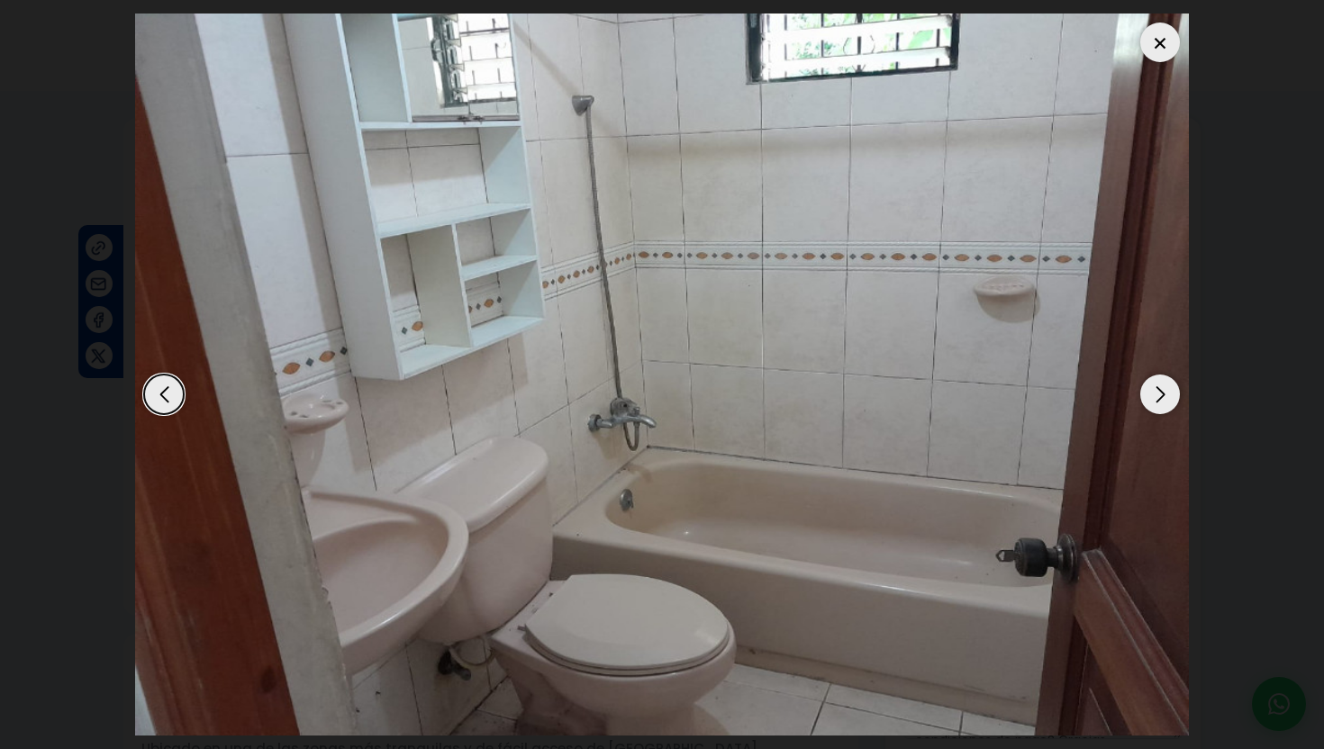
click at [1162, 393] on div "Next slide" at bounding box center [1160, 395] width 40 height 40
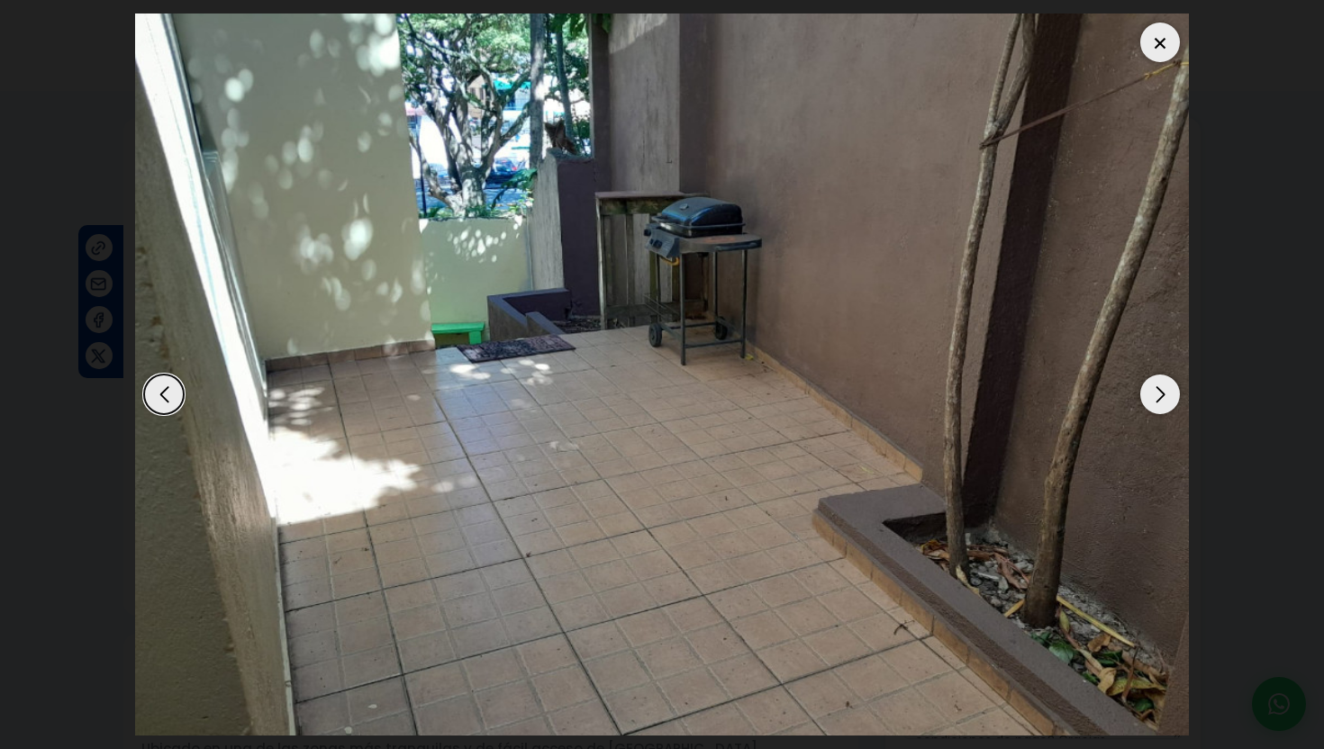
click at [1162, 393] on div "Next slide" at bounding box center [1160, 395] width 40 height 40
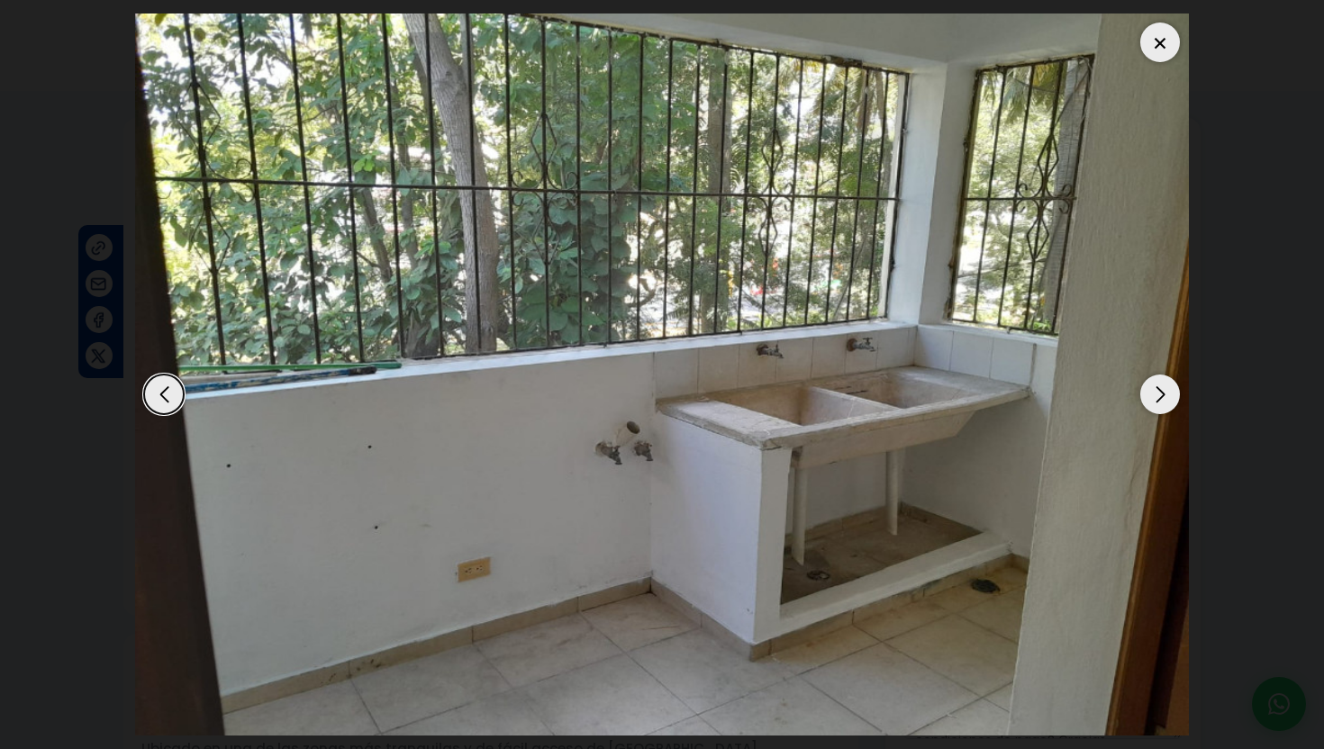
click at [1165, 391] on div "Next slide" at bounding box center [1160, 395] width 40 height 40
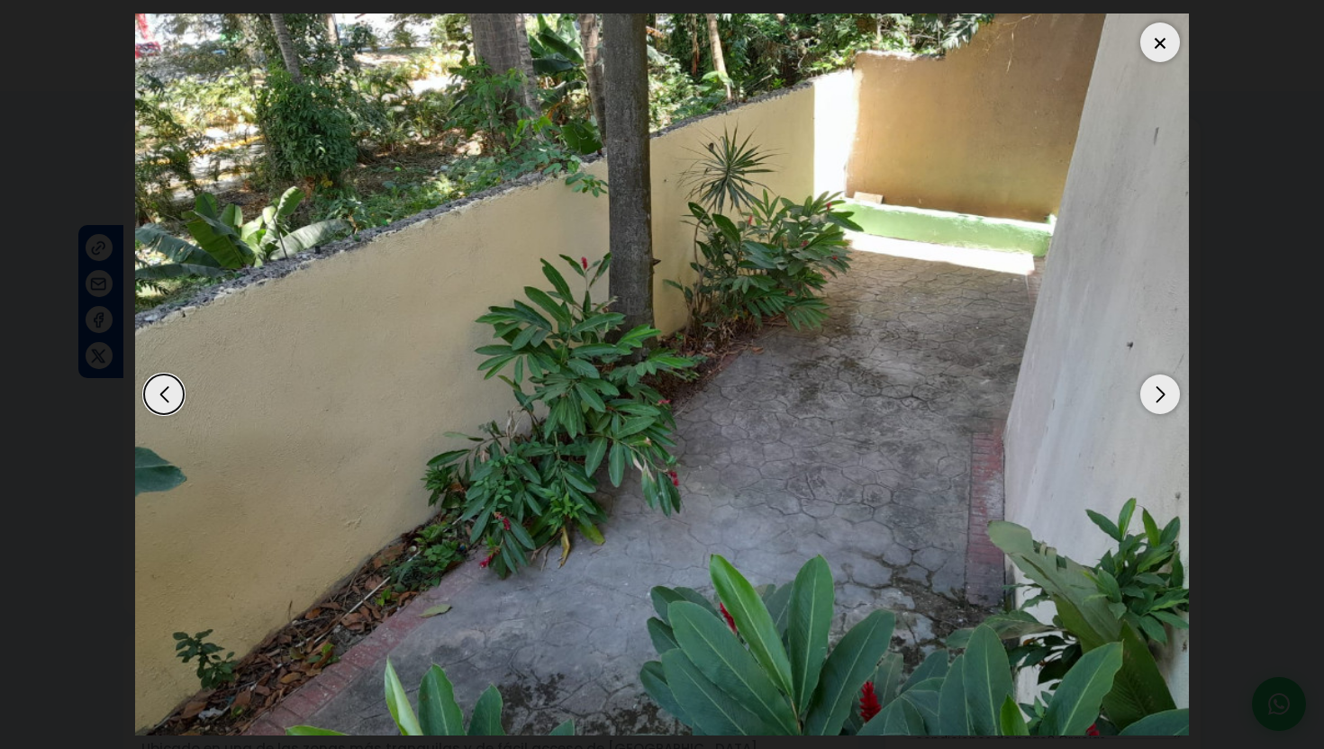
click at [1165, 391] on div "Next slide" at bounding box center [1160, 395] width 40 height 40
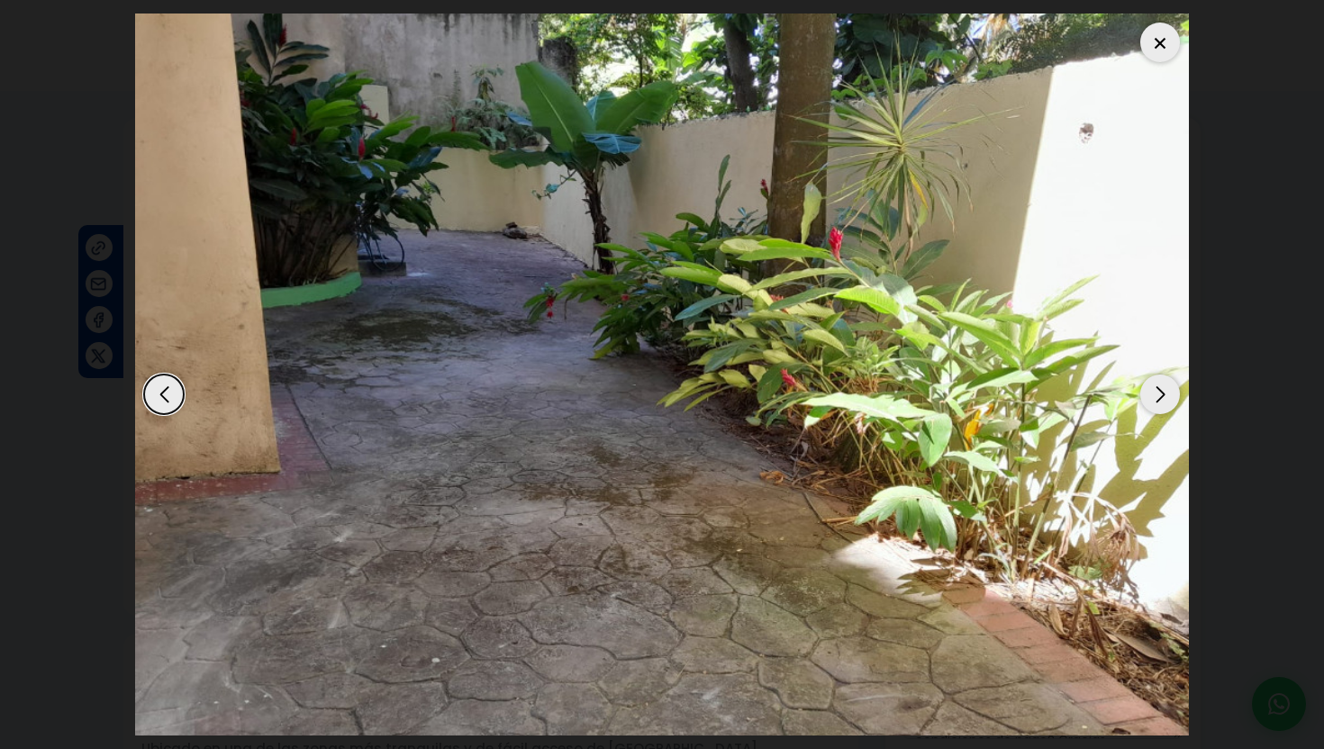
click at [1165, 391] on div "Next slide" at bounding box center [1160, 395] width 40 height 40
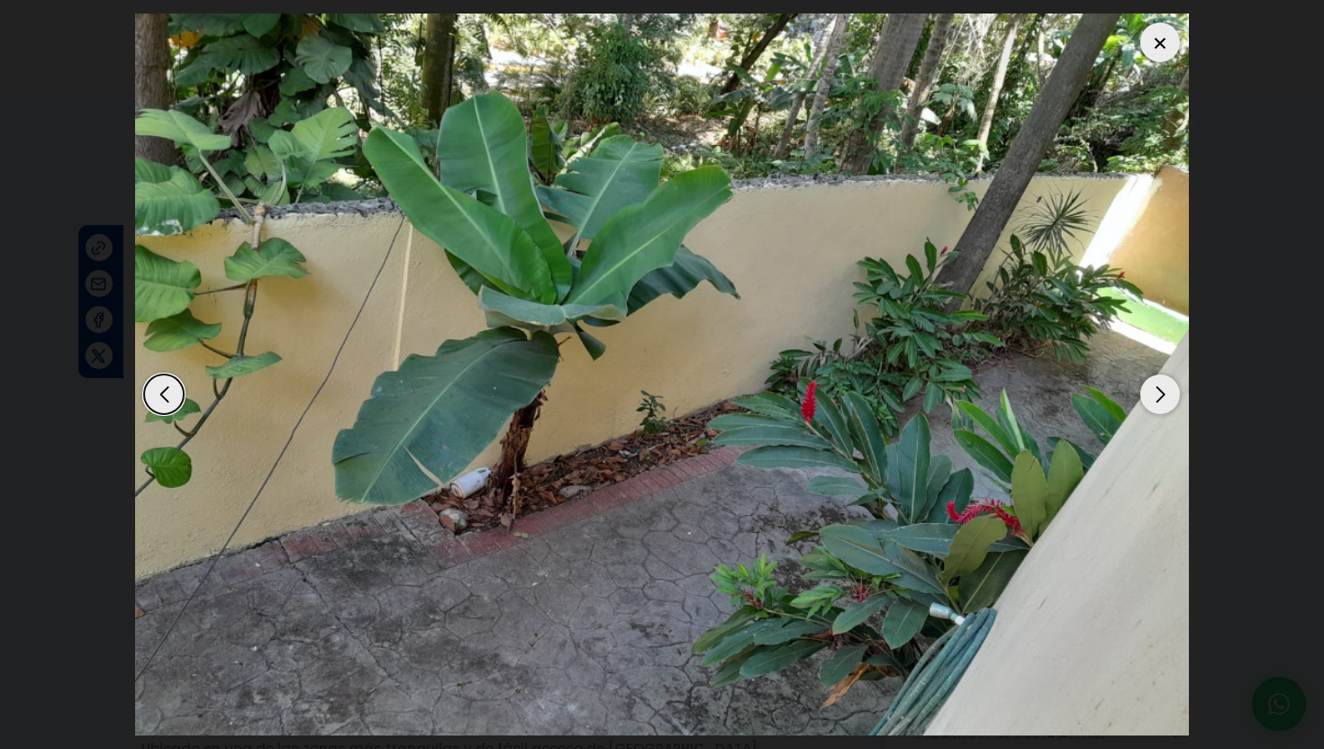
click at [1165, 391] on div "Next slide" at bounding box center [1160, 395] width 40 height 40
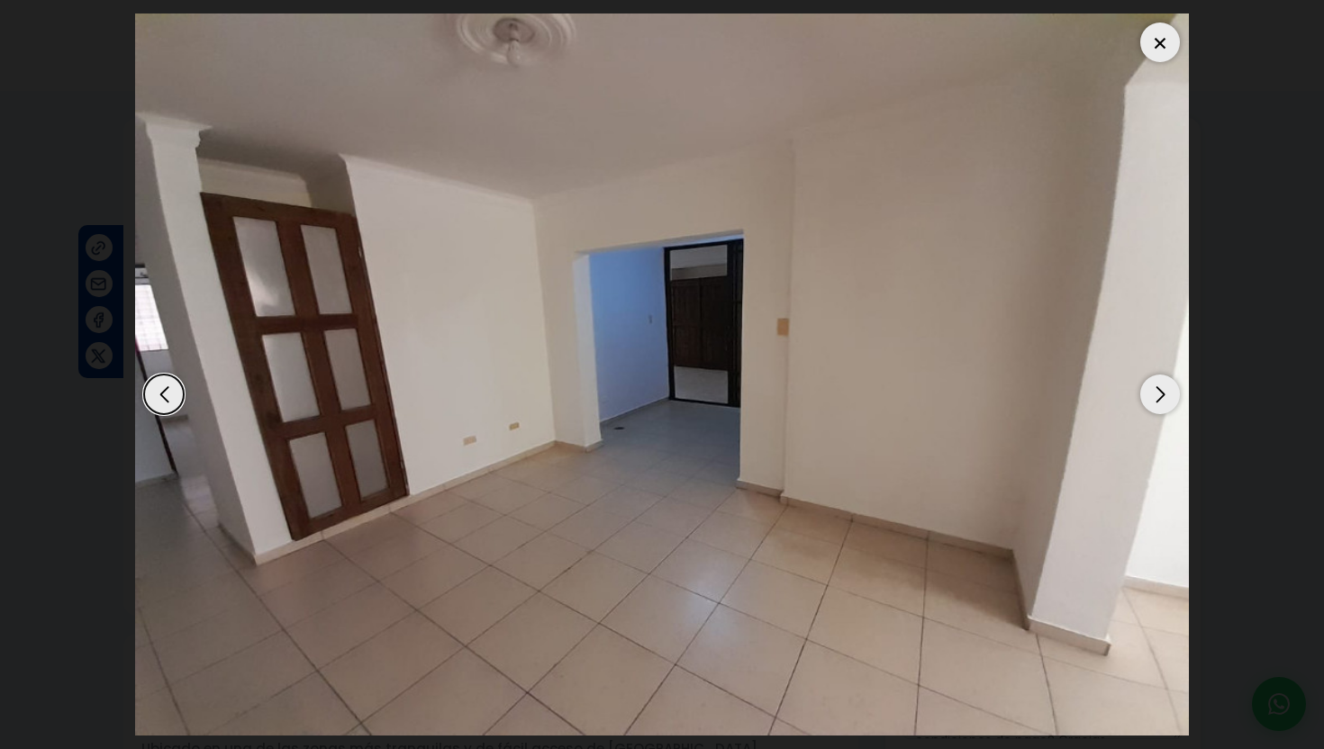
click at [1165, 391] on div "Next slide" at bounding box center [1160, 395] width 40 height 40
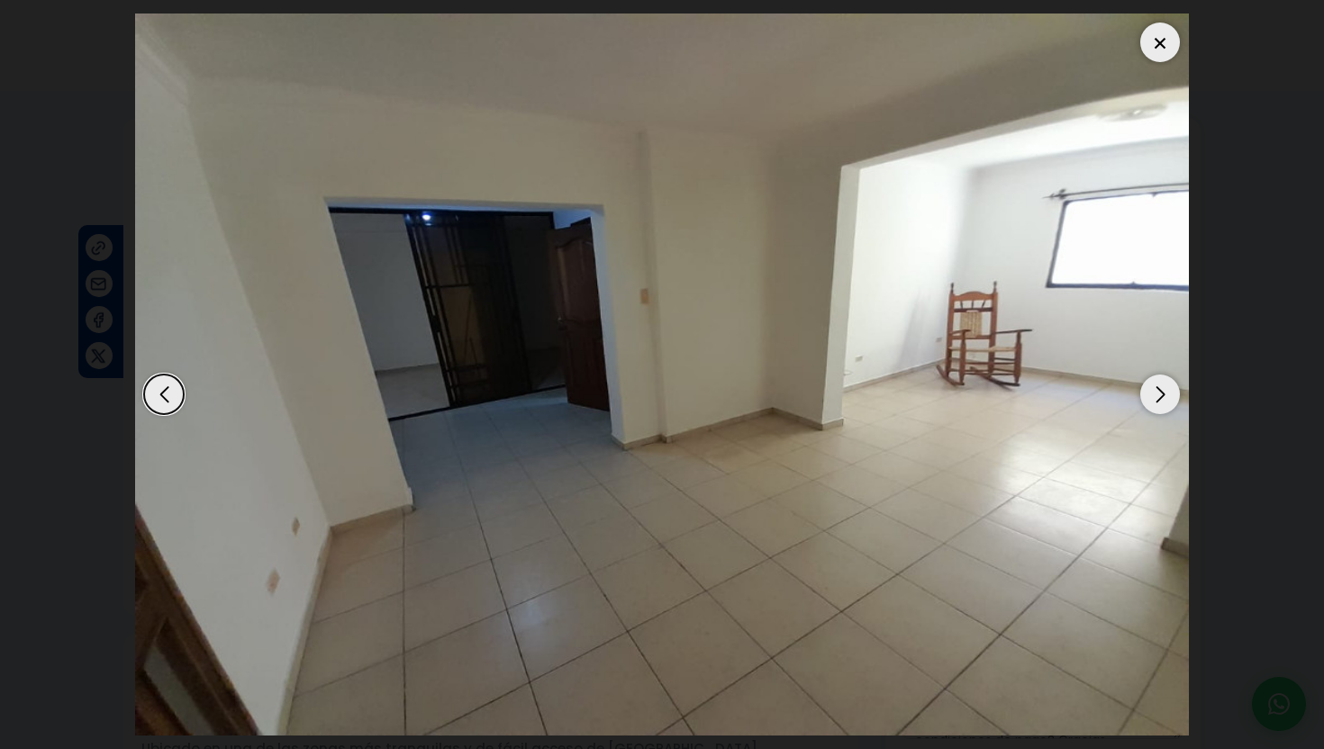
click at [1165, 391] on div "Next slide" at bounding box center [1160, 395] width 40 height 40
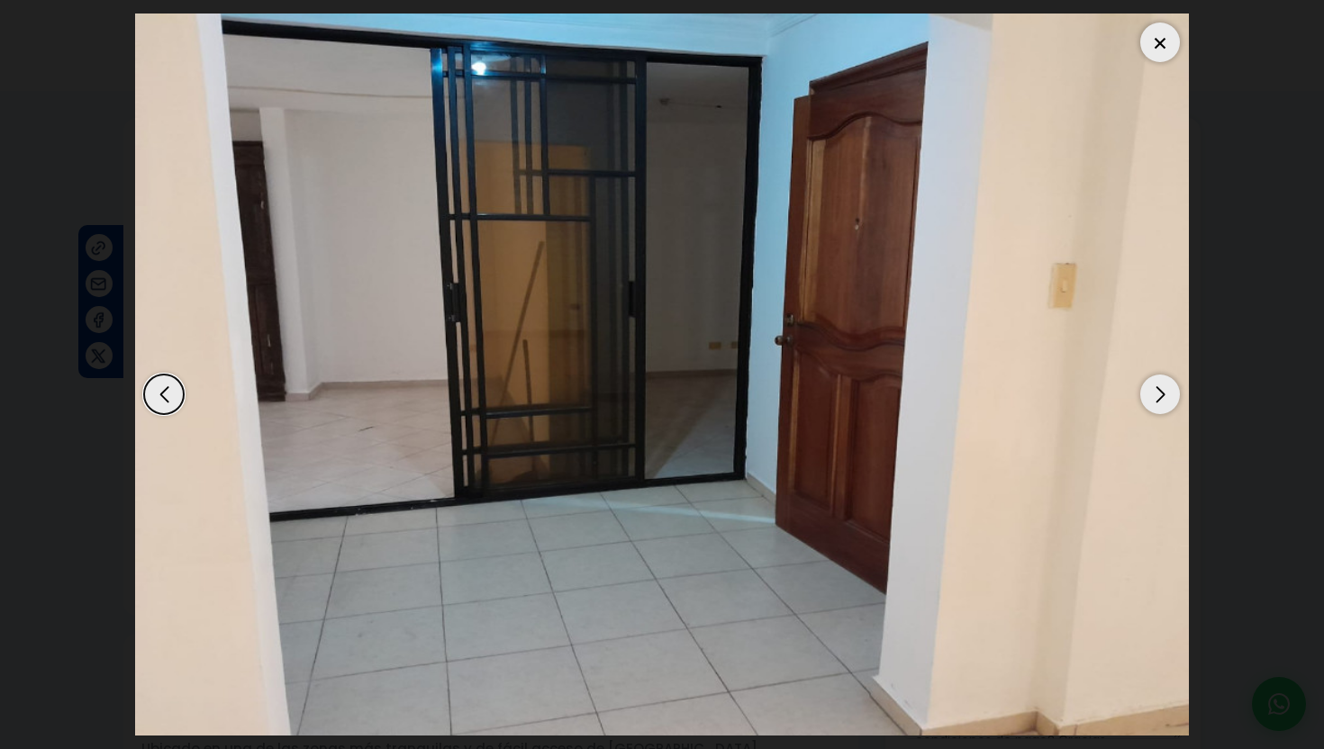
click at [1160, 46] on div at bounding box center [1160, 43] width 40 height 40
